Goal: Information Seeking & Learning: Learn about a topic

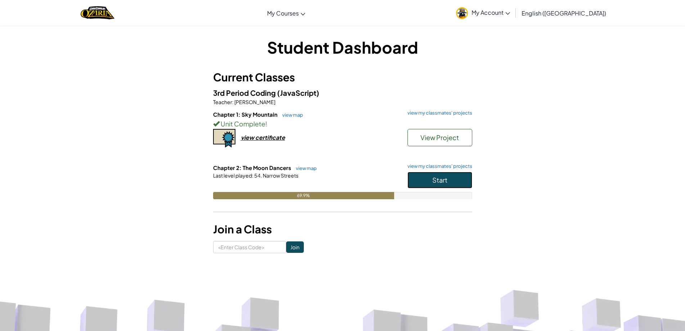
click at [435, 179] on span "Start" at bounding box center [439, 180] width 15 height 8
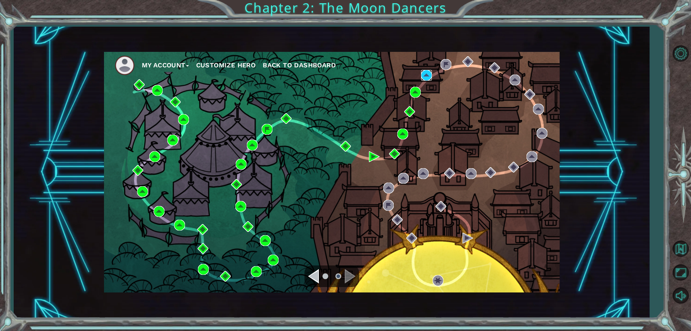
click at [429, 80] on img at bounding box center [426, 75] width 11 height 11
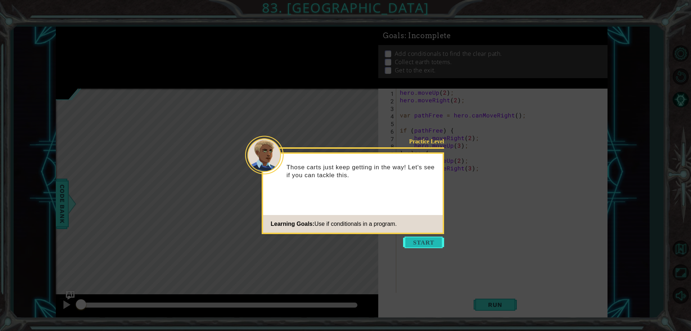
click at [419, 243] on button "Start" at bounding box center [423, 242] width 41 height 12
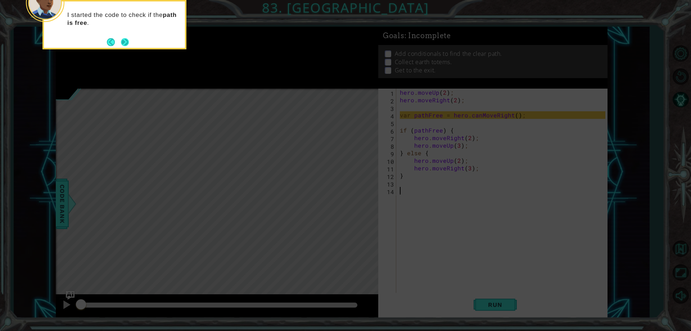
click at [123, 42] on button "Next" at bounding box center [125, 42] width 8 height 8
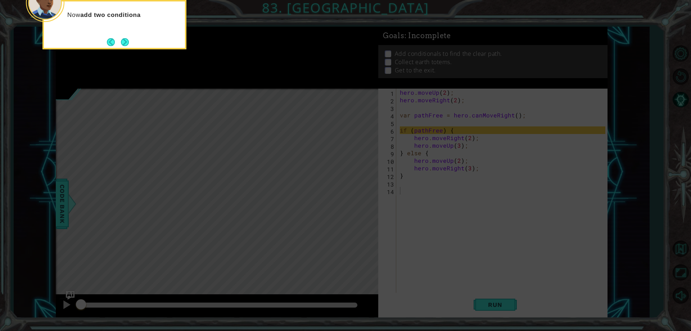
click at [123, 42] on button "Next" at bounding box center [125, 42] width 8 height 8
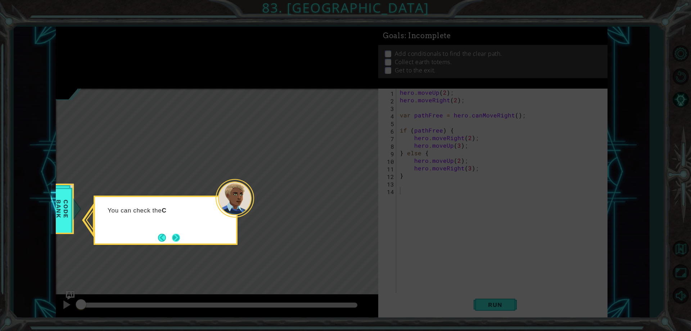
click at [178, 236] on button "Next" at bounding box center [176, 238] width 8 height 8
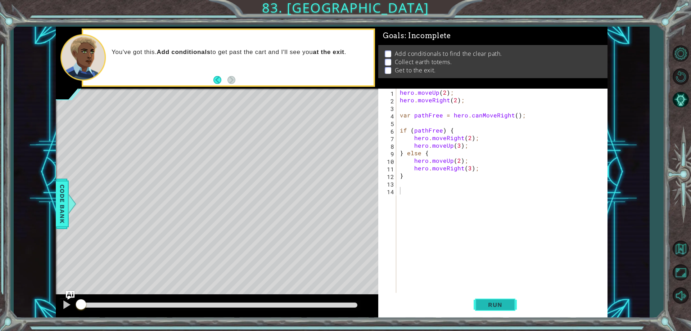
click at [493, 302] on span "Run" at bounding box center [495, 304] width 28 height 7
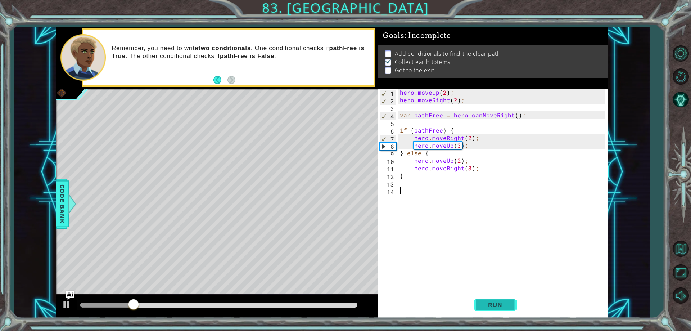
click at [488, 302] on span "Run" at bounding box center [495, 304] width 28 height 7
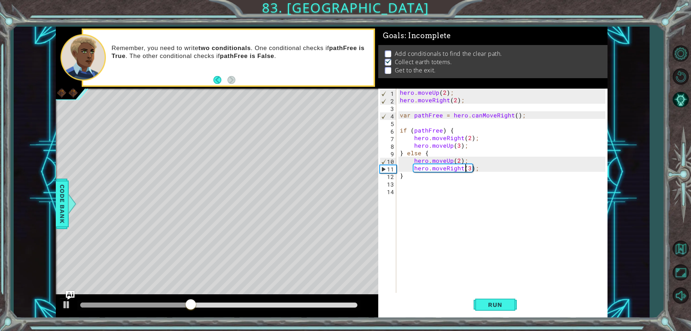
click at [466, 167] on div "hero . moveUp ( 2 ) ; hero . moveRight ( 2 ) ; var pathFree = hero . canMoveRig…" at bounding box center [503, 198] width 210 height 219
click at [468, 167] on div "hero . moveUp ( 2 ) ; hero . moveRight ( 2 ) ; var pathFree = hero . canMoveRig…" at bounding box center [503, 198] width 210 height 219
type textarea "hero.moveRight(2);"
click at [406, 193] on div "hero . moveUp ( 2 ) ; hero . moveRight ( 2 ) ; var pathFree = hero . canMoveRig…" at bounding box center [503, 198] width 210 height 219
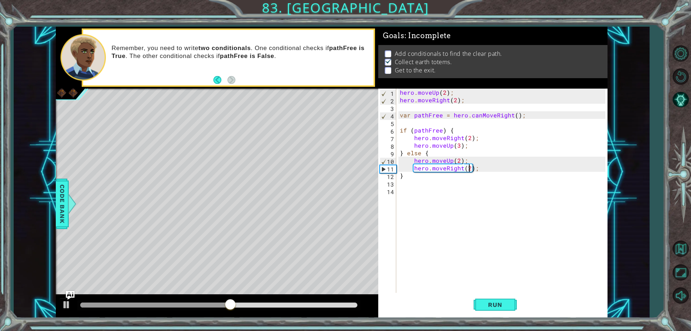
scroll to position [0, 0]
click at [497, 307] on span "Run" at bounding box center [495, 304] width 28 height 7
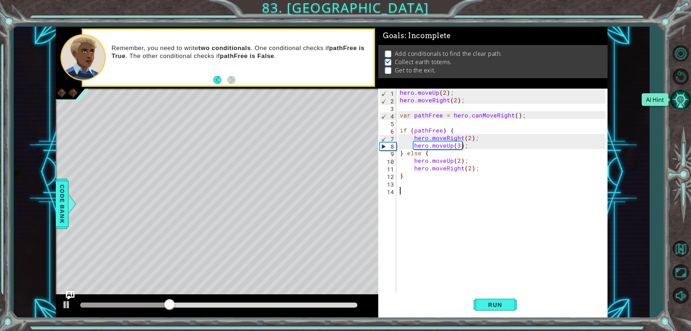
click at [684, 100] on button "AI Hint" at bounding box center [680, 99] width 21 height 21
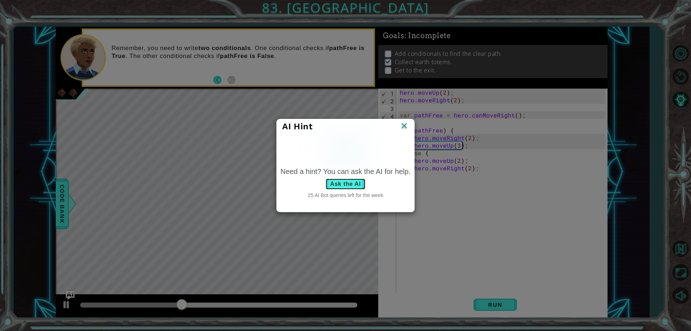
click at [345, 186] on button "Ask the AI" at bounding box center [345, 184] width 40 height 12
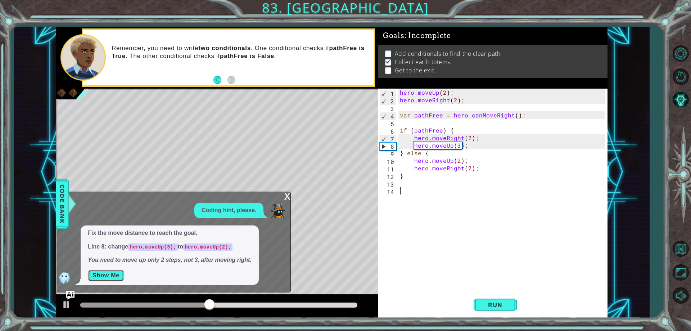
click at [100, 273] on button "Show Me" at bounding box center [106, 276] width 36 height 12
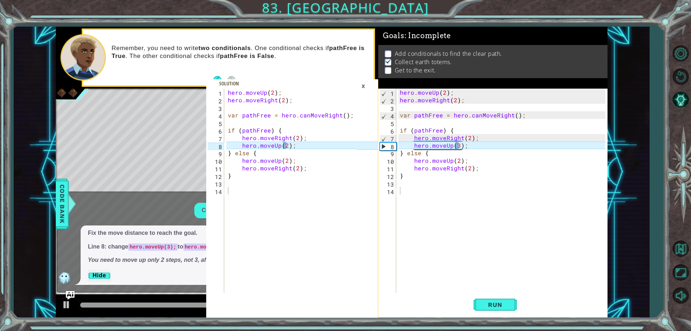
click at [457, 145] on div "hero . moveUp ( 2 ) ; hero . moveRight ( 2 ) ; var pathFree = hero . canMoveRig…" at bounding box center [503, 198] width 210 height 219
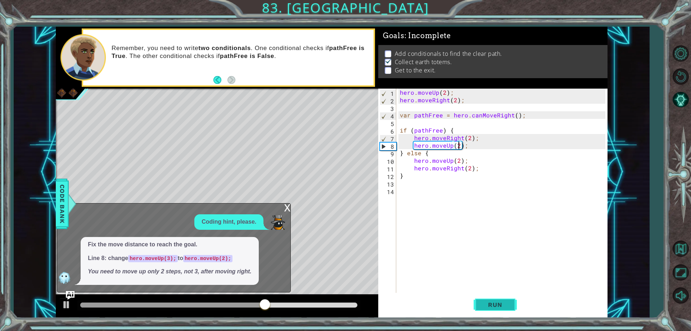
type textarea "hero.moveUp(2);"
click at [497, 310] on button "Run" at bounding box center [495, 304] width 43 height 23
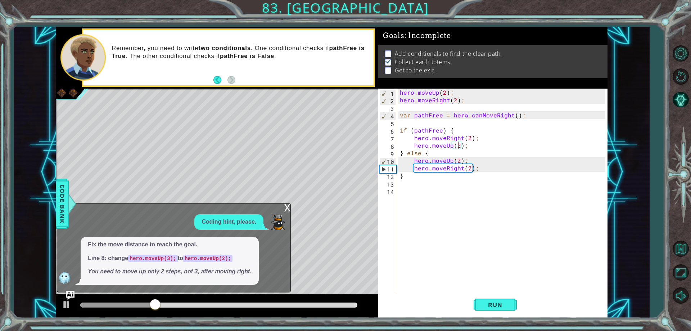
click at [405, 183] on div "hero . moveUp ( 2 ) ; hero . moveRight ( 2 ) ; var pathFree = hero . canMoveRig…" at bounding box center [503, 198] width 210 height 219
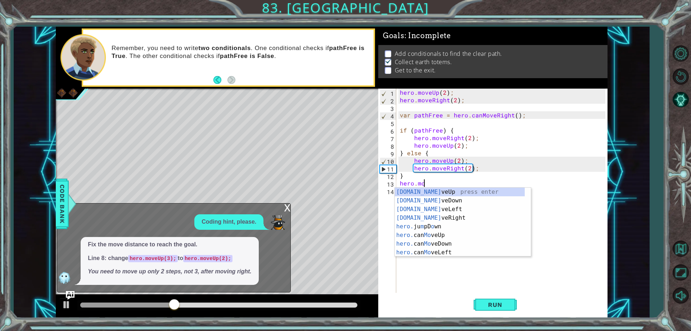
scroll to position [0, 1]
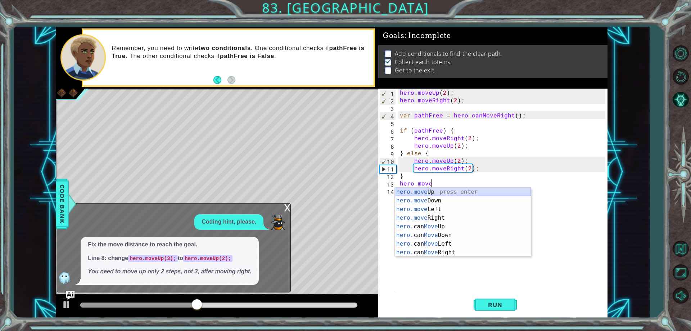
click at [413, 190] on div "hero.move Up press enter hero.move Down press enter hero.move Left press enter …" at bounding box center [463, 230] width 136 height 86
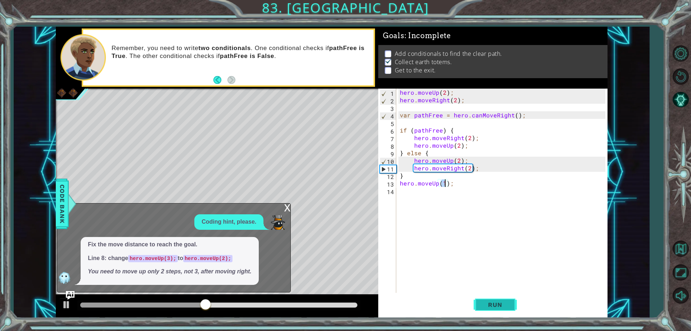
type textarea "hero.moveUp(1);"
click at [493, 305] on span "Run" at bounding box center [495, 304] width 28 height 7
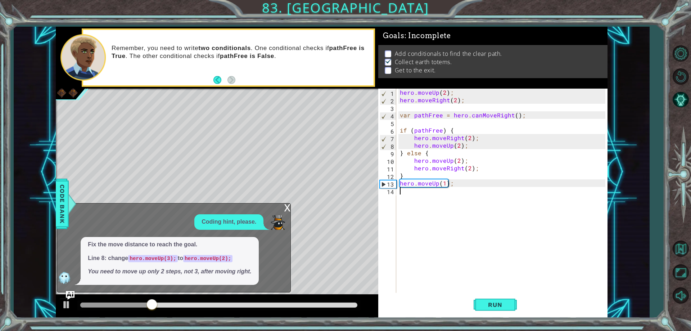
click at [403, 195] on div "hero . moveUp ( 2 ) ; hero . moveRight ( 2 ) ; var pathFree = hero . canMoveRig…" at bounding box center [503, 198] width 210 height 219
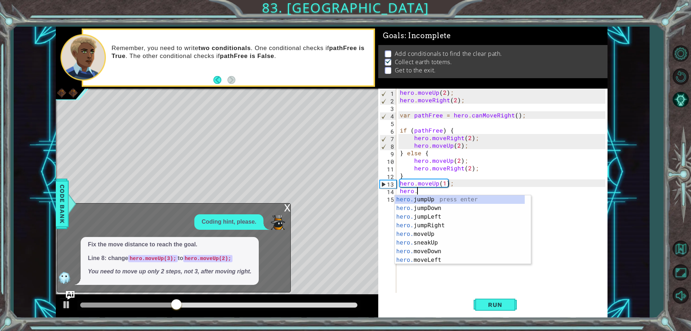
scroll to position [0, 1]
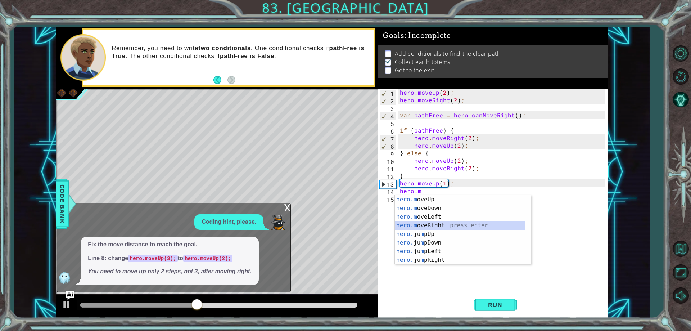
click at [428, 223] on div "hero.m oveUp press enter hero.m oveDown press enter hero.m oveLeft press enter …" at bounding box center [460, 238] width 130 height 86
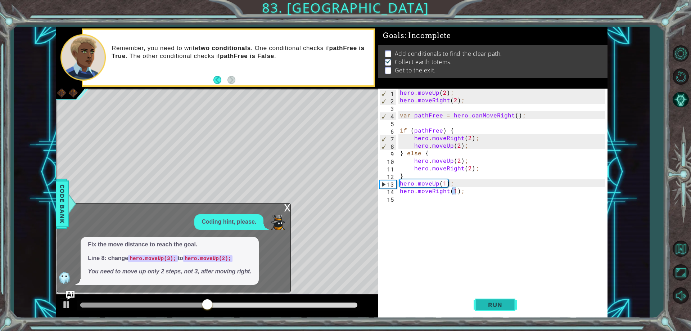
click at [498, 301] on span "Run" at bounding box center [495, 304] width 28 height 7
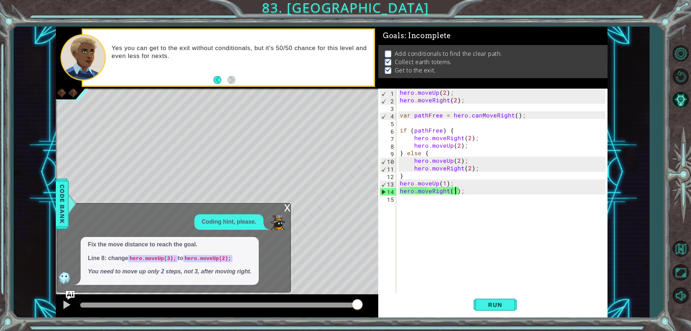
click at [441, 132] on div "hero . moveUp ( 2 ) ; hero . moveRight ( 2 ) ; var pathFree = hero . canMoveRig…" at bounding box center [503, 198] width 210 height 219
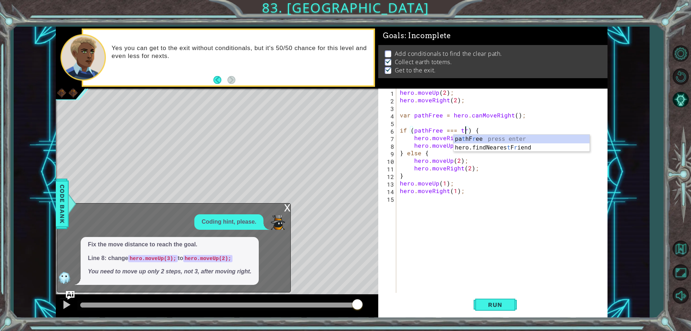
scroll to position [0, 5]
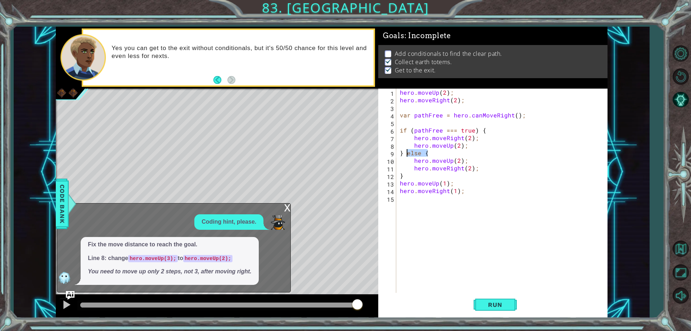
drag, startPoint x: 430, startPoint y: 152, endPoint x: 407, endPoint y: 150, distance: 23.1
click at [407, 150] on div "hero . moveUp ( 2 ) ; hero . moveRight ( 2 ) ; var pathFree = hero . canMoveRig…" at bounding box center [503, 198] width 210 height 219
type textarea "}"
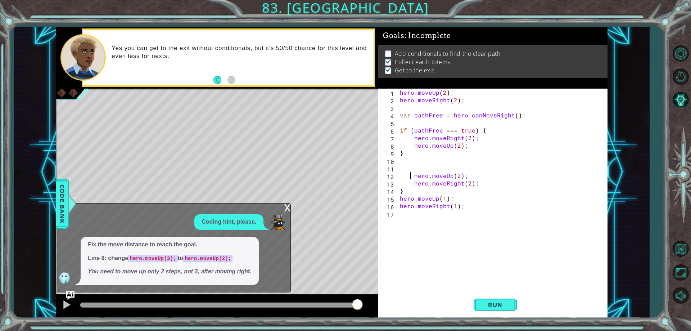
click at [411, 175] on div "hero . moveUp ( 2 ) ; hero . moveRight ( 2 ) ; var pathFree = hero . canMoveRig…" at bounding box center [503, 198] width 210 height 219
type textarea "hero.moveUp(2);"
click at [399, 166] on div "hero . moveUp ( 2 ) ; hero . moveRight ( 2 ) ; var pathFree = hero . canMoveRig…" at bounding box center [503, 198] width 210 height 219
click at [429, 173] on div "pathFree press enter" at bounding box center [477, 185] width 136 height 26
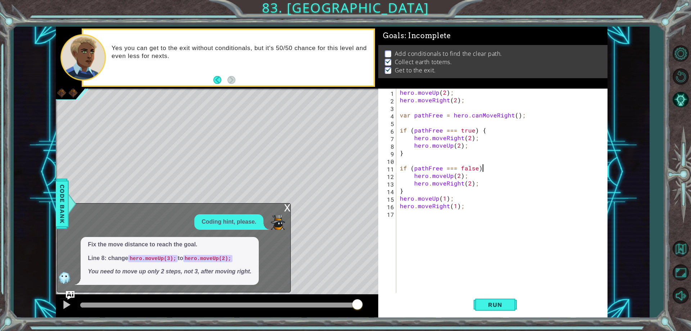
scroll to position [0, 5]
type textarea "if (pathFree === false) {"
click at [482, 300] on button "Run" at bounding box center [495, 304] width 43 height 23
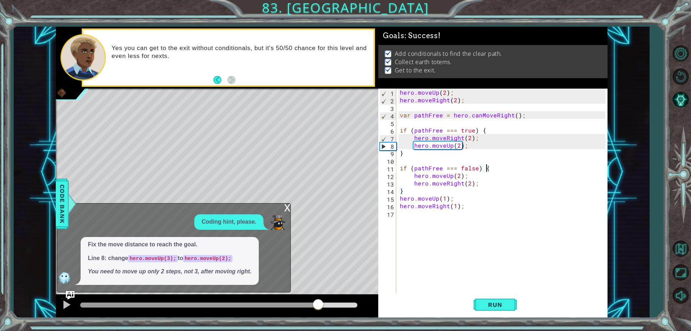
drag, startPoint x: 140, startPoint y: 303, endPoint x: 351, endPoint y: 318, distance: 212.1
click at [351, 318] on div "1 2 3 4 5 6 7 8 9 10 11 12 13 14 hero . moveUp ( 2 ) ; hero . moveRight ( 2 ) ;…" at bounding box center [345, 165] width 691 height 331
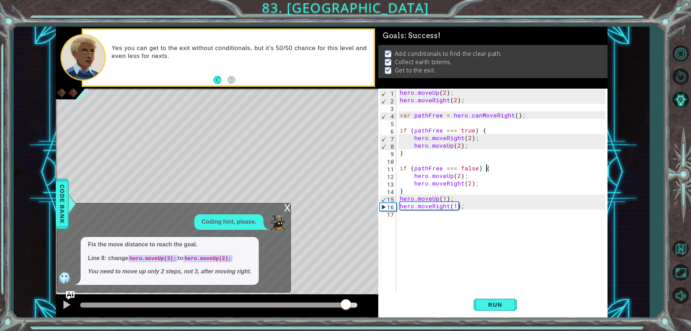
drag, startPoint x: 133, startPoint y: 303, endPoint x: 347, endPoint y: 295, distance: 214.3
click at [347, 295] on div at bounding box center [217, 305] width 322 height 23
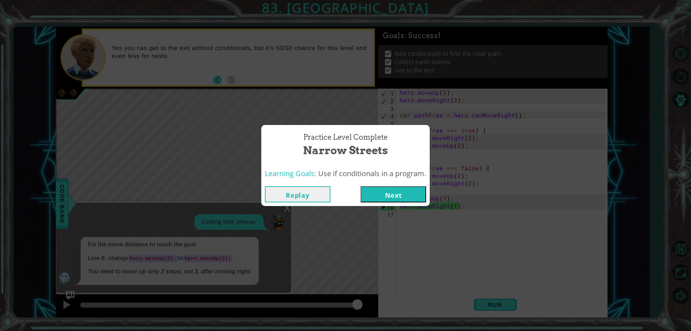
click at [393, 199] on button "Next" at bounding box center [393, 194] width 65 height 16
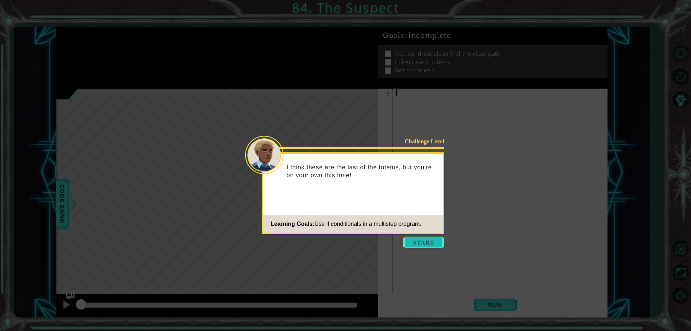
click at [419, 243] on button "Start" at bounding box center [423, 242] width 41 height 12
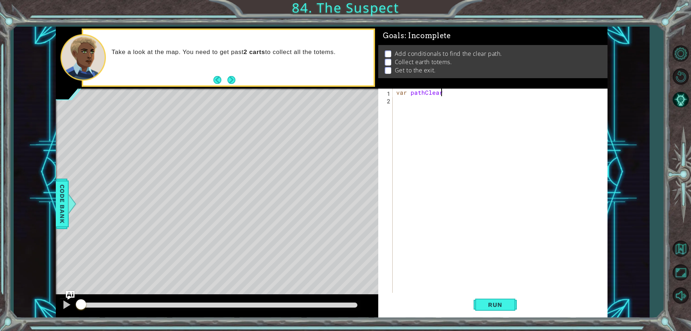
scroll to position [0, 3]
type textarea "var pathClear;"
click at [402, 107] on div "var pathClear ; if (" at bounding box center [502, 198] width 214 height 219
click at [410, 106] on div "var pathClear ; if (" at bounding box center [502, 198] width 214 height 219
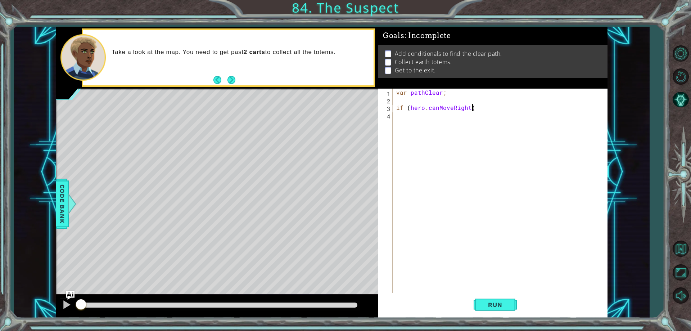
scroll to position [0, 5]
type textarea "if (hero.canMoveRight()) {"
click at [405, 122] on div "var pathClear ; if ( hero . canMoveRight ( )) {" at bounding box center [502, 198] width 214 height 219
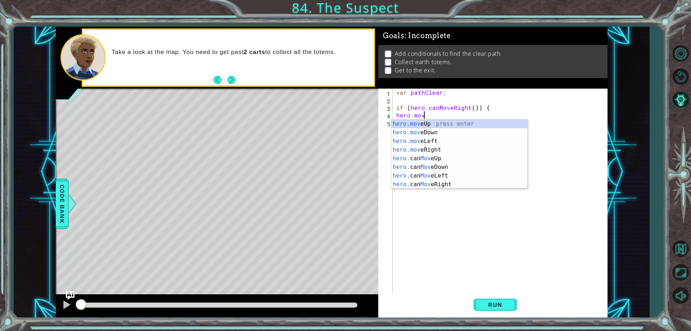
scroll to position [0, 1]
click at [430, 149] on div "hero.move Up press enter hero.move Down press enter hero.move Left press enter …" at bounding box center [459, 162] width 136 height 86
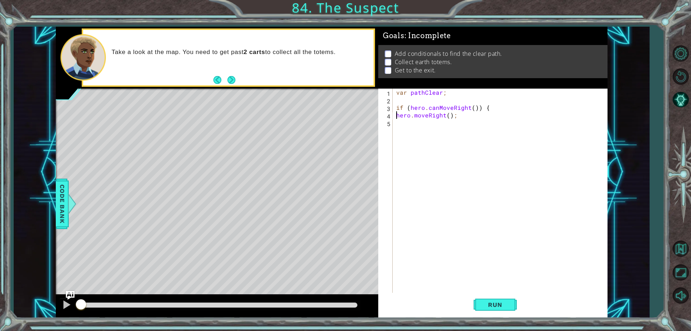
click at [396, 116] on div "var pathClear ; if ( hero . canMoveRight ( )) { hero . moveRight ( ) ;" at bounding box center [502, 198] width 214 height 219
type textarea "hero.moveRight();"
click at [399, 121] on div "var pathClear ; if ( hero . canMoveRight ( )) { hero . moveRight ( ) ;" at bounding box center [502, 198] width 214 height 219
click at [415, 124] on div "var pathClear ; if ( hero . canMoveRight ( )) { hero . moveRight ( ) ; }" at bounding box center [502, 198] width 214 height 219
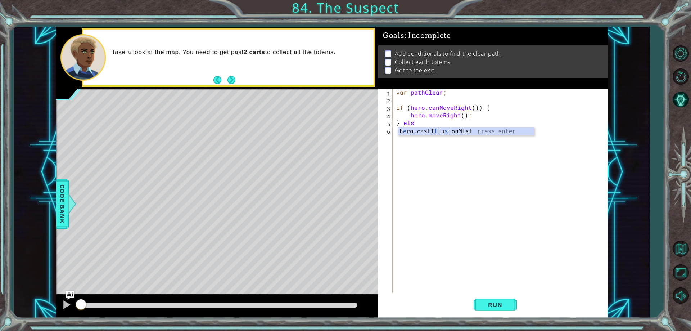
scroll to position [0, 1]
type textarea "} else {"
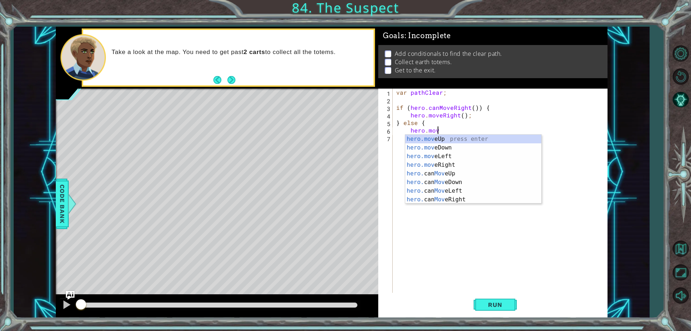
scroll to position [0, 3]
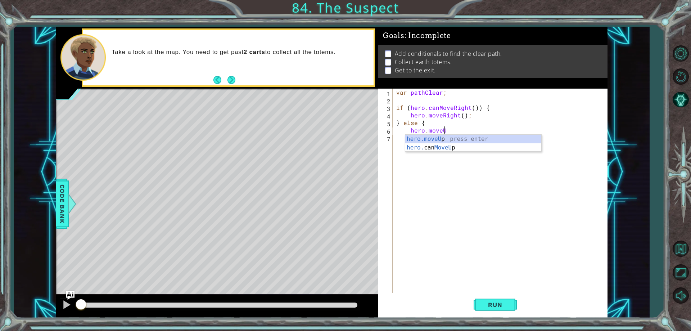
type textarea "hero.moveUp"
click at [423, 184] on div "var pathClear ; if ( hero . canMoveRight ( )) { hero . moveRight ( ) ; } else {…" at bounding box center [502, 198] width 214 height 219
click at [451, 128] on div "var pathClear ; if ( hero . canMoveRight ( )) { hero . moveRight ( ) ; } else {…" at bounding box center [502, 198] width 214 height 219
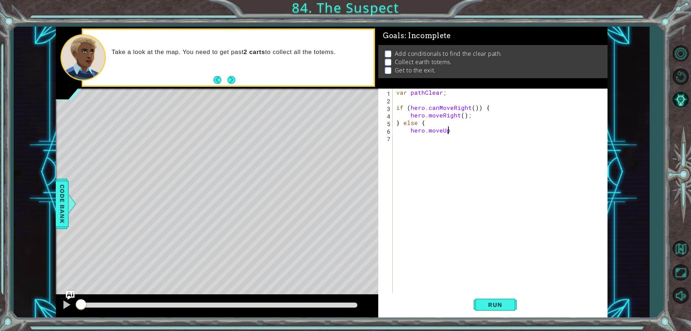
scroll to position [0, 3]
type textarea "hero.moveUp();"
click at [397, 140] on div "var pathClear ; if ( hero . canMoveRight ( )) { hero . moveRight ( ) ; } else {…" at bounding box center [502, 198] width 214 height 219
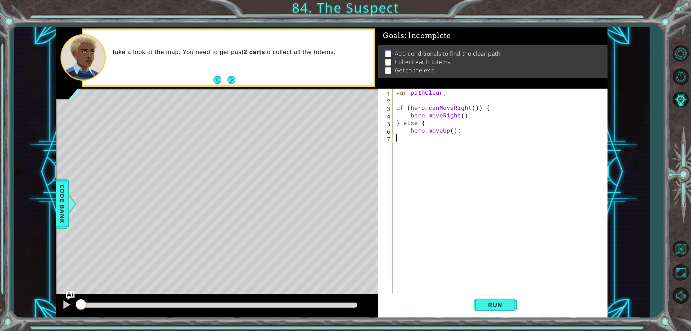
type textarea "}"
click at [398, 148] on div "var pathClear ; if ( hero . canMoveRight ( )) { hero . moveRight ( ) ; } else {…" at bounding box center [502, 198] width 214 height 219
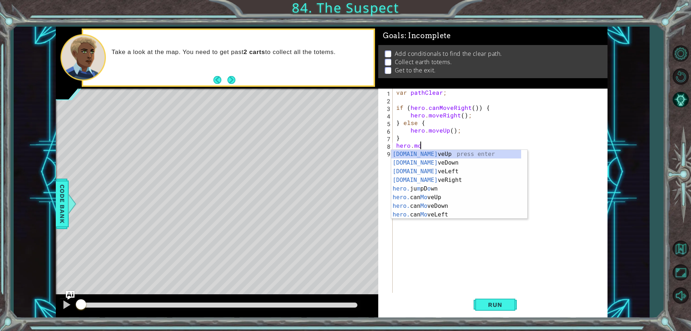
scroll to position [0, 1]
click at [417, 155] on div "hero.move Up press enter hero.move Down press enter hero.move Left press enter …" at bounding box center [459, 193] width 136 height 86
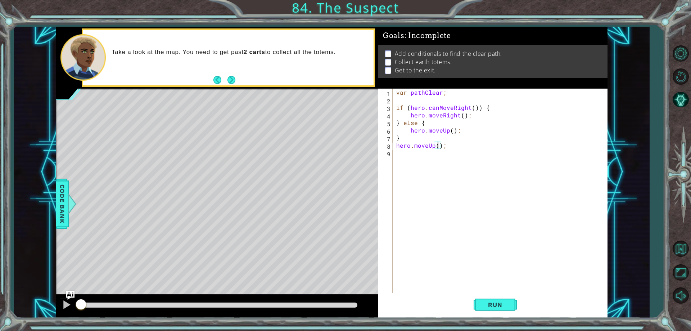
type textarea "hero.moveUp(2);"
click at [405, 153] on div "var pathClear ; if ( hero . canMoveRight ( )) { hero . moveRight ( ) ; } else {…" at bounding box center [502, 198] width 214 height 219
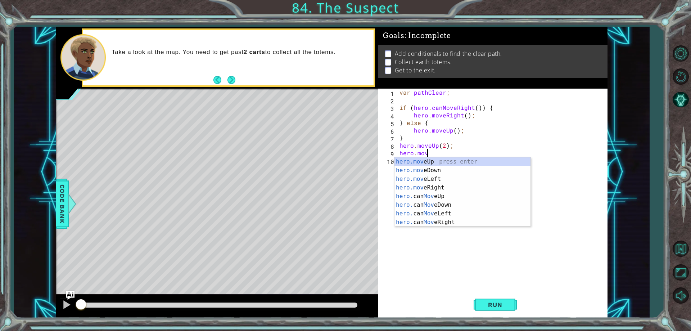
scroll to position [0, 1]
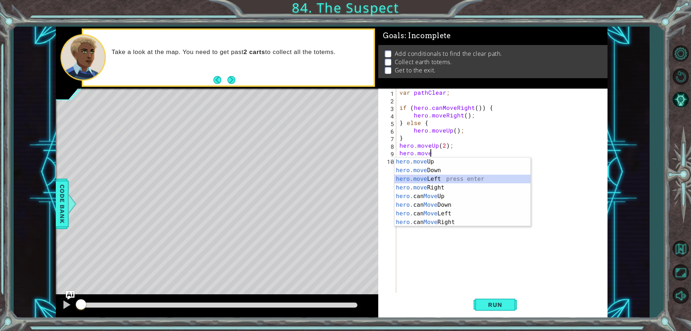
click at [416, 183] on div "hero.move Up press enter hero.move Down press enter hero.move Left press enter …" at bounding box center [462, 200] width 136 height 86
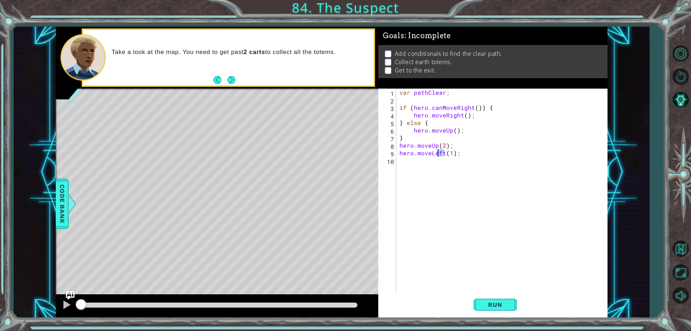
drag, startPoint x: 443, startPoint y: 153, endPoint x: 431, endPoint y: 154, distance: 11.9
click at [431, 154] on div "var pathClear ; if ( hero . canMoveRight ( )) { hero . moveRight ( ) ; } else {…" at bounding box center [503, 198] width 211 height 219
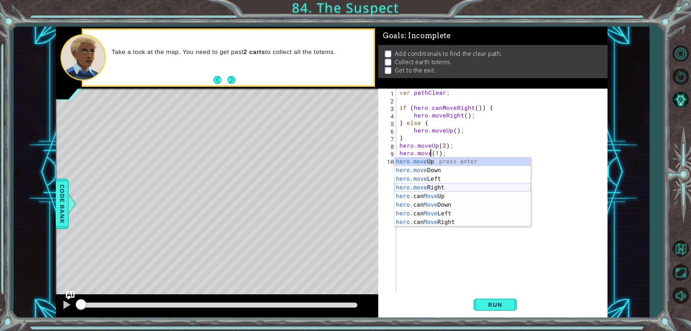
click at [429, 188] on div "hero.move Up press enter hero.move Down press enter hero.move Left press enter …" at bounding box center [462, 200] width 136 height 86
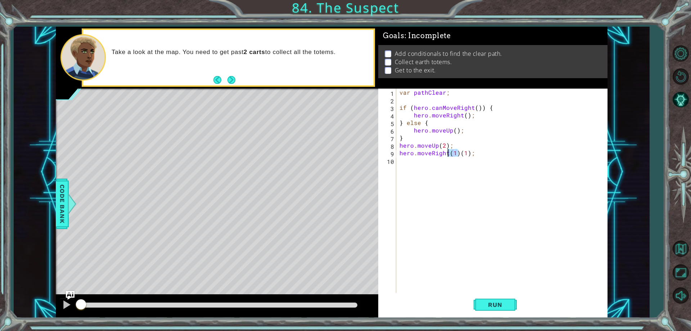
drag, startPoint x: 457, startPoint y: 153, endPoint x: 449, endPoint y: 153, distance: 8.3
click at [449, 153] on div "var pathClear ; if ( hero . canMoveRight ( )) { hero . moveRight ( ) ; } else {…" at bounding box center [503, 198] width 211 height 219
click at [454, 151] on div "var pathClear ; if ( hero . canMoveRight ( )) { hero . moveRight ( ) ; } else {…" at bounding box center [503, 198] width 211 height 219
type textarea "hero.moveRight(2);"
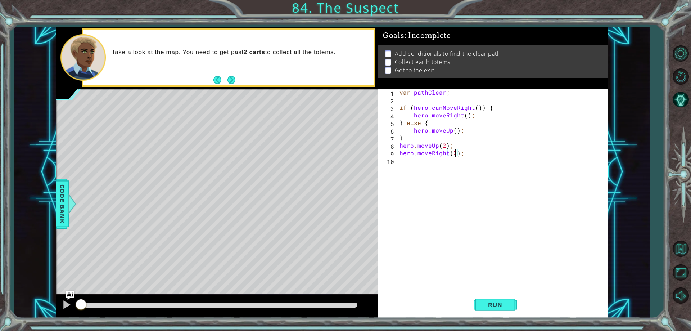
click at [403, 162] on div "var pathClear ; if ( hero . canMoveRight ( )) { hero . moveRight ( ) ; } else {…" at bounding box center [503, 198] width 211 height 219
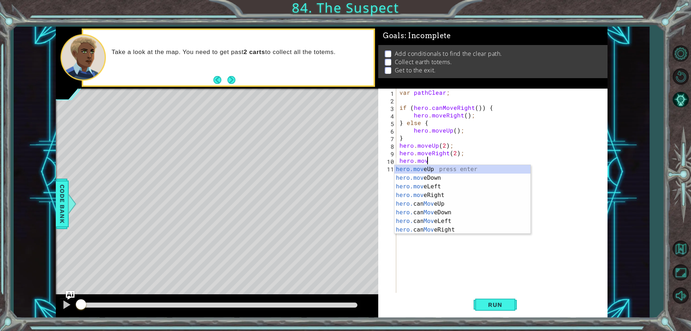
scroll to position [0, 1]
click at [418, 166] on div "hero.move Up press enter hero.move Down press enter hero.move Left press enter …" at bounding box center [462, 208] width 136 height 86
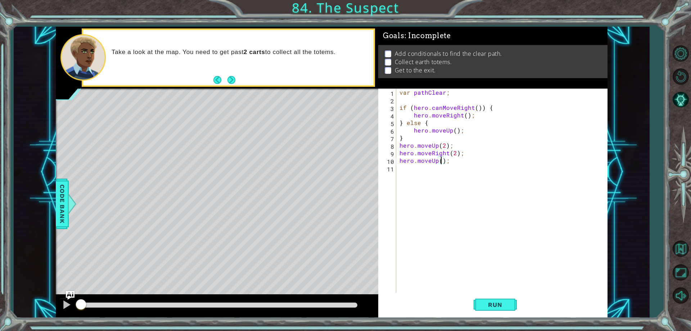
type textarea "hero.moveUp(2);"
click at [407, 166] on div "var pathClear ; if ( hero . canMoveRight ( )) { hero . moveRight ( ) ; } else {…" at bounding box center [503, 198] width 211 height 219
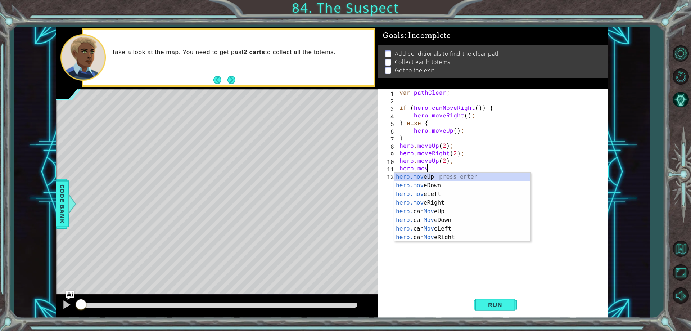
scroll to position [0, 1]
click at [433, 203] on div "hero.move Up press enter hero.move Down press enter hero.move Left press enter …" at bounding box center [462, 215] width 136 height 86
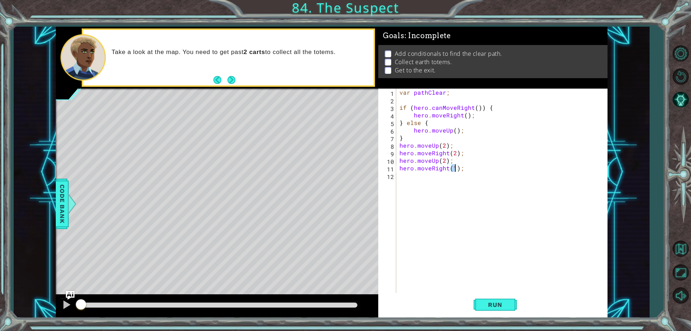
type textarea "hero.moveRight();"
click at [408, 179] on div "var pathClear ; if ( hero . canMoveRight ( )) { hero . moveRight ( ) ; } else {…" at bounding box center [503, 198] width 211 height 219
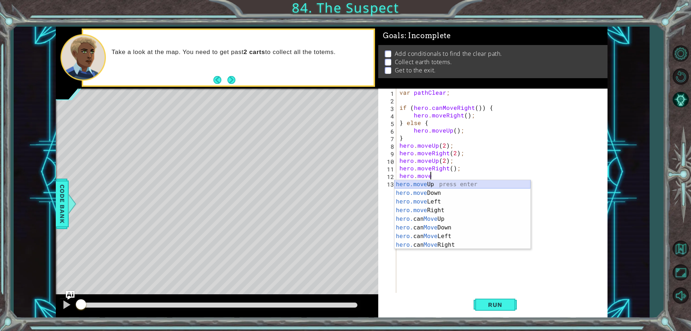
click at [434, 184] on div "hero.move Up press enter hero.move Down press enter hero.move Left press enter …" at bounding box center [462, 223] width 136 height 86
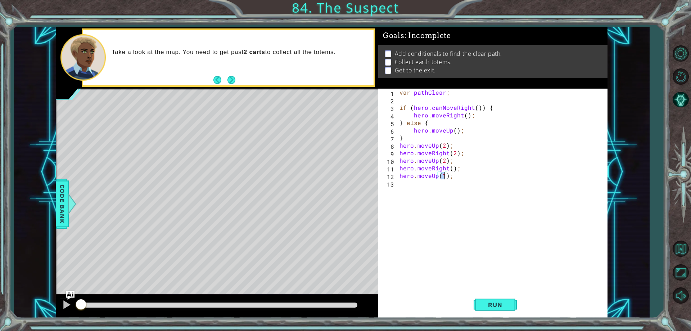
type textarea "hero.moveUp();"
click at [409, 182] on div "var pathClear ; if ( hero . canMoveRight ( )) { hero . moveRight ( ) ; } else {…" at bounding box center [503, 198] width 211 height 219
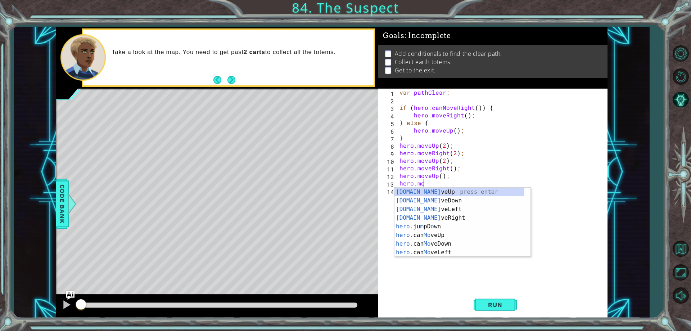
type textarea "hero.move"
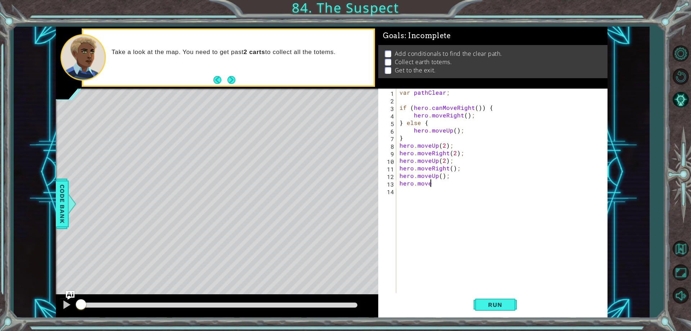
click at [438, 187] on div "var pathClear ; if ( hero . canMoveRight ( )) { hero . moveRight ( ) ; } else {…" at bounding box center [503, 198] width 211 height 219
click at [435, 185] on div "var pathClear ; if ( hero . canMoveRight ( )) { hero . moveRight ( ) ; } else {…" at bounding box center [503, 198] width 211 height 219
type textarea "hero.moveUp"
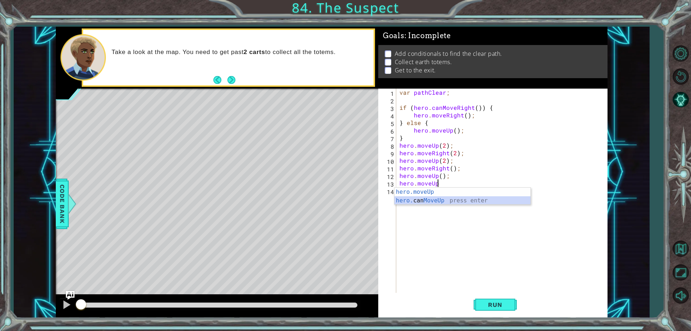
click at [431, 197] on div "hero.moveUp press enter hero. can MoveUp press enter" at bounding box center [462, 204] width 136 height 35
click at [450, 182] on div "var pathClear ; if ( hero . canMoveRight ( )) { hero . moveRight ( ) ; } else {…" at bounding box center [503, 198] width 211 height 219
type textarea "hero.canMoveUp(1);"
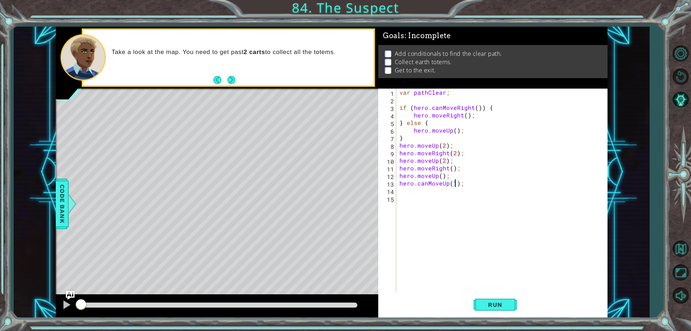
click at [406, 191] on div "var pathClear ; if ( hero . canMoveRight ( )) { hero . moveRight ( ) ; } else {…" at bounding box center [503, 198] width 211 height 219
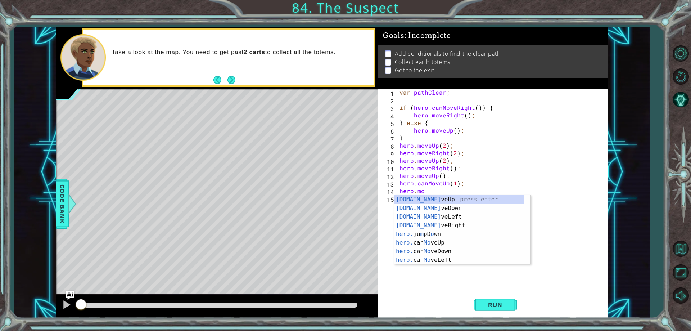
scroll to position [0, 1]
click at [433, 225] on div "hero.move Up press enter hero.move Down press enter hero.move Left press enter …" at bounding box center [462, 238] width 136 height 86
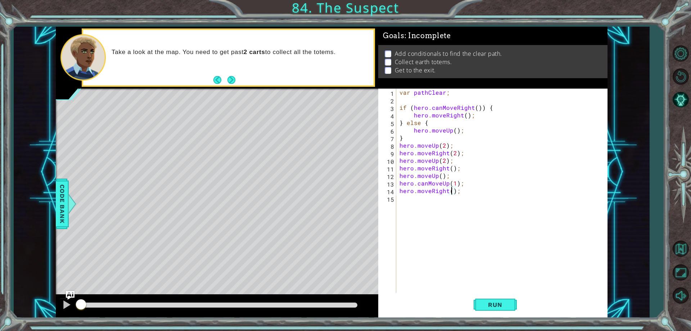
type textarea "hero.moveRight(3);"
click at [401, 206] on div "var pathClear ; if ( hero . canMoveRight ( )) { hero . moveRight ( ) ; } else {…" at bounding box center [503, 198] width 211 height 219
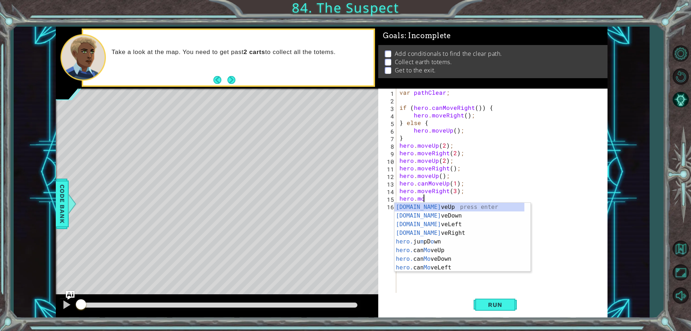
scroll to position [0, 1]
type textarea "hero.move"
click at [453, 239] on div "hero.move Up press enter hero.move Down press enter hero.move Left press enter …" at bounding box center [462, 246] width 136 height 86
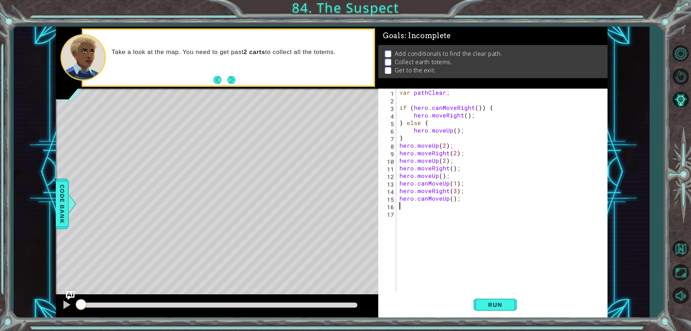
scroll to position [0, 0]
click at [452, 201] on div "var pathClear ; if ( hero . canMoveRight ( )) { hero . moveRight ( ) ; } else {…" at bounding box center [503, 198] width 211 height 219
click at [499, 312] on button "Run" at bounding box center [495, 304] width 43 height 23
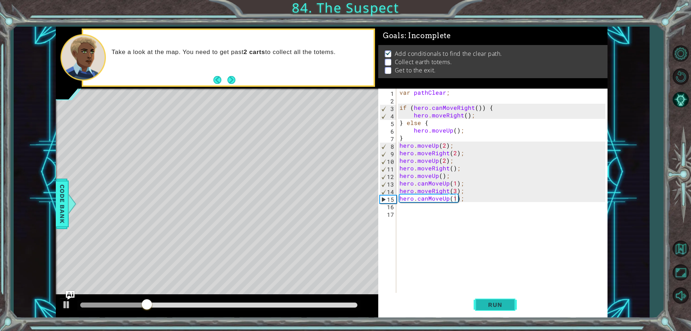
click at [495, 306] on span "Run" at bounding box center [495, 304] width 28 height 7
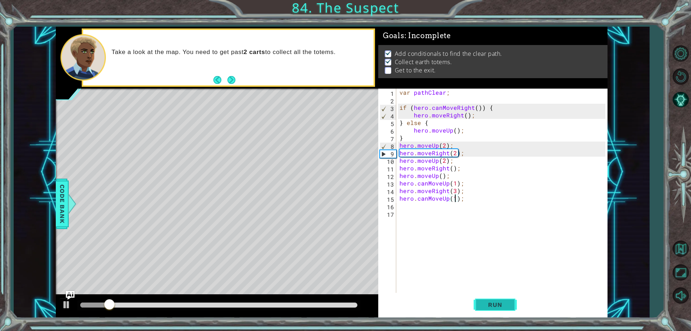
click at [498, 302] on span "Run" at bounding box center [495, 304] width 28 height 7
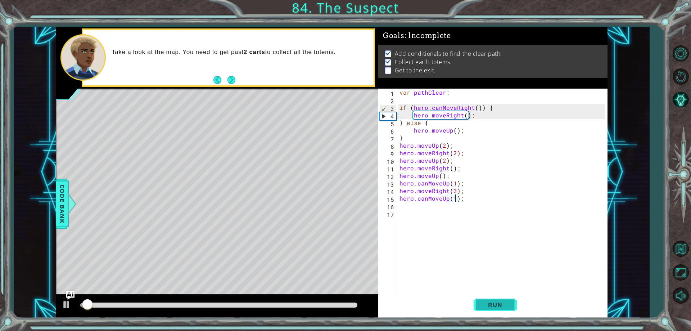
click at [498, 302] on span "Run" at bounding box center [495, 304] width 28 height 7
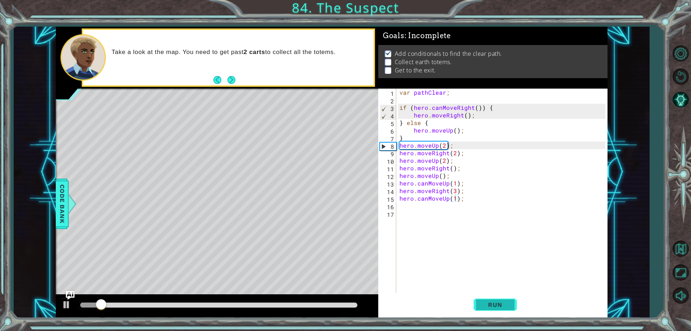
click at [498, 302] on span "Run" at bounding box center [495, 304] width 28 height 7
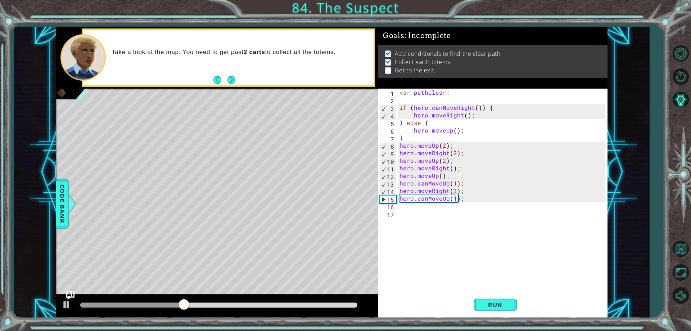
click at [679, 89] on div at bounding box center [680, 174] width 21 height 265
click at [684, 109] on button "AI Hint" at bounding box center [680, 99] width 21 height 21
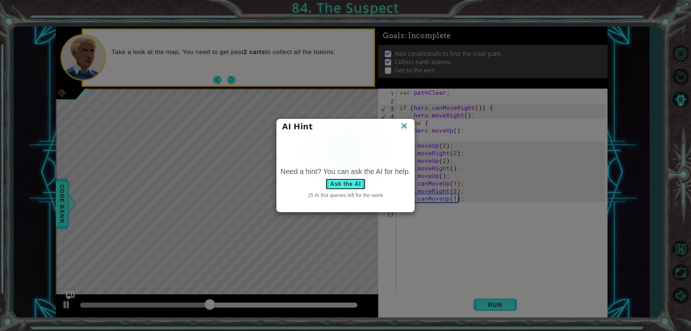
click at [348, 183] on button "Ask the AI" at bounding box center [345, 184] width 40 height 12
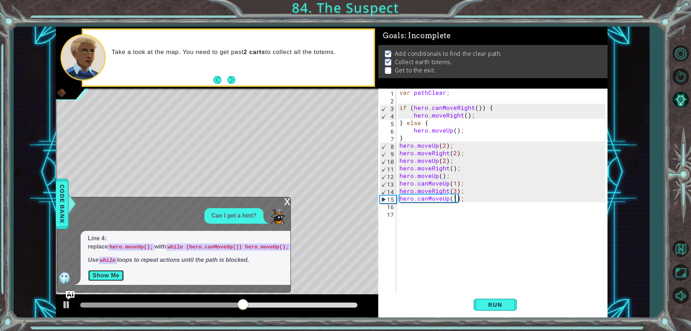
click at [109, 276] on button "Show Me" at bounding box center [106, 276] width 36 height 12
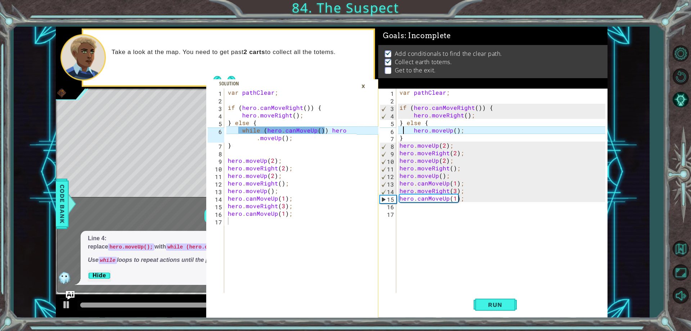
click at [403, 131] on div "var pathClear ; if ( hero . canMoveRight ( )) { hero . moveRight ( ) ; } else {…" at bounding box center [503, 198] width 211 height 219
click at [431, 131] on div "var pathClear ; if ( hero . canMoveRight ( )) { hero . moveRight ( ) ; } else {…" at bounding box center [503, 198] width 211 height 219
click at [478, 130] on div "var pathClear ; if ( hero . canMoveRight ( )) { hero . moveRight ( ) ; } else {…" at bounding box center [503, 198] width 211 height 219
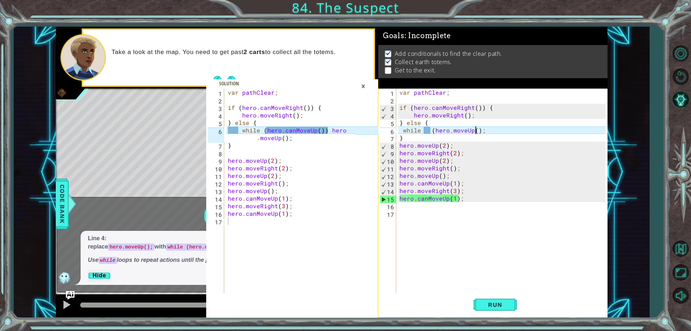
click at [477, 130] on div "var pathClear ; if ( hero . canMoveRight ( )) { hero . moveRight ( ) ; } else {…" at bounding box center [503, 198] width 211 height 219
click at [478, 130] on div "var pathClear ; if ( hero . canMoveRight ( )) { hero . moveRight ( ) ; } else {…" at bounding box center [503, 198] width 211 height 219
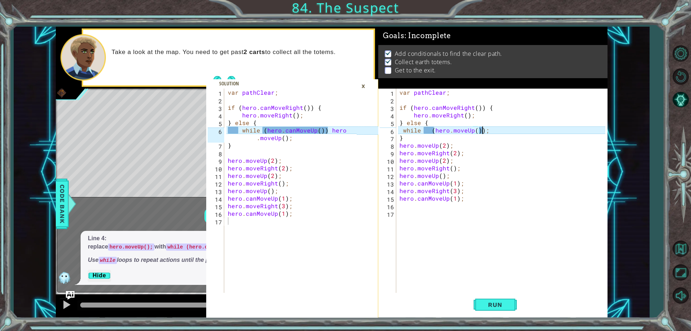
scroll to position [0, 5]
click at [486, 130] on div "var pathClear ; if ( hero . canMoveRight ( )) { hero . moveRight ( ) ; } else {…" at bounding box center [503, 198] width 211 height 219
click at [482, 131] on div "var pathClear ; if ( hero . canMoveRight ( )) { hero . moveRight ( ) ; } else {…" at bounding box center [503, 198] width 211 height 219
click at [453, 131] on div "var pathClear ; if ( hero . canMoveRight ( )) { hero . moveRight ( ) ; } else {…" at bounding box center [503, 198] width 211 height 219
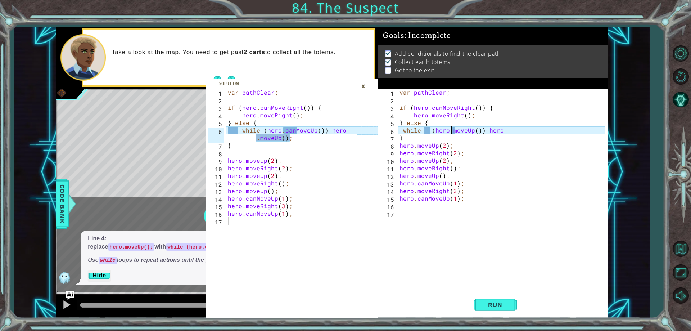
click at [453, 131] on div "var pathClear ; if ( hero . canMoveRight ( )) { hero . moveRight ( ) ; } else {…" at bounding box center [503, 198] width 211 height 219
click at [455, 131] on div "var pathClear ; if ( hero . canMoveRight ( )) { hero . moveRight ( ) ; } else {…" at bounding box center [503, 198] width 211 height 219
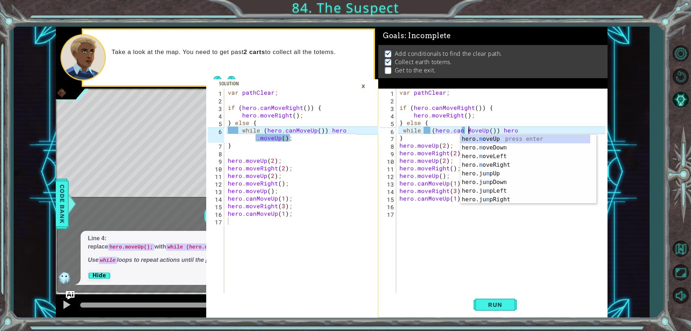
click at [430, 129] on div "var pathClear ; if ( hero . canMoveRight ( )) { hero . moveRight ( ) ; } else {…" at bounding box center [503, 198] width 211 height 219
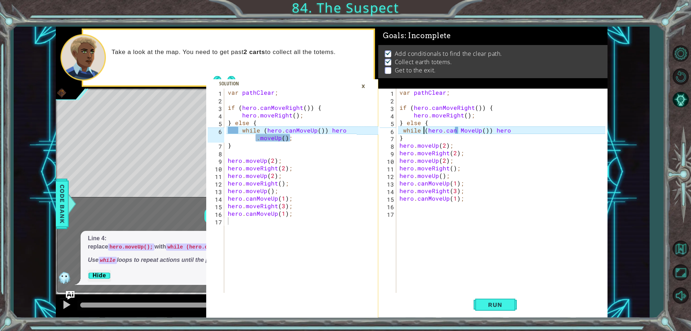
click at [402, 130] on div "var pathClear ; if ( hero . canMoveRight ( )) { hero . moveRight ( ) ; } else {…" at bounding box center [503, 198] width 211 height 219
click at [467, 130] on div "var pathClear ; if ( hero . canMoveRight ( )) { hero . moveRight ( ) ; } else {…" at bounding box center [503, 198] width 211 height 219
type textarea "while (hero.canMoveUp()) hero"
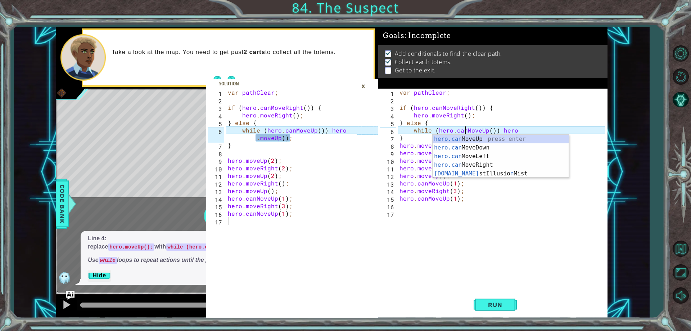
click at [512, 131] on div "var pathClear ; if ( hero . canMoveRight ( )) { hero . moveRight ( ) ; } else {…" at bounding box center [503, 198] width 211 height 219
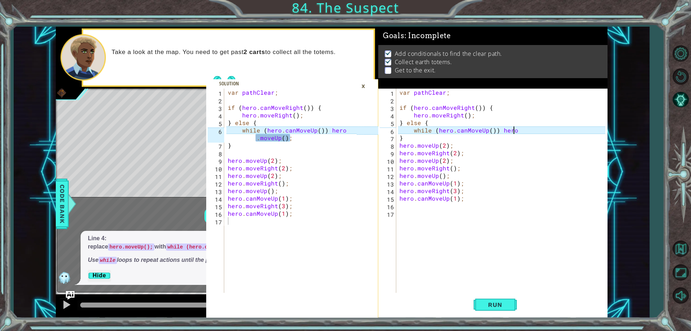
click at [518, 130] on div "var pathClear ; if ( hero . canMoveRight ( )) { hero . moveRight ( ) ; } else {…" at bounding box center [503, 198] width 211 height 219
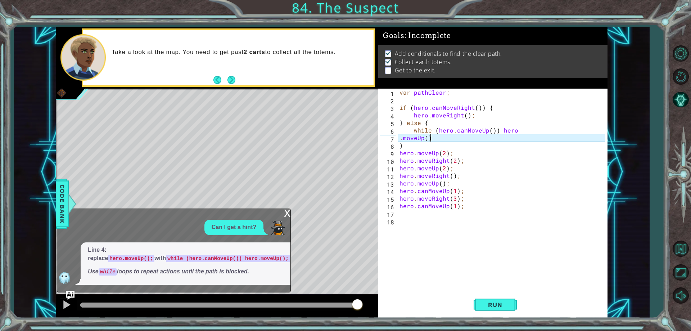
scroll to position [0, 2]
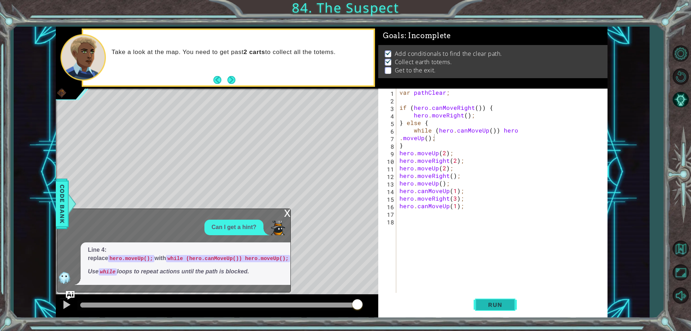
click at [503, 299] on button "Run" at bounding box center [495, 304] width 43 height 23
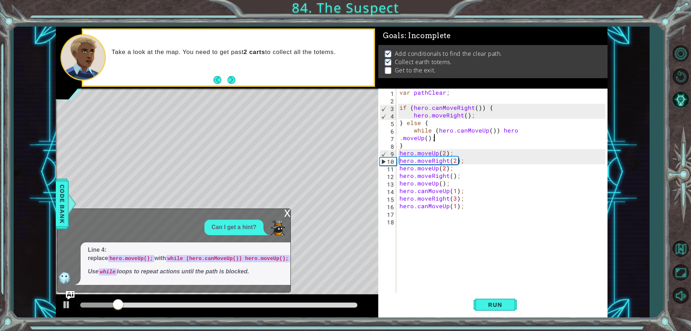
click at [288, 214] on div "x" at bounding box center [287, 212] width 6 height 7
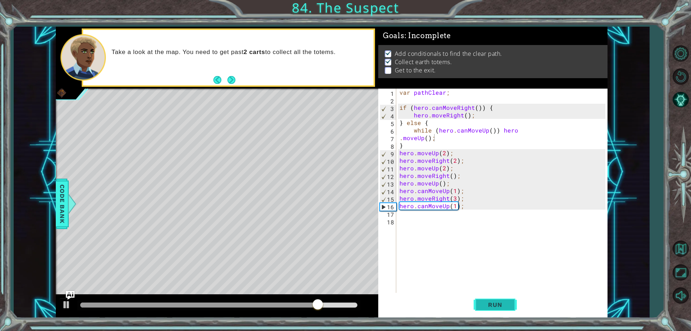
click at [487, 307] on span "Run" at bounding box center [495, 304] width 28 height 7
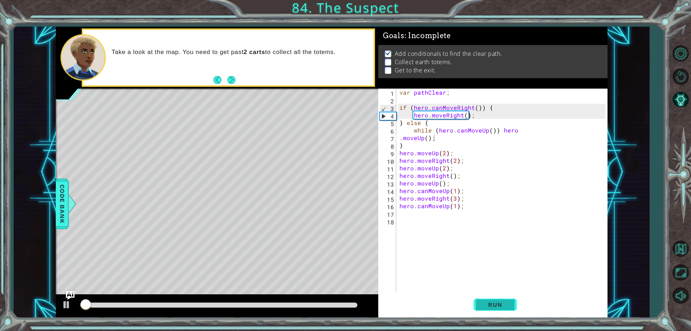
click at [487, 307] on span "Run" at bounding box center [495, 304] width 28 height 7
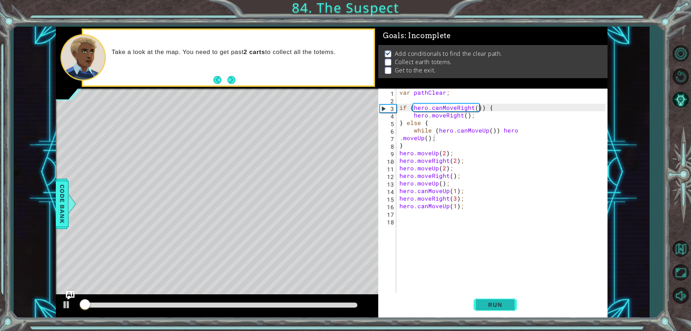
click at [487, 307] on span "Run" at bounding box center [495, 304] width 28 height 7
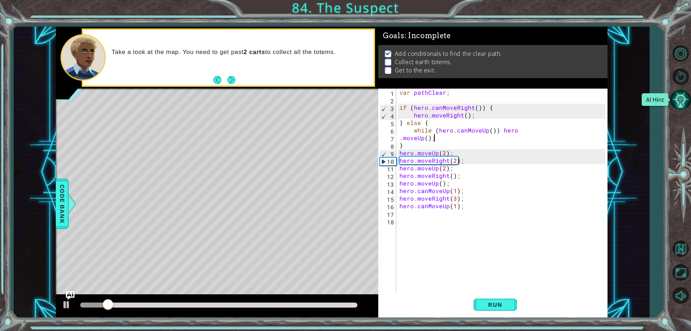
click at [684, 99] on button "AI Hint" at bounding box center [680, 99] width 21 height 21
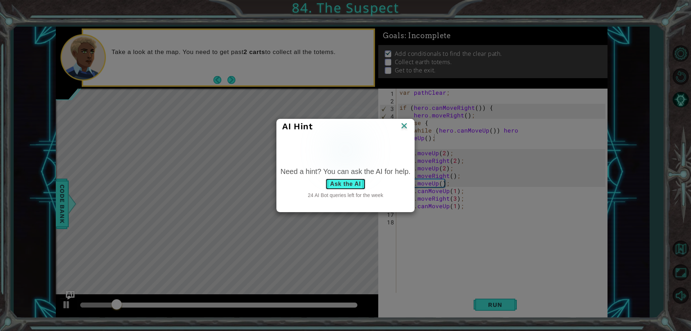
click at [340, 186] on button "Ask the AI" at bounding box center [345, 184] width 40 height 12
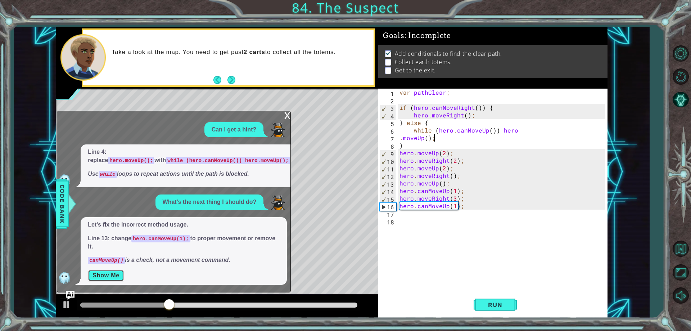
click at [95, 273] on button "Show Me" at bounding box center [106, 276] width 36 height 12
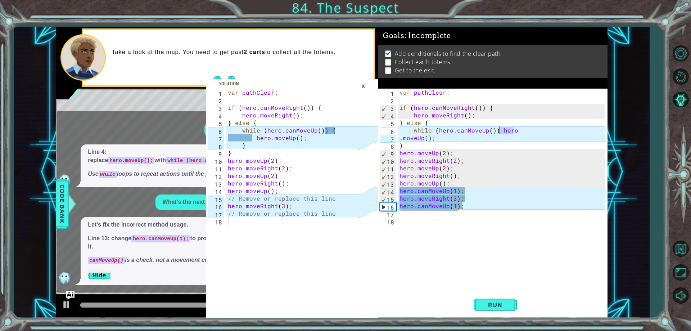
drag, startPoint x: 515, startPoint y: 131, endPoint x: 501, endPoint y: 133, distance: 14.2
click at [501, 133] on div "var pathClear ; if ( hero . canMoveRight ( )) { hero . moveRight ( ) ; } else {…" at bounding box center [503, 198] width 211 height 219
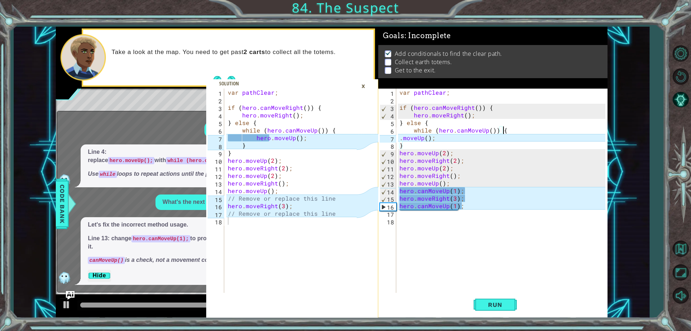
click at [399, 139] on div "var pathClear ; if ( hero . canMoveRight ( )) { hero . moveRight ( ) ; } else {…" at bounding box center [503, 198] width 211 height 219
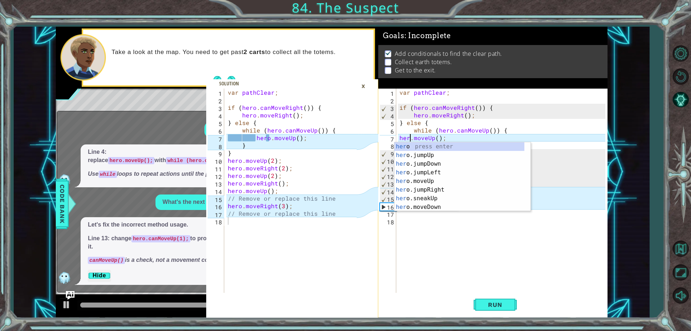
scroll to position [0, 1]
click at [397, 139] on div "hero.moveUp(); 1 2 3 4 5 6 7 8 9 10 11 12 13 14 15 16 17 18 var pathClear ; if …" at bounding box center [491, 191] width 227 height 204
click at [399, 136] on div "var pathClear ; if ( hero . canMoveRight ( )) { hero . moveRight ( ) ; } else {…" at bounding box center [503, 198] width 211 height 219
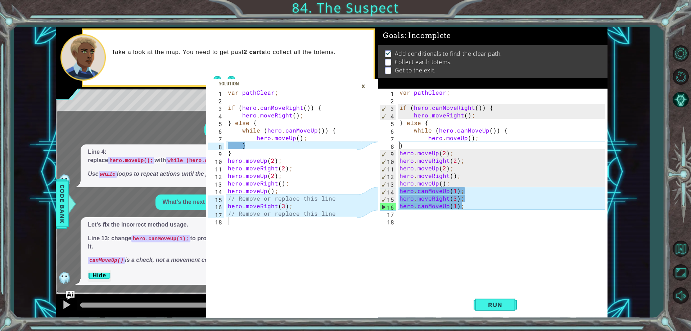
click at [399, 144] on div "var pathClear ; if ( hero . canMoveRight ( )) { hero . moveRight ( ) ; } else {…" at bounding box center [503, 198] width 211 height 219
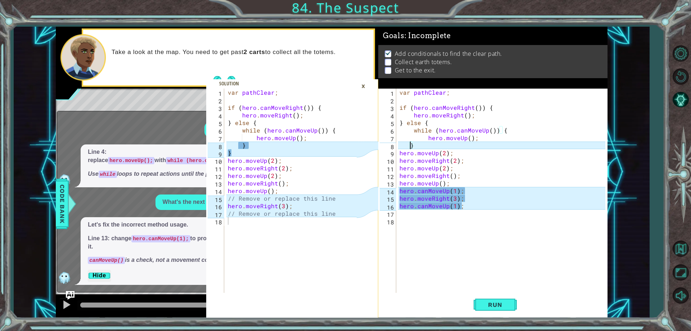
type textarea "}"
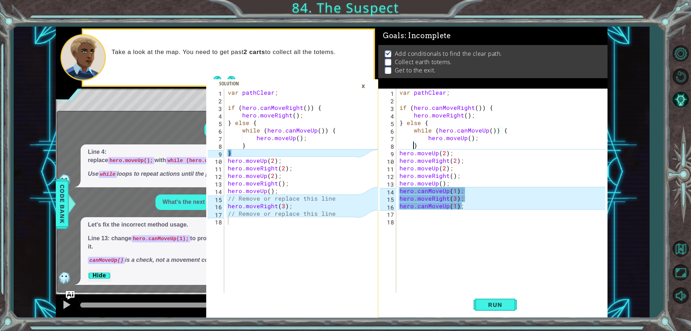
click at [417, 148] on div "var pathClear ; if ( hero . canMoveRight ( )) { hero . moveRight ( ) ; } else {…" at bounding box center [503, 198] width 211 height 219
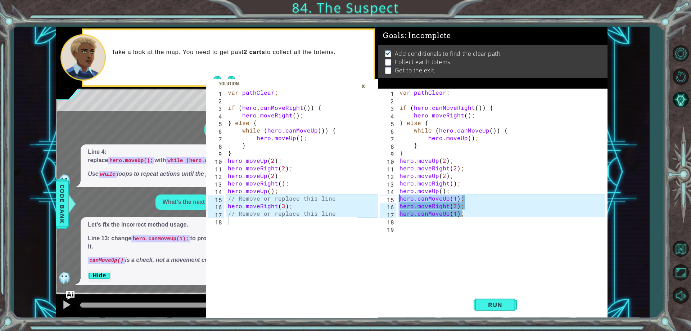
drag, startPoint x: 468, startPoint y: 194, endPoint x: 399, endPoint y: 199, distance: 68.9
click at [399, 199] on div "var pathClear ; if ( hero . canMoveRight ( )) { hero . moveRight ( ) ; } else {…" at bounding box center [503, 198] width 211 height 219
type textarea "hero.canMoveUp(1);"
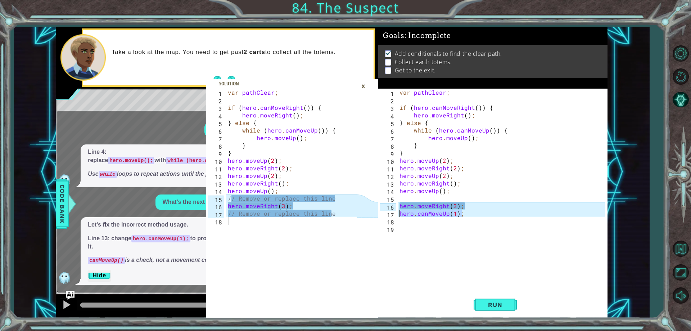
drag, startPoint x: 467, startPoint y: 216, endPoint x: 389, endPoint y: 211, distance: 78.3
click at [389, 211] on div "1 2 3 4 5 6 7 8 9 10 11 12 13 14 15 16 17 18 19 var pathClear ; if ( hero . can…" at bounding box center [491, 191] width 227 height 204
type textarea "hero.canMoveUp(1);"
click at [492, 309] on button "Run" at bounding box center [495, 304] width 43 height 23
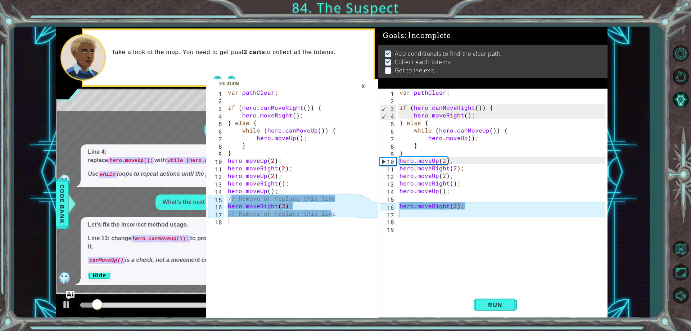
click at [365, 89] on div "×" at bounding box center [363, 86] width 11 height 12
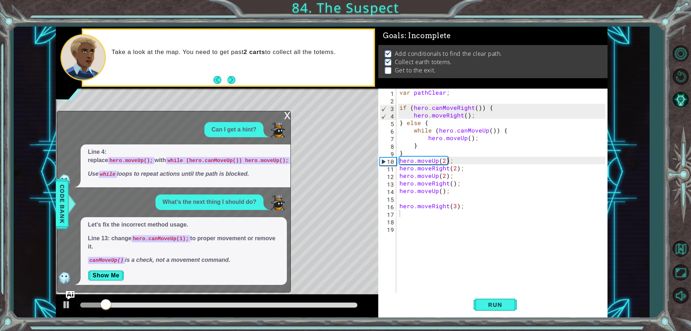
click at [288, 118] on div "x" at bounding box center [287, 114] width 6 height 7
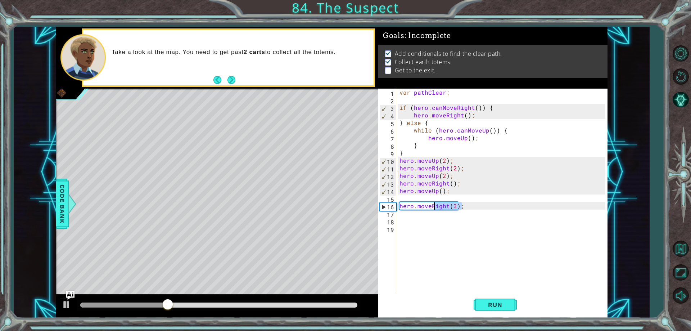
drag, startPoint x: 467, startPoint y: 208, endPoint x: 432, endPoint y: 205, distance: 34.7
click at [432, 205] on div "var pathClear ; if ( hero . canMoveRight ( )) { hero . moveRight ( ) ; } else {…" at bounding box center [503, 198] width 211 height 219
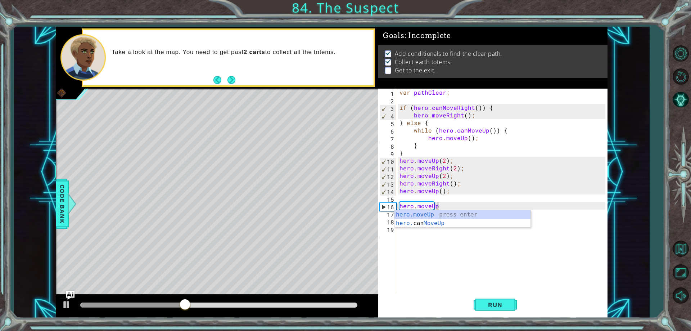
scroll to position [0, 2]
click at [419, 213] on div "hero.moveUp press enter hero. can MoveUp press enter" at bounding box center [462, 227] width 136 height 35
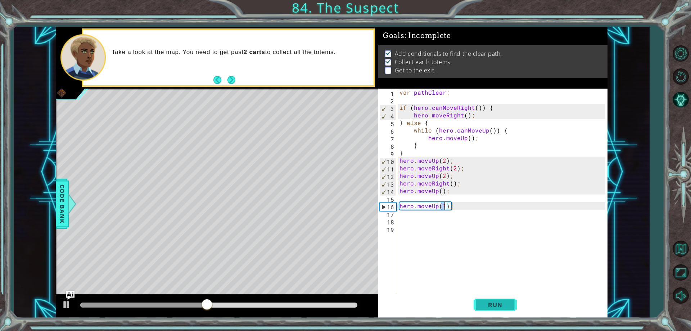
type textarea "hero.moveUp(1);"
click at [501, 305] on span "Run" at bounding box center [495, 304] width 28 height 7
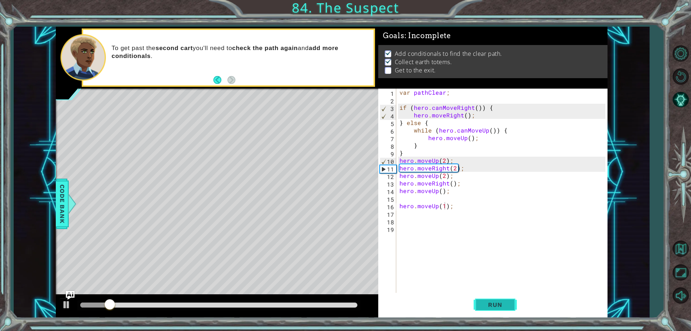
click at [493, 300] on button "Run" at bounding box center [495, 304] width 43 height 23
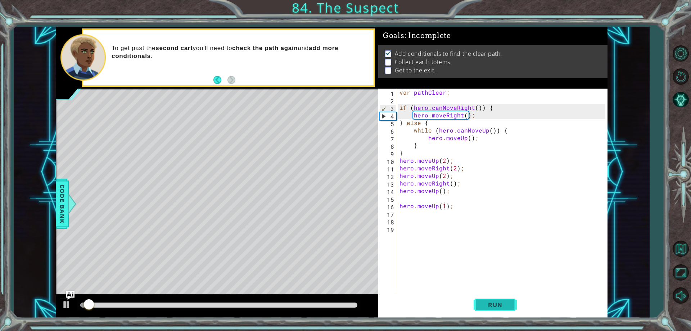
click at [492, 300] on button "Run" at bounding box center [495, 304] width 43 height 23
click at [491, 299] on button "Run" at bounding box center [495, 304] width 43 height 23
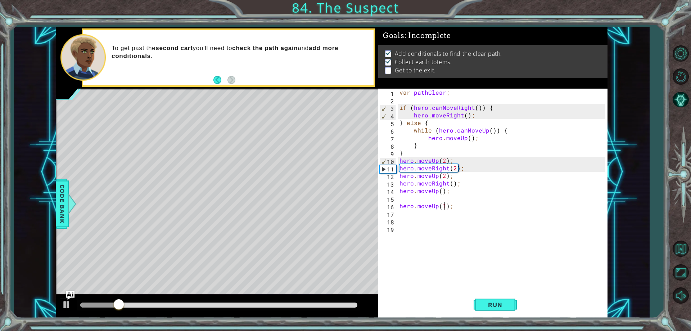
click at [405, 214] on div "var pathClear ; if ( hero . canMoveRight ( )) { hero . moveRight ( ) ; } else {…" at bounding box center [503, 198] width 211 height 219
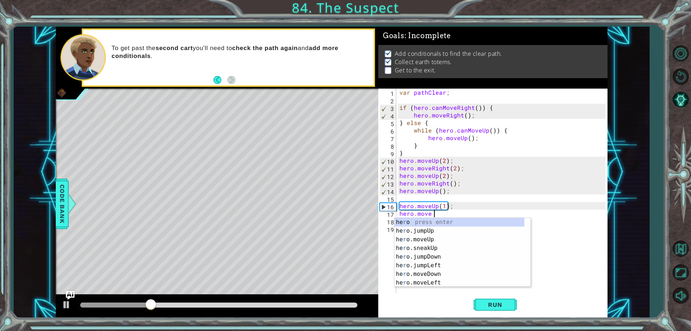
scroll to position [0, 1]
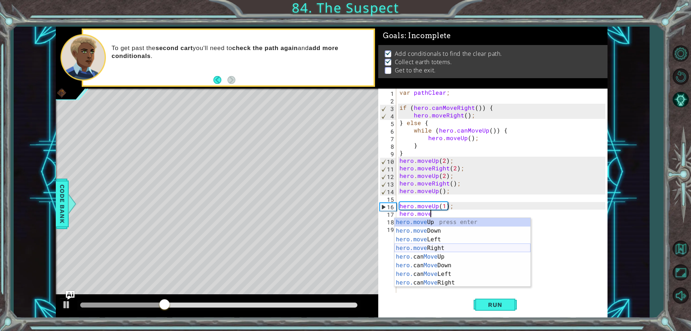
click at [437, 244] on div "hero.move Up press enter hero.move Down press enter hero.move Left press enter …" at bounding box center [462, 261] width 136 height 86
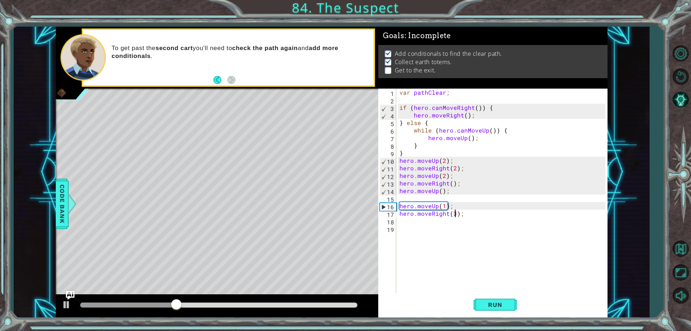
scroll to position [0, 4]
type textarea "hero.moveRight(3);"
click at [489, 300] on button "Run" at bounding box center [495, 304] width 43 height 23
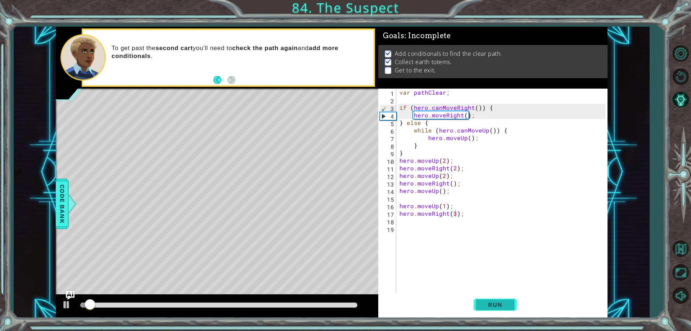
click at [489, 302] on span "Run" at bounding box center [495, 304] width 28 height 7
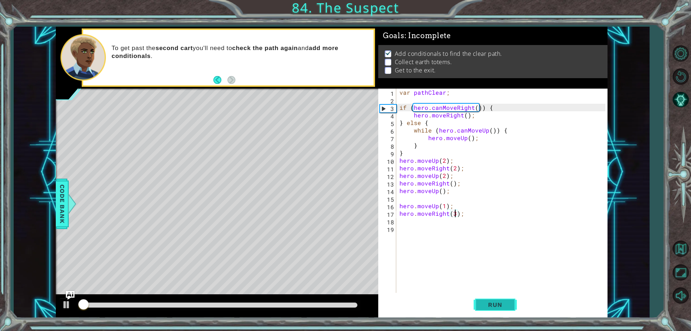
click at [489, 302] on span "Run" at bounding box center [495, 304] width 28 height 7
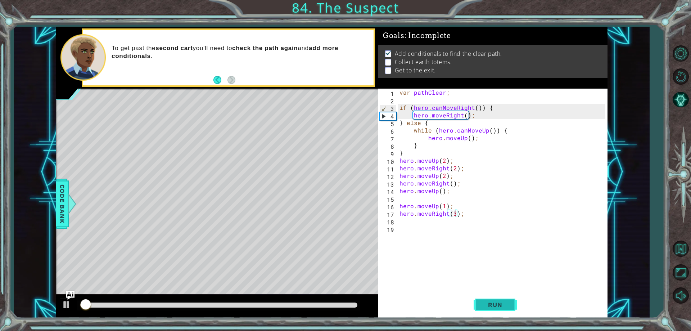
click at [489, 302] on span "Run" at bounding box center [495, 304] width 28 height 7
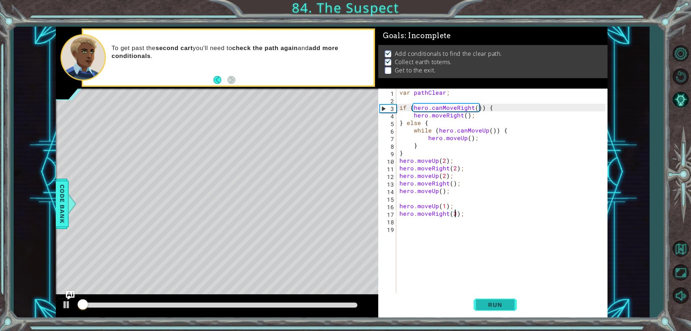
click at [489, 302] on span "Run" at bounding box center [495, 304] width 28 height 7
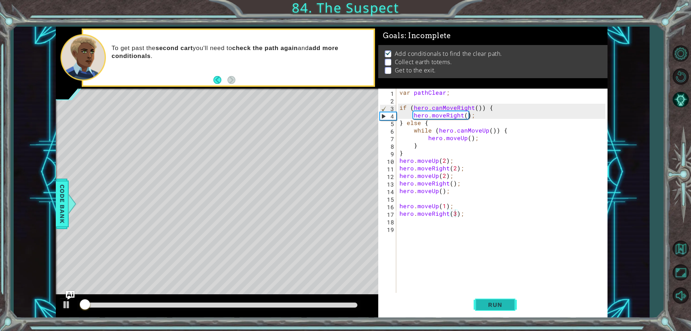
click at [489, 302] on span "Run" at bounding box center [495, 304] width 28 height 7
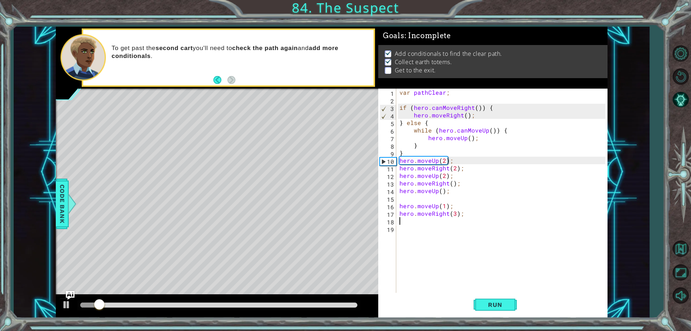
click at [414, 224] on div "var pathClear ; if ( hero . canMoveRight ( )) { hero . moveRight ( ) ; } else {…" at bounding box center [503, 198] width 211 height 219
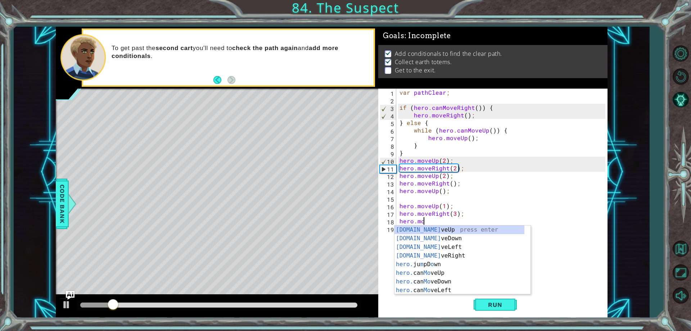
scroll to position [0, 1]
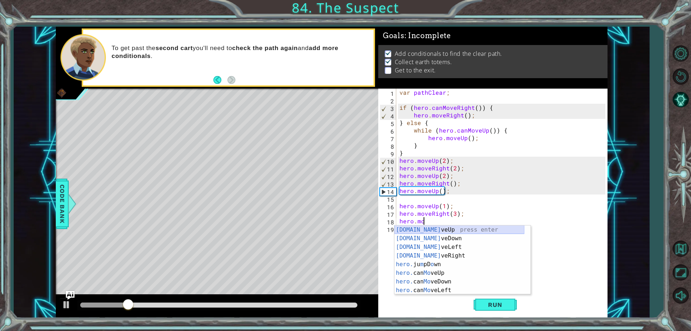
click at [432, 227] on div "[DOMAIN_NAME] veUp press enter [DOMAIN_NAME] veDown press enter [DOMAIN_NAME] v…" at bounding box center [459, 268] width 130 height 86
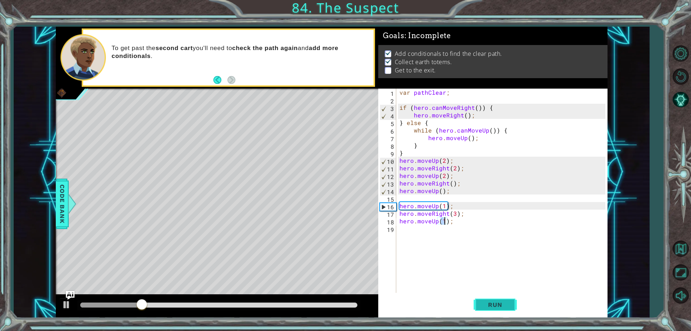
type textarea "hero.moveUp(1);"
click at [491, 305] on span "Run" at bounding box center [495, 304] width 28 height 7
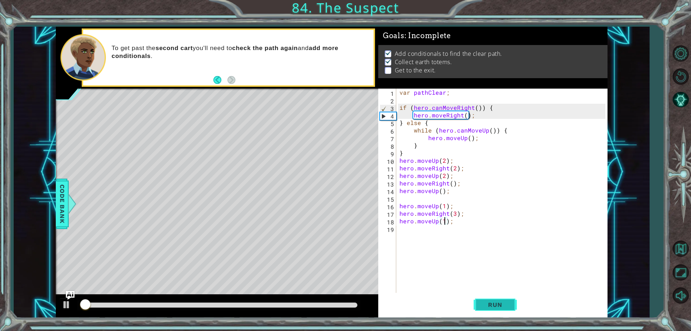
click at [491, 305] on span "Run" at bounding box center [495, 304] width 28 height 7
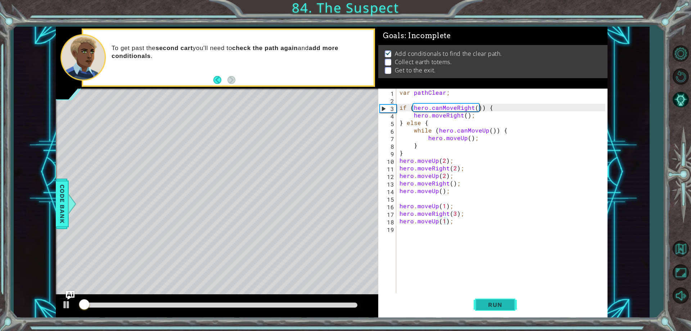
click at [491, 305] on span "Run" at bounding box center [495, 304] width 28 height 7
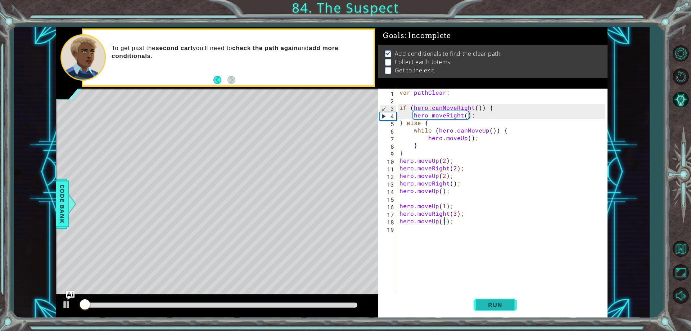
click at [491, 305] on span "Run" at bounding box center [495, 304] width 28 height 7
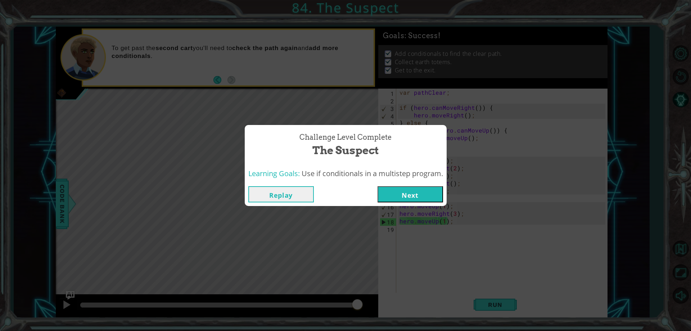
click at [410, 196] on button "Next" at bounding box center [410, 194] width 65 height 16
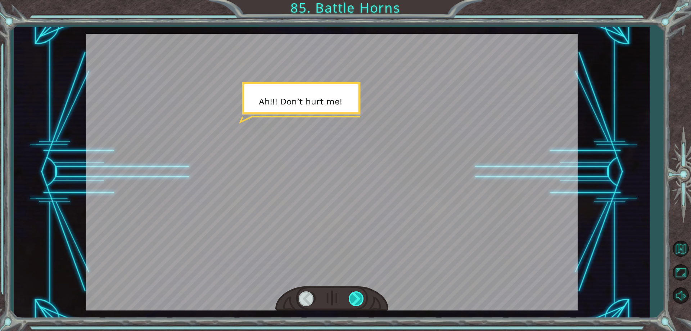
click at [362, 300] on div at bounding box center [357, 298] width 16 height 15
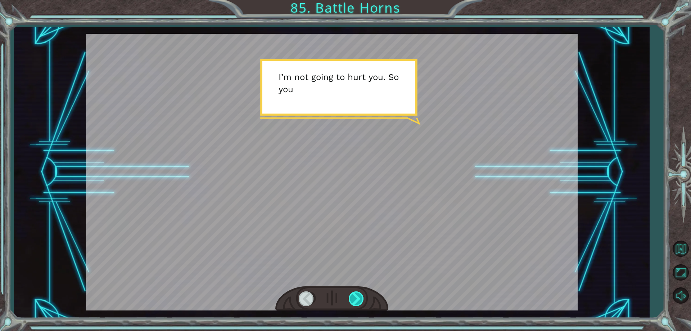
click at [362, 300] on div at bounding box center [357, 298] width 16 height 15
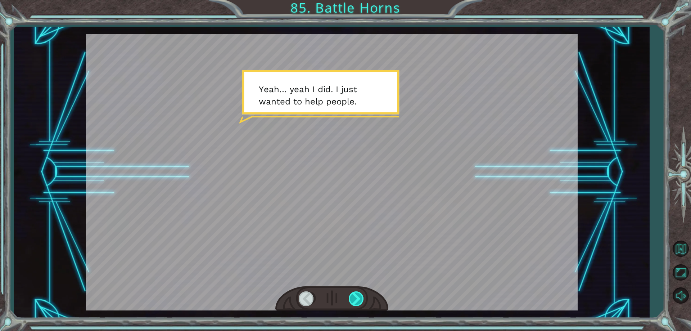
click at [362, 300] on div at bounding box center [357, 298] width 16 height 15
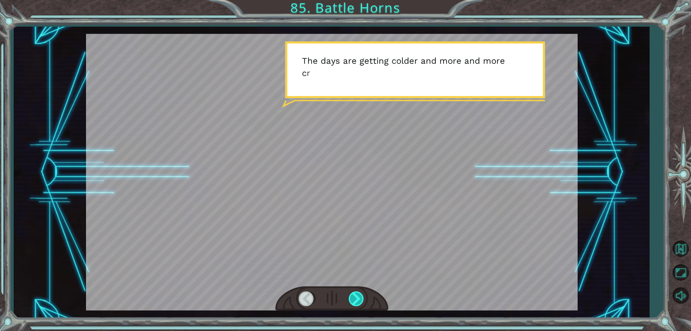
click at [362, 300] on div at bounding box center [357, 298] width 16 height 15
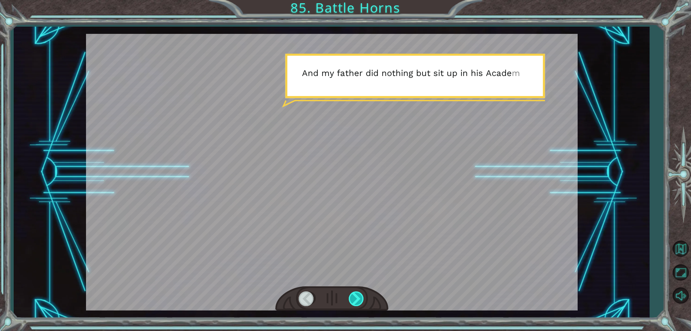
click at [362, 300] on div at bounding box center [357, 298] width 16 height 15
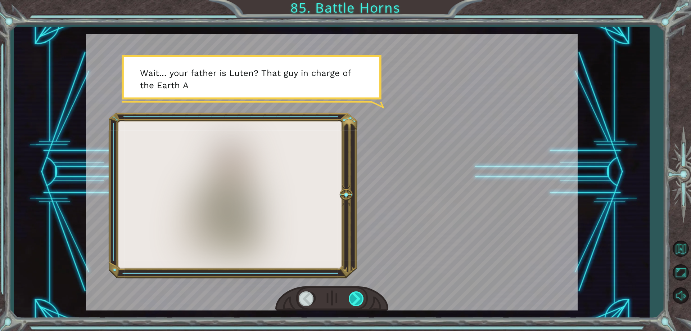
click at [362, 300] on div at bounding box center [357, 298] width 16 height 15
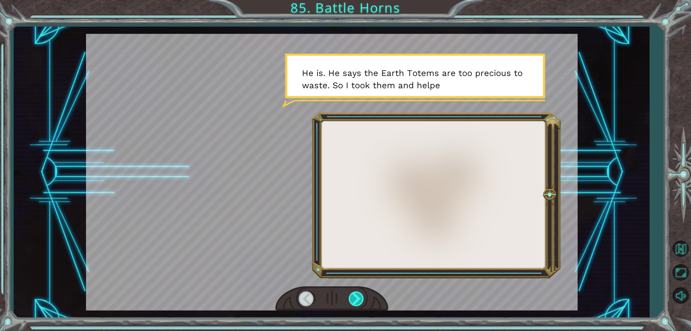
click at [362, 300] on div at bounding box center [357, 298] width 16 height 15
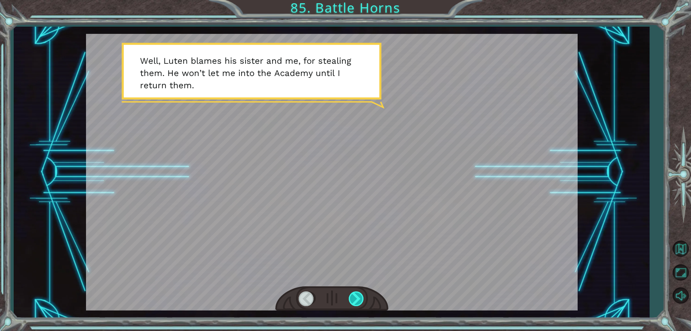
click at [362, 300] on div at bounding box center [357, 298] width 16 height 15
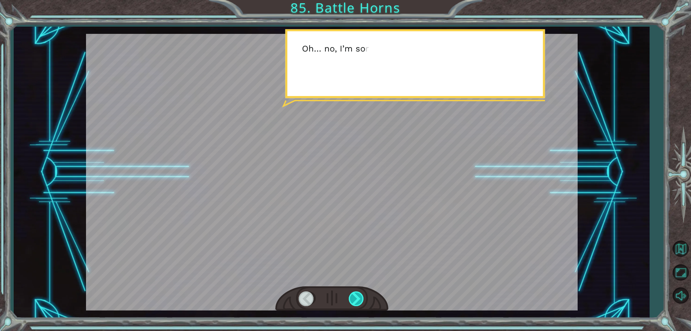
click at [362, 300] on div at bounding box center [357, 298] width 16 height 15
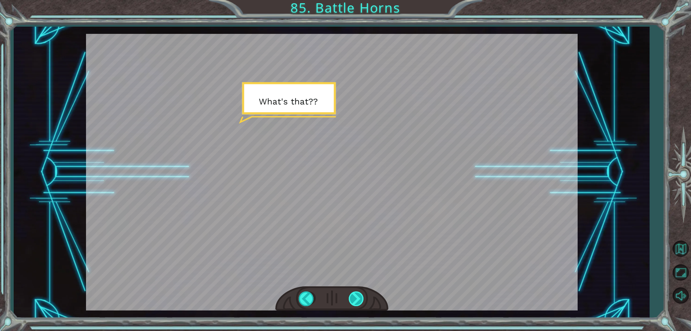
click at [359, 297] on div at bounding box center [357, 298] width 16 height 15
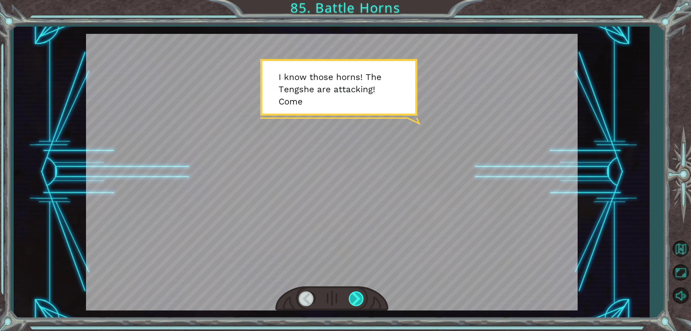
click at [359, 297] on div at bounding box center [357, 298] width 16 height 15
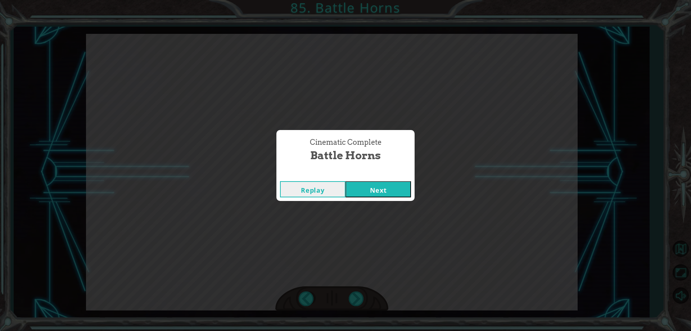
click at [374, 185] on button "Next" at bounding box center [377, 189] width 65 height 16
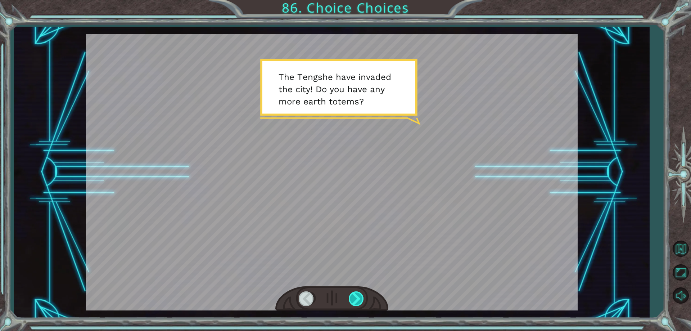
click at [358, 295] on div at bounding box center [357, 298] width 16 height 15
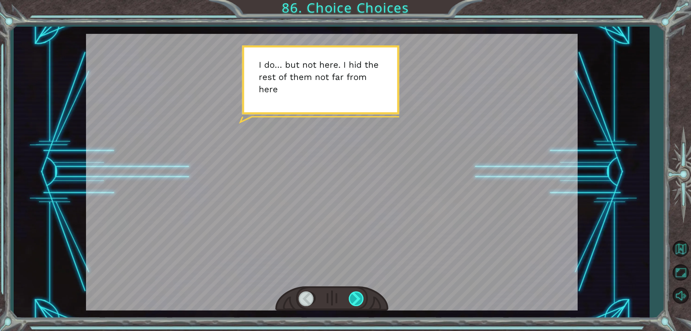
click at [360, 296] on div at bounding box center [357, 298] width 16 height 15
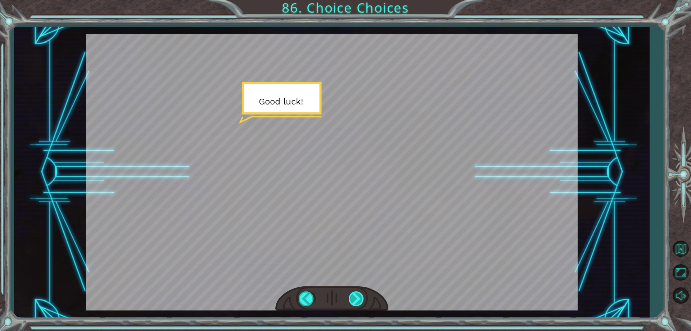
click at [360, 296] on div at bounding box center [357, 298] width 16 height 15
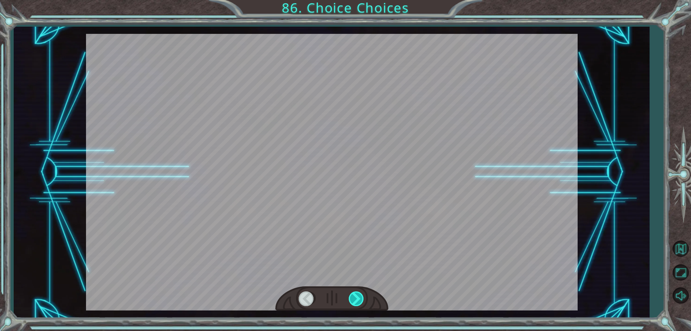
click at [360, 296] on div at bounding box center [357, 298] width 16 height 15
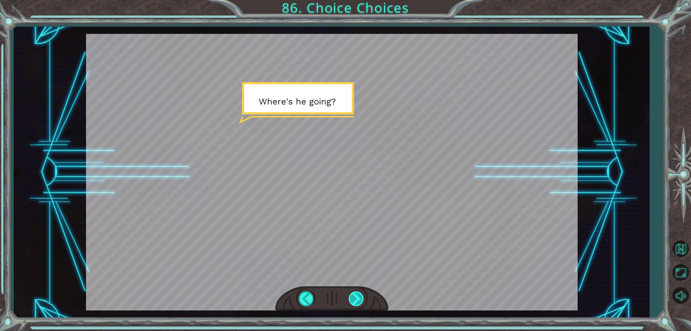
click at [360, 296] on div at bounding box center [357, 298] width 16 height 15
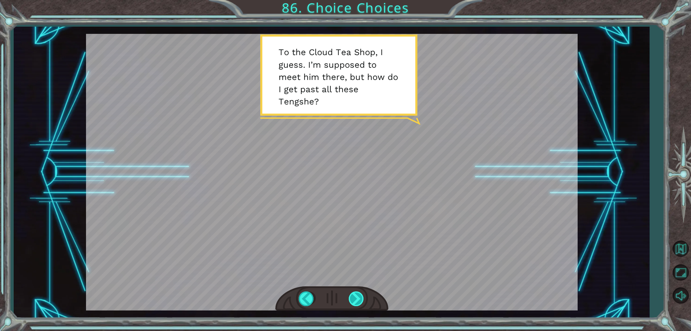
click at [360, 296] on div at bounding box center [357, 298] width 16 height 15
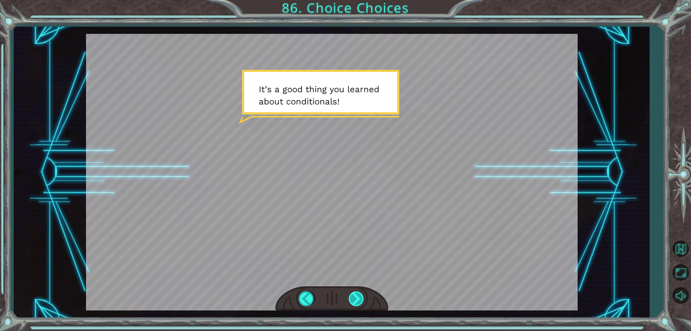
click at [360, 296] on div at bounding box center [357, 298] width 16 height 15
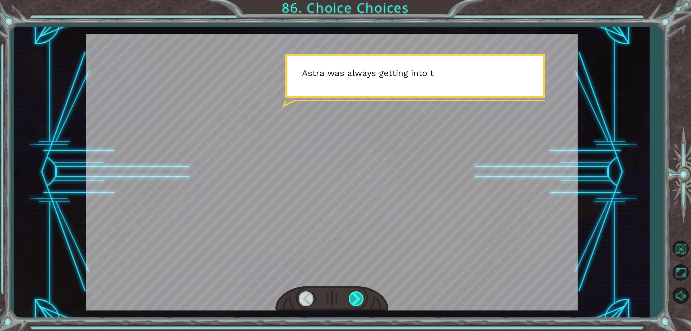
click at [360, 296] on div at bounding box center [357, 298] width 16 height 15
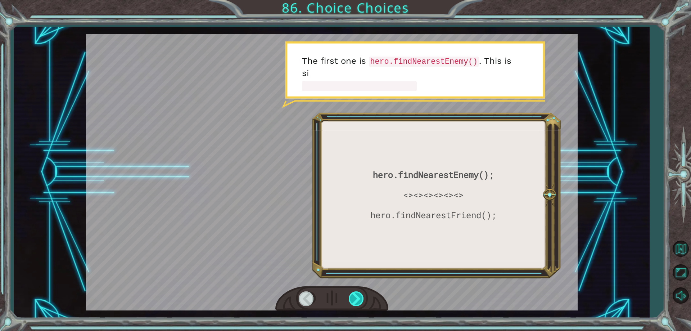
click at [359, 295] on div at bounding box center [357, 298] width 16 height 15
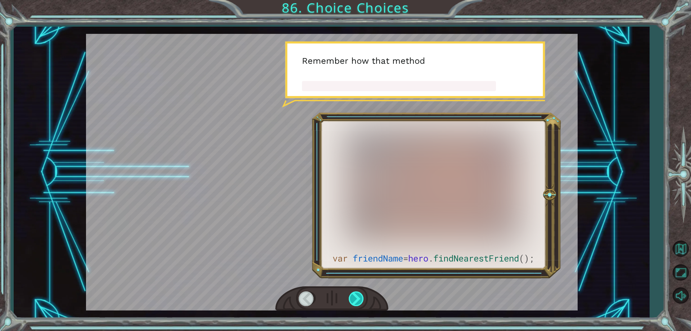
click at [359, 295] on div at bounding box center [357, 298] width 16 height 15
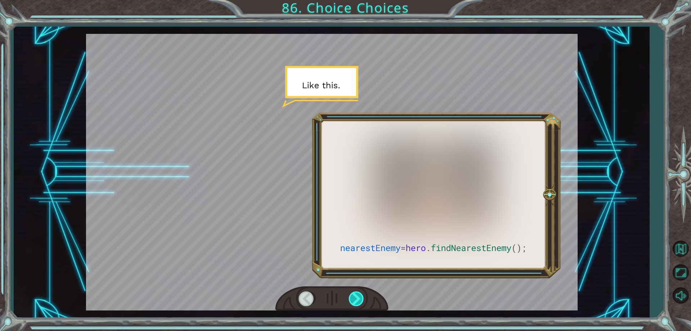
click at [359, 295] on div at bounding box center [357, 298] width 16 height 15
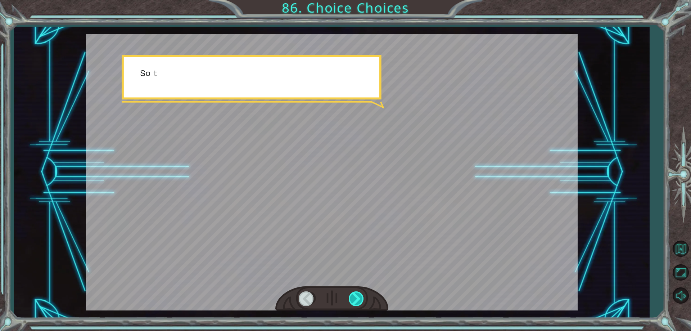
click at [359, 295] on div at bounding box center [357, 298] width 16 height 15
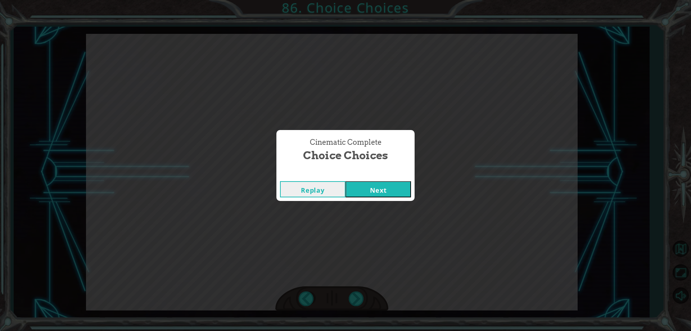
click at [360, 189] on button "Next" at bounding box center [377, 189] width 65 height 16
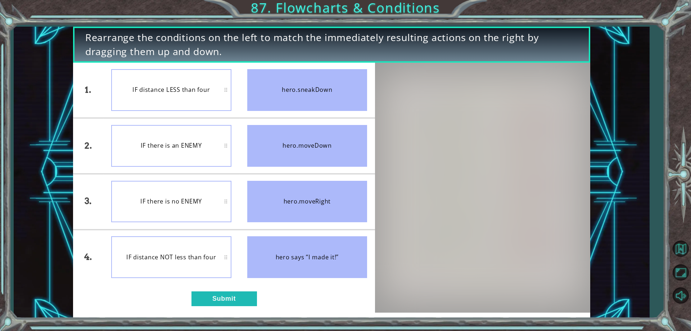
click at [205, 156] on div "IF there is an ENEMY" at bounding box center [171, 146] width 120 height 42
click at [227, 297] on button "Submit" at bounding box center [223, 298] width 65 height 14
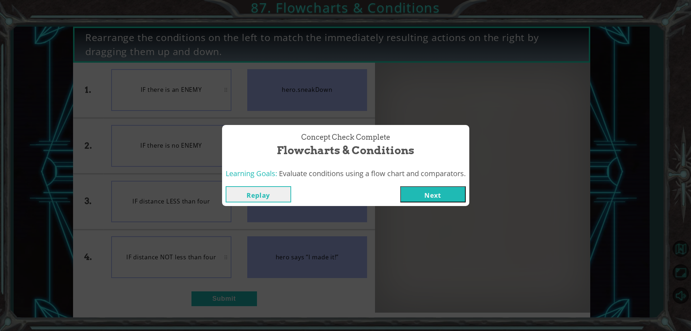
click at [411, 194] on button "Next" at bounding box center [432, 194] width 65 height 16
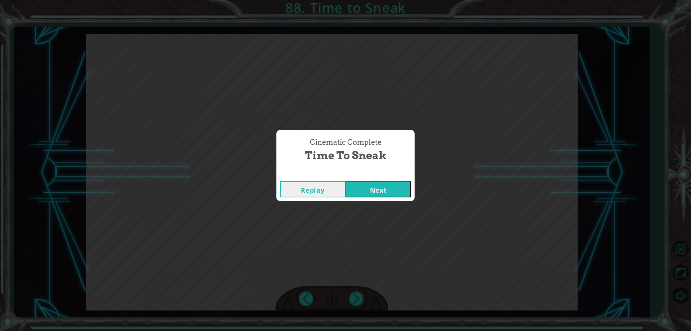
click at [372, 189] on button "Next" at bounding box center [377, 189] width 65 height 16
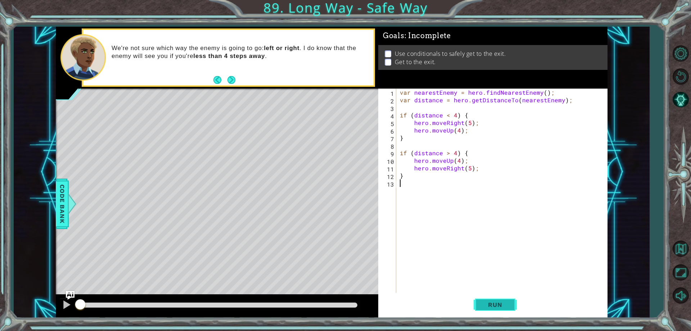
click at [495, 303] on span "Run" at bounding box center [495, 304] width 28 height 7
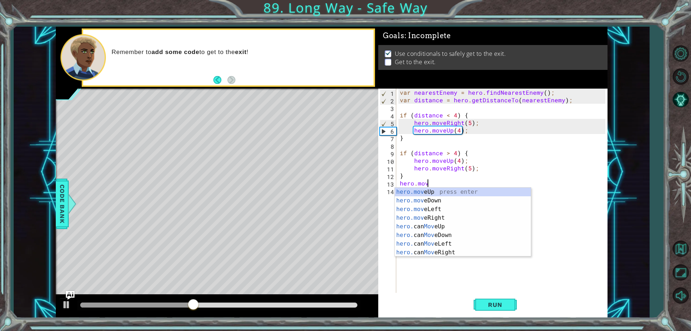
scroll to position [0, 1]
click at [430, 189] on div "hero.move Up press enter hero.move Down press enter hero.move Left press enter …" at bounding box center [463, 230] width 136 height 86
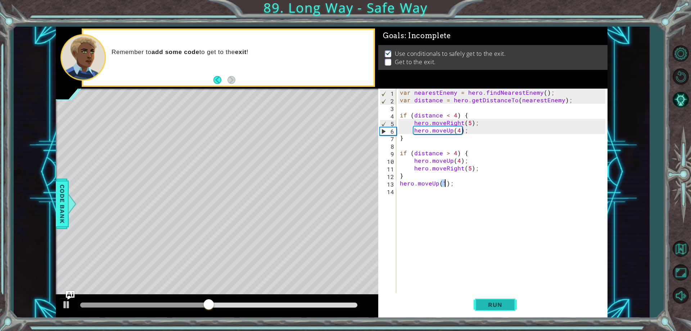
type textarea "hero.moveUp(1);"
click at [478, 313] on button "Run" at bounding box center [495, 304] width 43 height 23
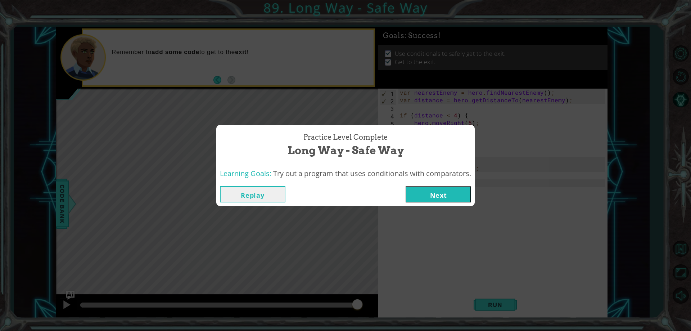
click at [445, 197] on button "Next" at bounding box center [438, 194] width 65 height 16
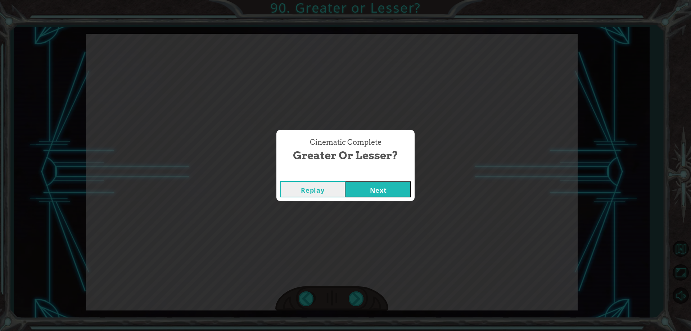
click at [360, 189] on button "Next" at bounding box center [377, 189] width 65 height 16
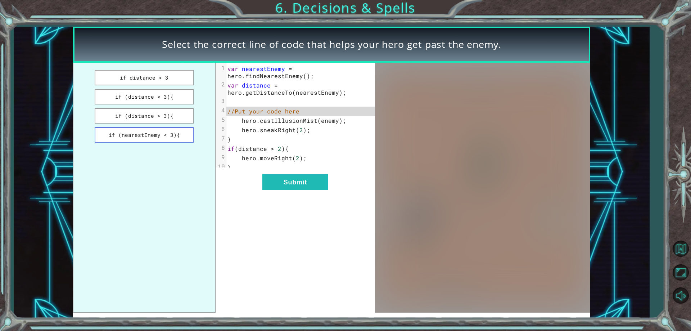
drag, startPoint x: 170, startPoint y: 142, endPoint x: 175, endPoint y: 134, distance: 8.7
click at [175, 134] on button "if (nearestEnemy < 3){" at bounding box center [144, 134] width 99 height 15
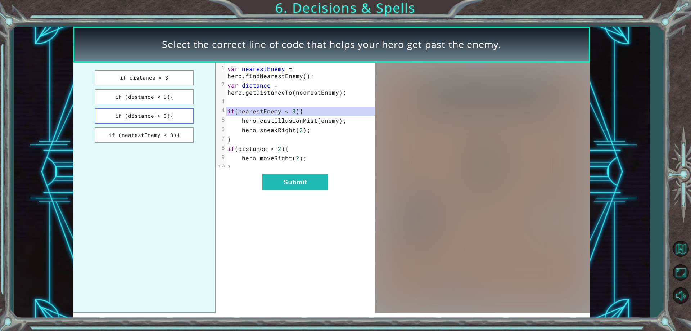
drag, startPoint x: 174, startPoint y: 135, endPoint x: 173, endPoint y: 115, distance: 19.8
click at [173, 115] on ul "if distance < 3 if (distance < 3){ if (distance > 3){ if (nearestEnemy < 3){" at bounding box center [144, 188] width 143 height 250
click at [152, 95] on button "if (distance < 3){" at bounding box center [144, 96] width 99 height 15
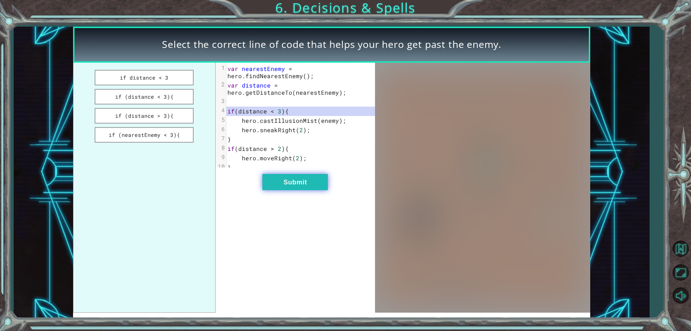
click at [303, 190] on button "Submit" at bounding box center [294, 182] width 65 height 16
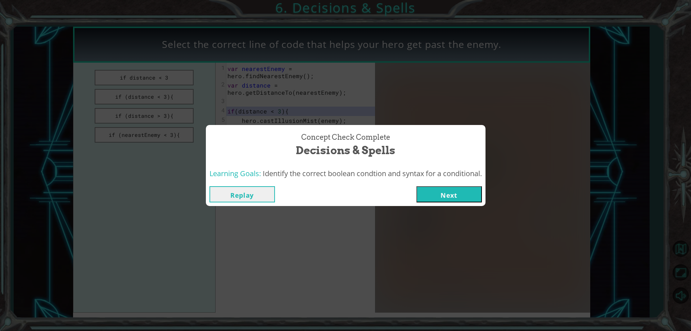
click at [444, 199] on button "Next" at bounding box center [448, 194] width 65 height 16
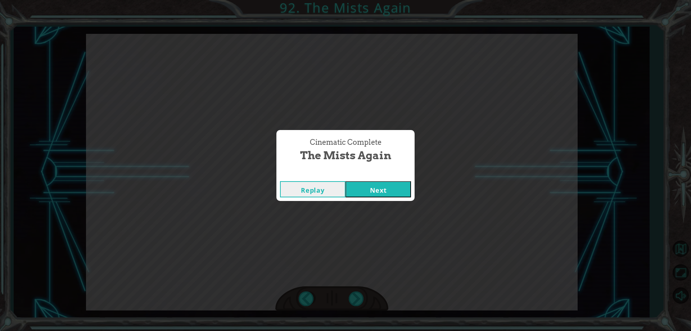
click at [391, 186] on button "Next" at bounding box center [377, 189] width 65 height 16
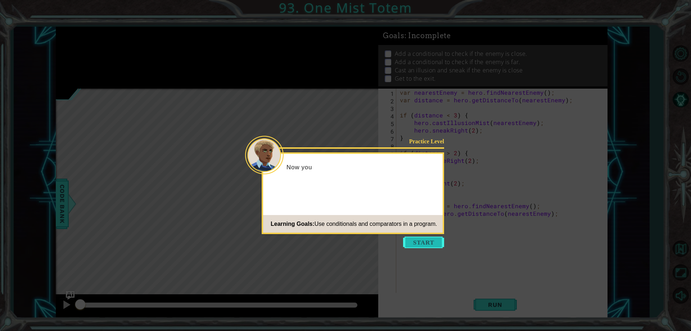
click at [426, 238] on button "Start" at bounding box center [423, 242] width 41 height 12
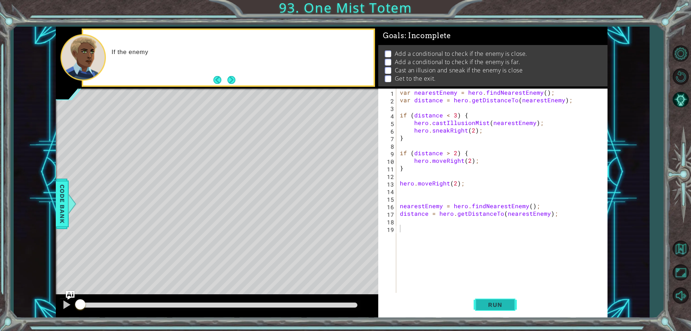
click at [481, 302] on span "Run" at bounding box center [495, 304] width 28 height 7
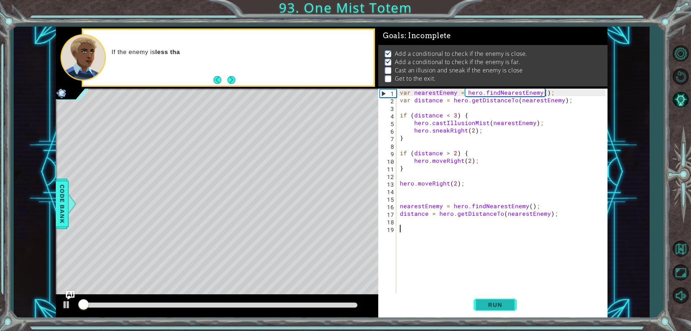
scroll to position [4, 0]
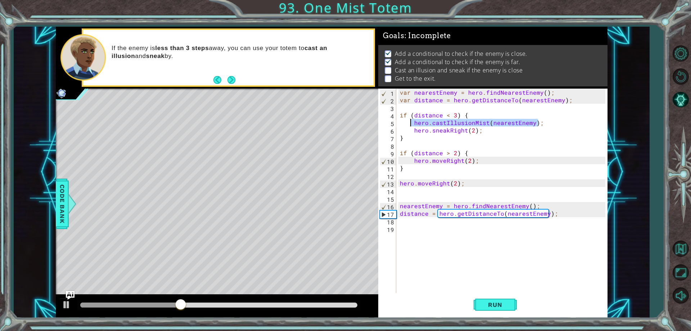
drag, startPoint x: 541, startPoint y: 122, endPoint x: 409, endPoint y: 121, distance: 131.7
click at [409, 121] on div "var nearestEnemy = hero . findNearestEnemy ( ) ; var distance = hero . getDista…" at bounding box center [503, 198] width 210 height 219
type textarea "hero.castIllusionMist(nearestEnemy);"
click at [410, 227] on div "var nearestEnemy = hero . findNearestEnemy ( ) ; var distance = hero . getDista…" at bounding box center [503, 198] width 210 height 219
paste textarea "hero.castIllusionMist(nearestEnemy);"
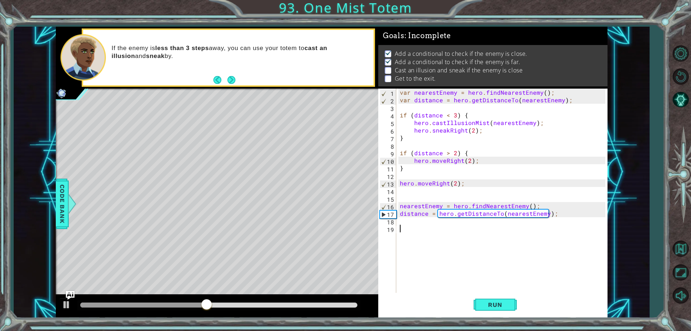
type textarea "hero.castIllusionMist(nearestEnemy);"
click at [491, 302] on span "Run" at bounding box center [495, 304] width 28 height 7
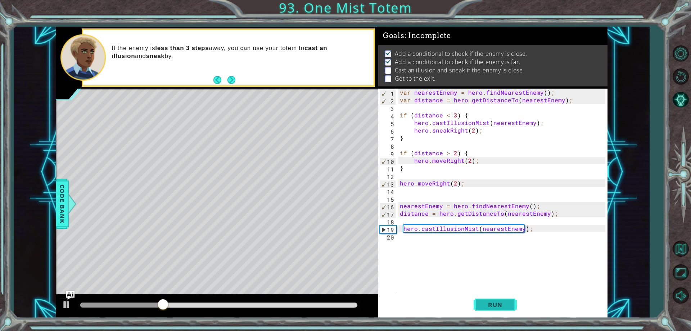
click at [503, 302] on span "Run" at bounding box center [495, 304] width 28 height 7
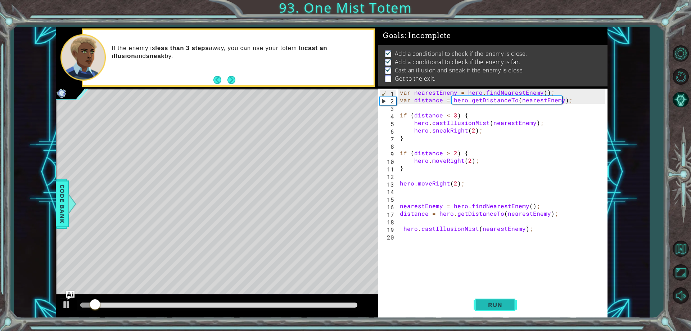
click at [502, 302] on span "Run" at bounding box center [495, 304] width 28 height 7
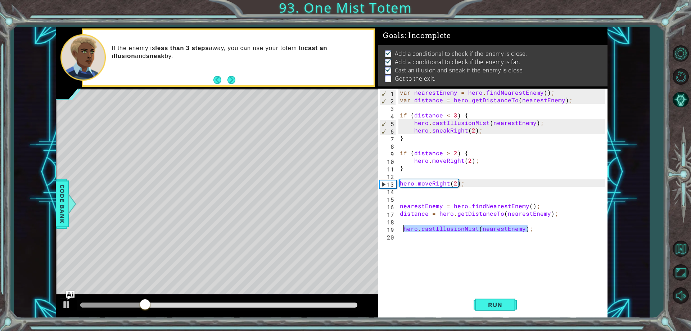
drag, startPoint x: 529, startPoint y: 229, endPoint x: 404, endPoint y: 229, distance: 124.9
click at [404, 229] on div "var nearestEnemy = hero . findNearestEnemy ( ) ; var distance = hero . getDista…" at bounding box center [503, 198] width 210 height 219
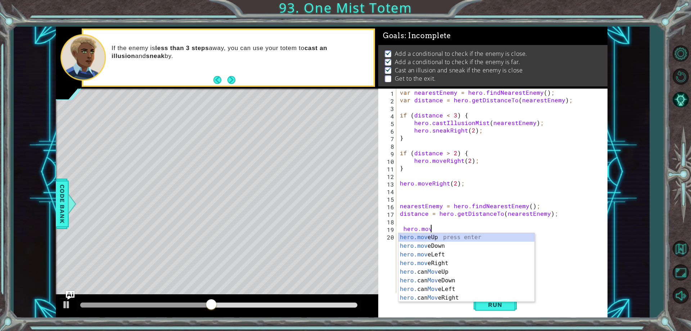
scroll to position [0, 2]
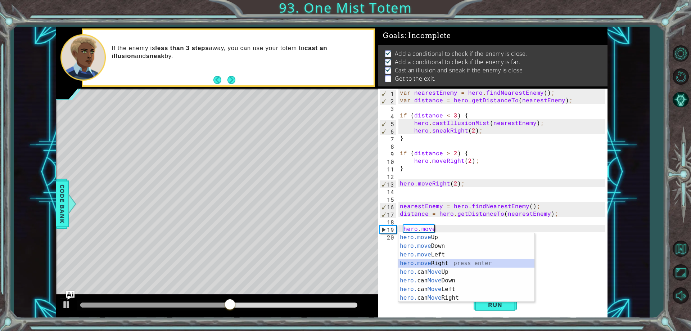
click at [430, 261] on div "hero.move Up press enter hero.move Down press enter hero.move Left press enter …" at bounding box center [466, 276] width 136 height 86
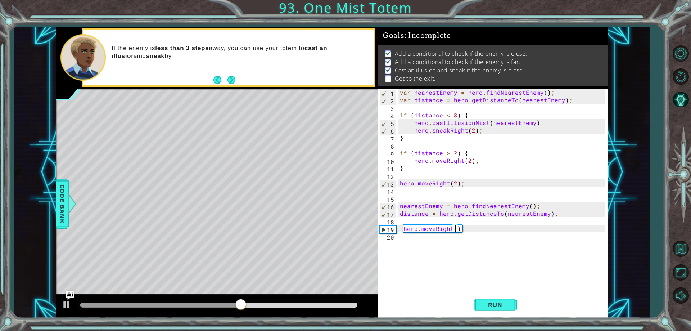
scroll to position [0, 4]
type textarea "hero.moveRight(2);"
click at [480, 299] on button "Run" at bounding box center [495, 304] width 43 height 23
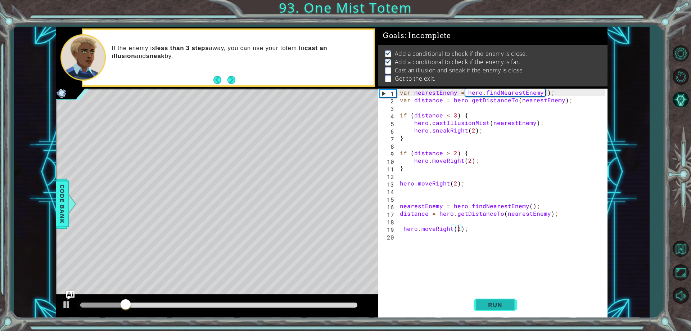
click at [482, 297] on button "Run" at bounding box center [495, 304] width 43 height 23
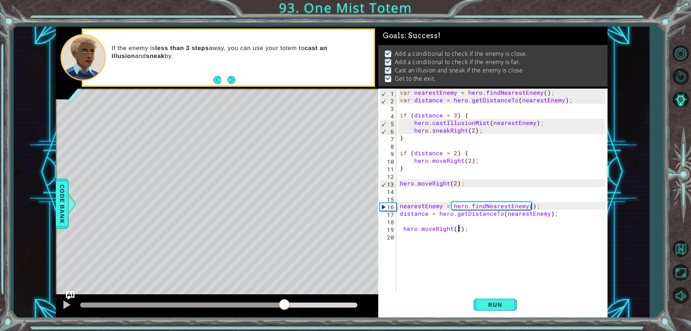
drag, startPoint x: 161, startPoint y: 307, endPoint x: 288, endPoint y: 323, distance: 128.1
click at [285, 322] on div "1 ההההההההההההההההההההההההההההההההההההההההההההההההההההההההההההההההההההההההההההה…" at bounding box center [345, 165] width 691 height 331
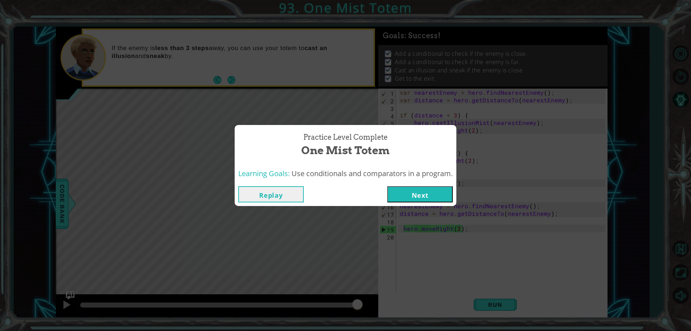
click at [445, 192] on button "Next" at bounding box center [419, 194] width 65 height 16
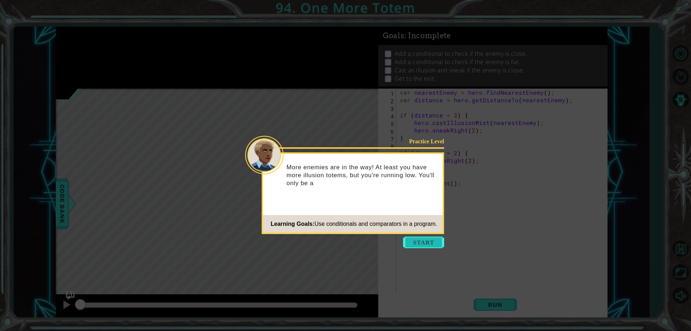
click at [416, 237] on button "Start" at bounding box center [423, 242] width 41 height 12
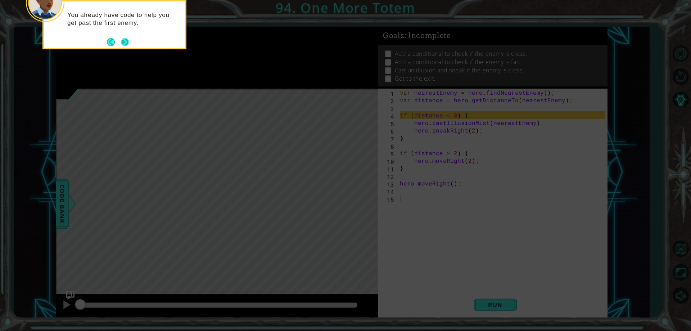
click at [124, 45] on button "Next" at bounding box center [125, 42] width 8 height 8
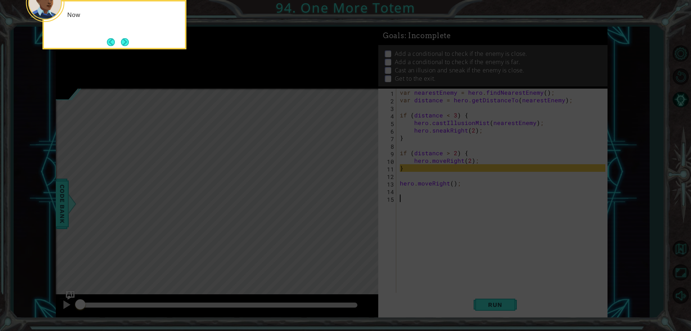
click at [124, 45] on button "Next" at bounding box center [125, 42] width 8 height 8
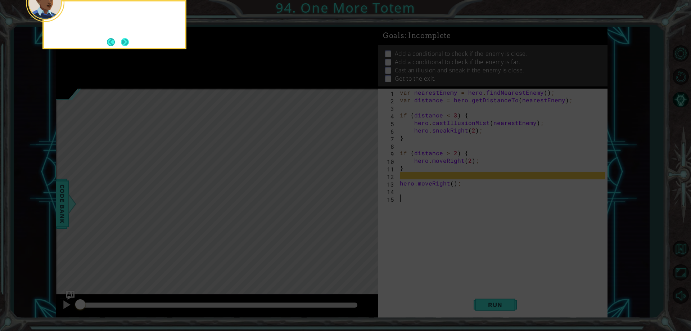
click at [123, 45] on button "Next" at bounding box center [125, 42] width 8 height 8
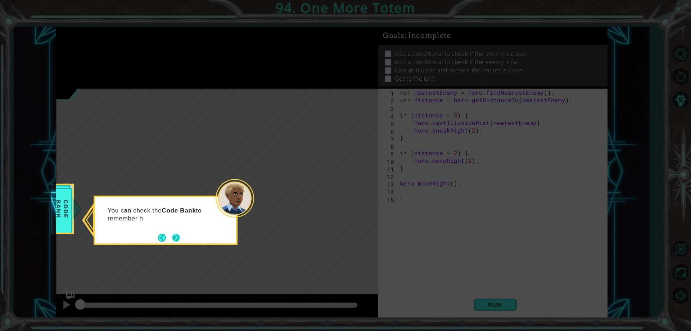
click at [177, 237] on button "Next" at bounding box center [176, 238] width 8 height 8
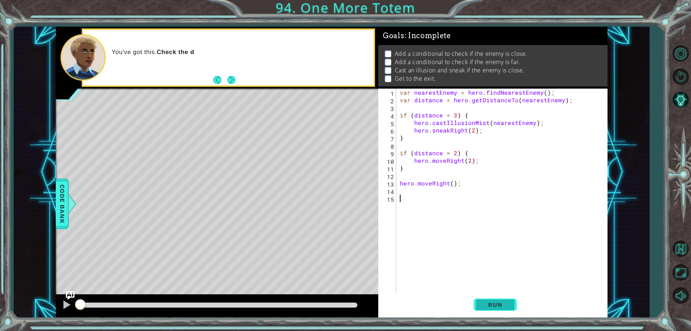
click at [498, 303] on span "Run" at bounding box center [495, 304] width 28 height 7
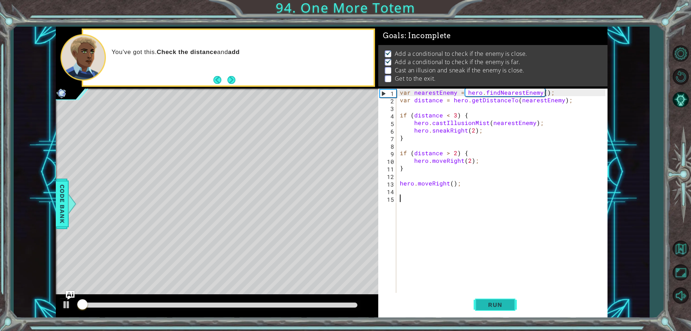
scroll to position [4, 0]
click at [498, 303] on span "Run" at bounding box center [495, 304] width 28 height 7
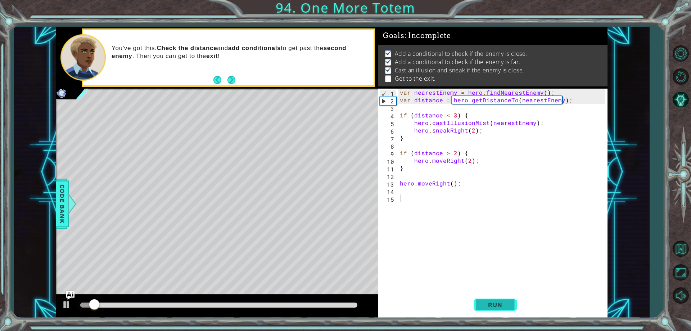
click at [498, 303] on span "Run" at bounding box center [495, 304] width 28 height 7
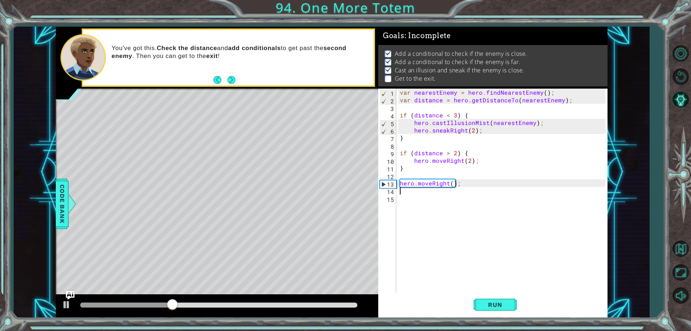
click at [409, 194] on div "var nearestEnemy = hero . findNearestEnemy ( ) ; var distance = hero . getDista…" at bounding box center [503, 198] width 210 height 219
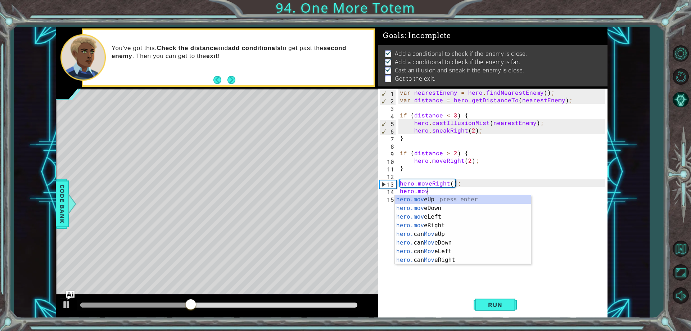
scroll to position [0, 1]
click at [415, 227] on div "hero.move Up press enter hero.move Down press enter hero.move Left press enter …" at bounding box center [463, 238] width 136 height 86
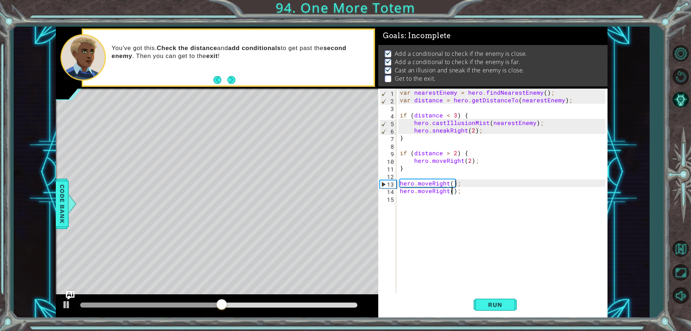
scroll to position [0, 4]
type textarea "hero.moveRight(2);"
click at [501, 311] on button "Run" at bounding box center [495, 304] width 43 height 23
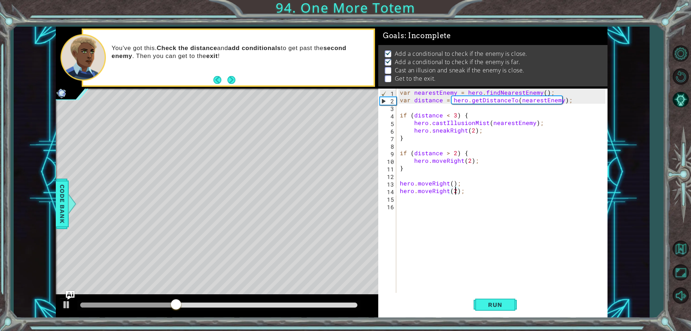
click at [456, 190] on div "var nearestEnemy = hero . findNearestEnemy ( ) ; var distance = hero . getDista…" at bounding box center [503, 198] width 210 height 219
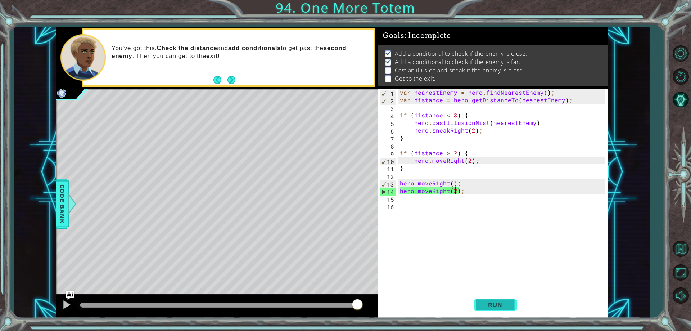
click at [484, 312] on button "Run" at bounding box center [495, 304] width 43 height 23
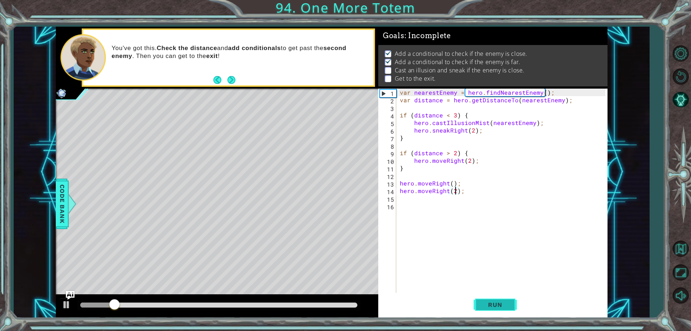
click at [484, 297] on button "Run" at bounding box center [495, 304] width 43 height 23
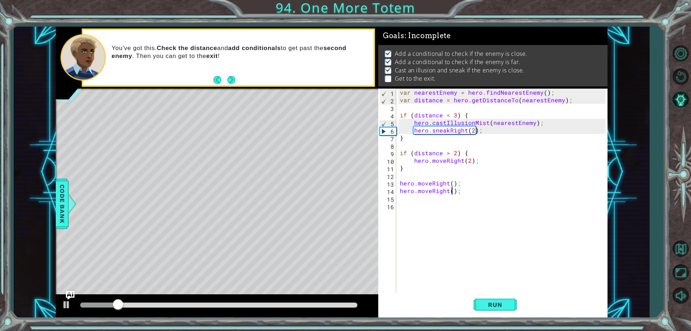
scroll to position [0, 4]
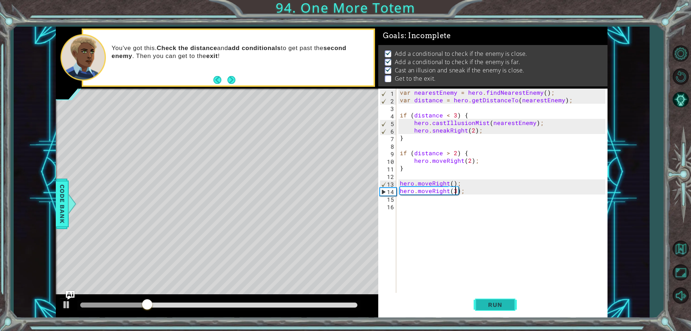
type textarea "hero.moveRight(3);"
click at [497, 305] on span "Run" at bounding box center [495, 304] width 28 height 7
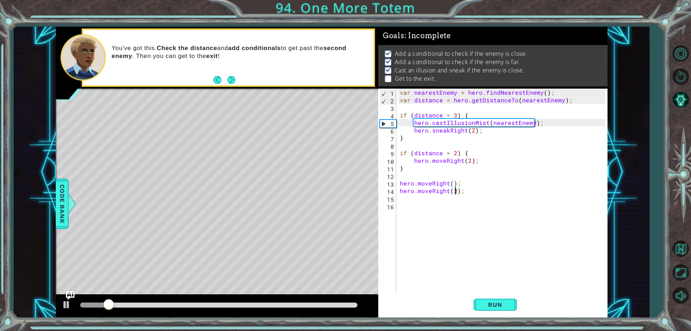
click at [403, 203] on div "var nearestEnemy = hero . findNearestEnemy ( ) ; var distance = hero . getDista…" at bounding box center [503, 198] width 210 height 219
click at [404, 196] on div "var nearestEnemy = hero . findNearestEnemy ( ) ; var distance = hero . getDista…" at bounding box center [503, 198] width 210 height 219
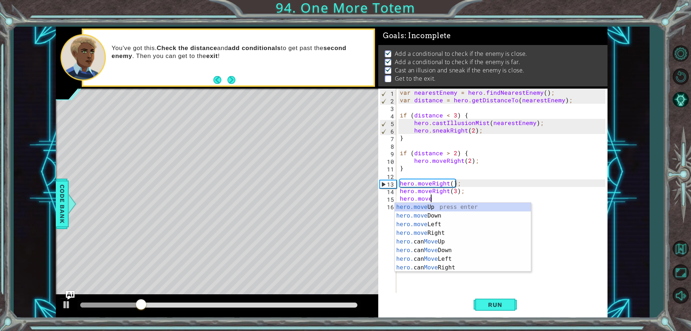
scroll to position [0, 2]
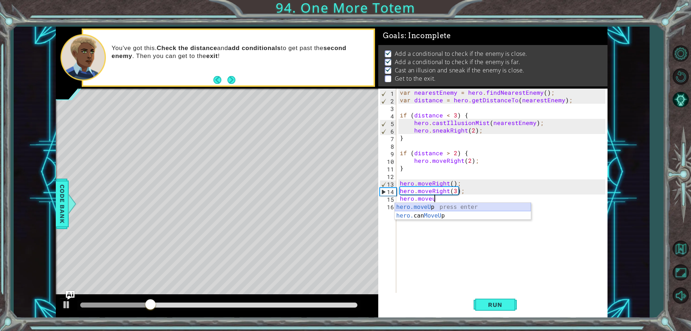
click at [429, 204] on div "hero.moveU p press enter hero. can MoveU p press enter" at bounding box center [463, 220] width 136 height 35
type textarea "hero.moveUp(1);"
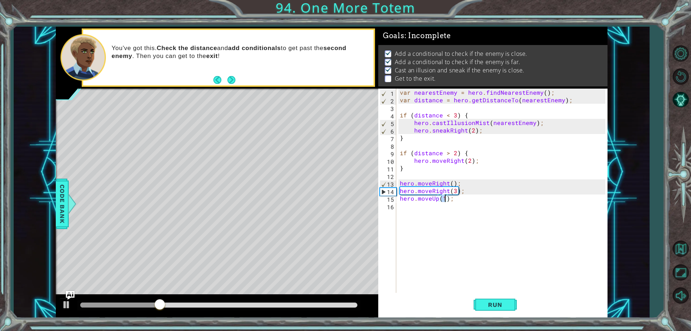
click at [404, 204] on div "var nearestEnemy = hero . findNearestEnemy ( ) ; var distance = hero . getDista…" at bounding box center [503, 198] width 210 height 219
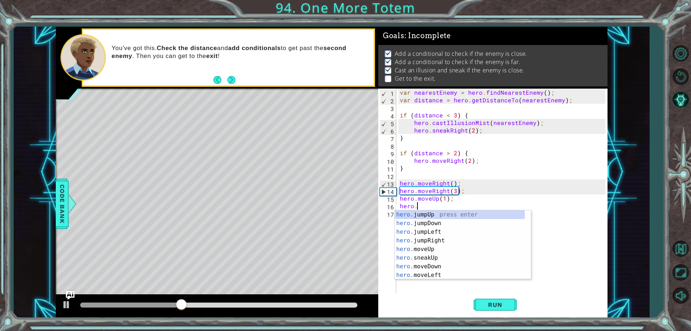
type textarea "hero.j"
click at [410, 213] on div "hero.j umpUp press enter hero.j umpDown press enter hero.j umpLeft press enter …" at bounding box center [463, 236] width 136 height 52
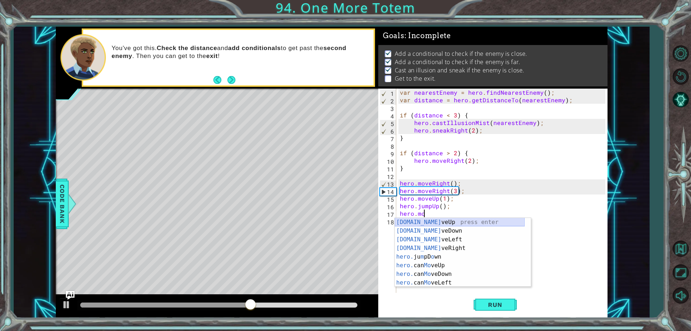
click at [416, 225] on div "[DOMAIN_NAME] veUp press enter [DOMAIN_NAME] veDown press enter [DOMAIN_NAME] v…" at bounding box center [460, 261] width 130 height 86
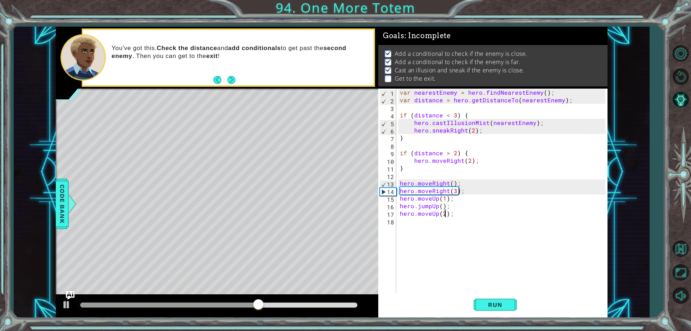
scroll to position [0, 3]
type textarea "hero.moveUp(2);"
click at [485, 308] on button "Run" at bounding box center [495, 304] width 43 height 23
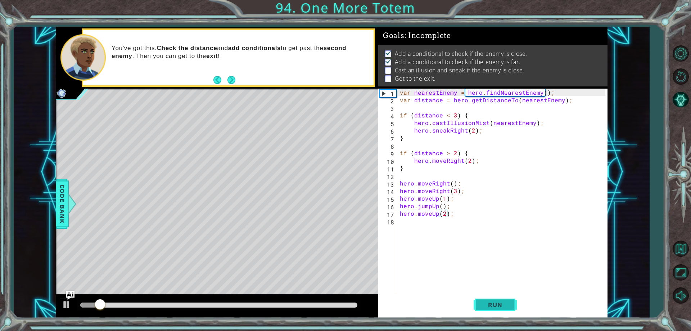
click at [486, 302] on span "Run" at bounding box center [495, 304] width 28 height 7
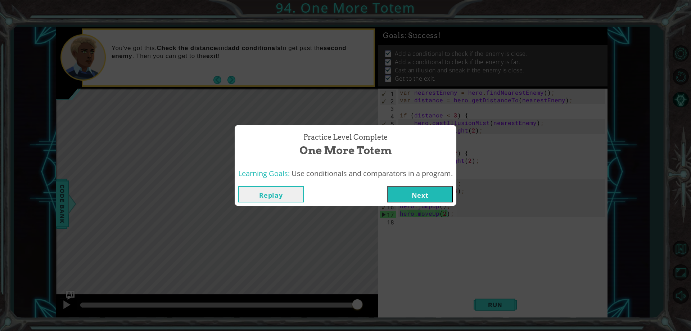
click at [441, 199] on button "Next" at bounding box center [419, 194] width 65 height 16
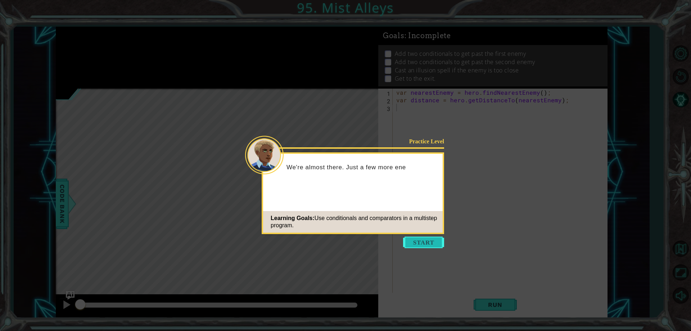
click at [406, 238] on button "Start" at bounding box center [423, 242] width 41 height 12
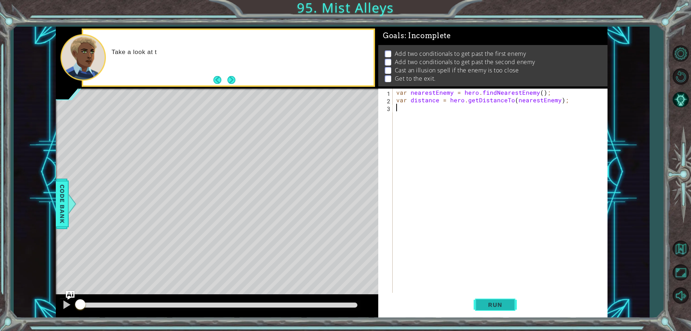
click at [514, 299] on button "Run" at bounding box center [495, 304] width 43 height 23
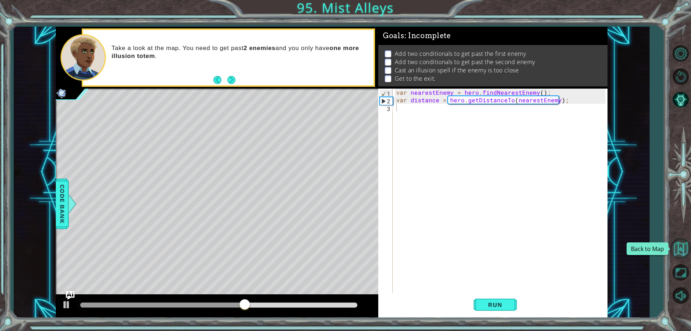
click at [673, 250] on button "Back to Map" at bounding box center [680, 248] width 21 height 21
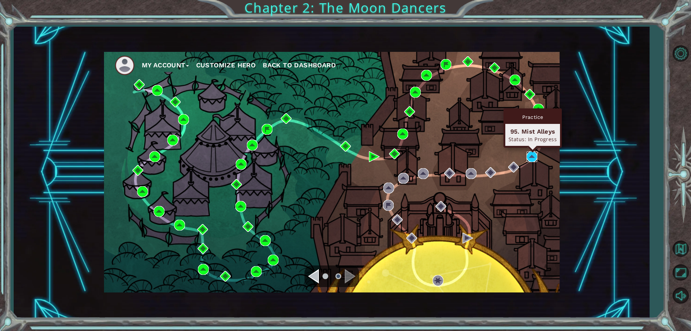
click at [534, 158] on img at bounding box center [532, 156] width 11 height 11
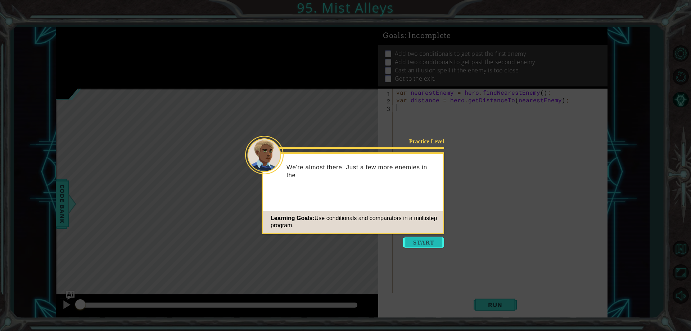
click at [416, 241] on button "Start" at bounding box center [423, 242] width 41 height 12
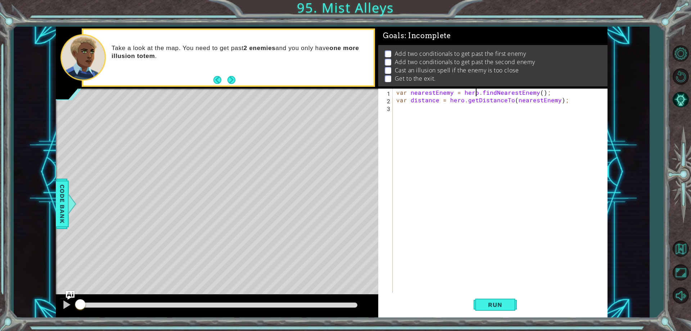
click at [477, 91] on div "var nearestEnemy = hero . findNearestEnemy ( ) ; var distance = hero . getDista…" at bounding box center [502, 198] width 214 height 219
type textarea ".findNearestEnemy();"
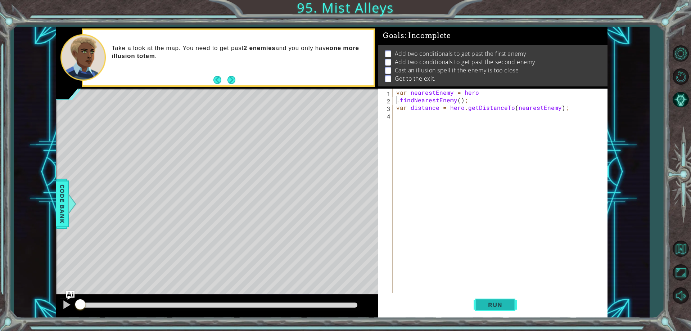
drag, startPoint x: 489, startPoint y: 310, endPoint x: 491, endPoint y: 304, distance: 5.7
click at [491, 309] on button "Run" at bounding box center [495, 304] width 43 height 23
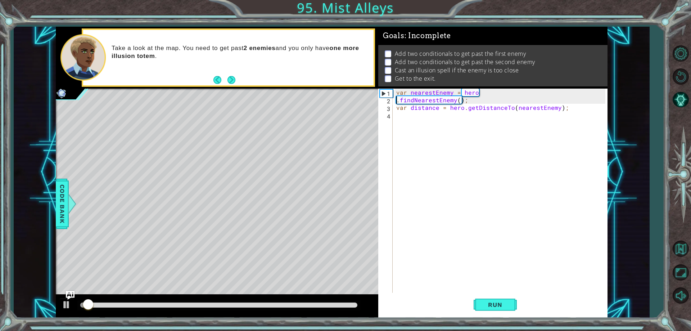
click at [409, 117] on div "var nearestEnemy = hero . findNearestEnemy ( ) ; var distance = hero . getDista…" at bounding box center [502, 198] width 214 height 219
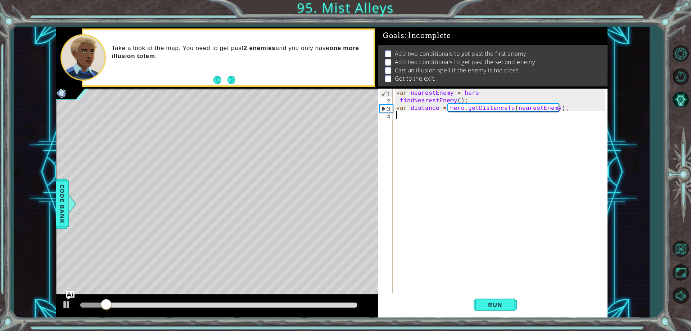
click at [570, 109] on div "var nearestEnemy = hero . findNearestEnemy ( ) ; var distance = hero . getDista…" at bounding box center [502, 198] width 214 height 219
type textarea "var distance = hero.getDistanceTo(nearestEnemy);"
click at [399, 125] on div "var nearestEnemy = hero . findNearestEnemy ( ) ; var distance = hero . getDista…" at bounding box center [502, 198] width 214 height 219
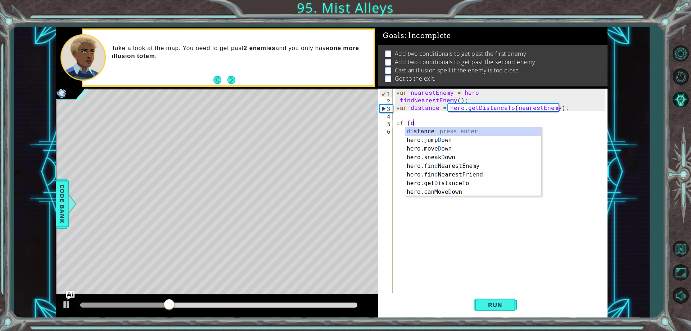
scroll to position [0, 1]
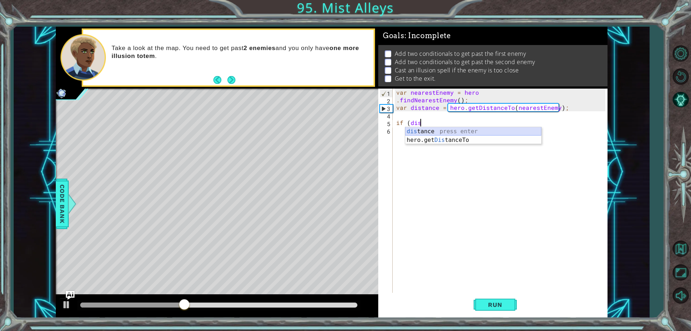
click at [439, 129] on div "dis tance press enter hero.get Dis tanceTo press enter" at bounding box center [473, 144] width 136 height 35
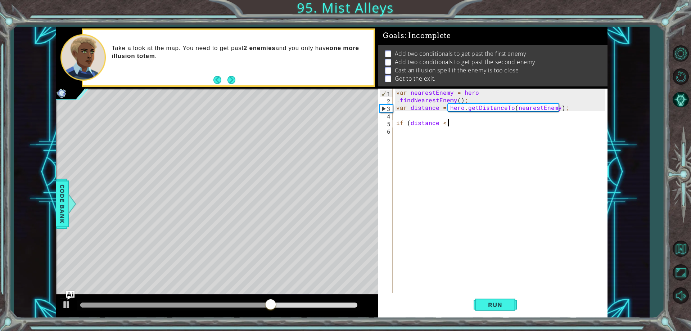
scroll to position [0, 3]
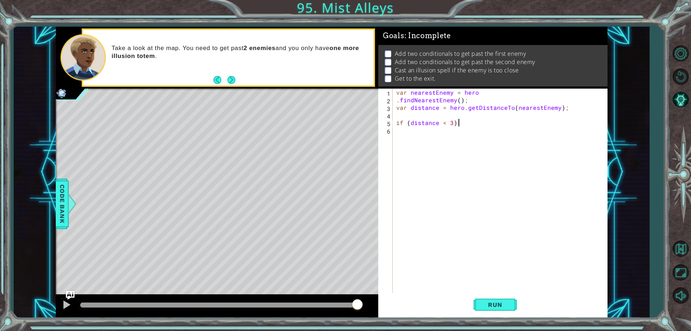
type textarea "if (distance < 3) {"
click at [397, 130] on div "var nearestEnemy = hero . findNearestEnemy ( ) ; var distance = hero . getDista…" at bounding box center [502, 198] width 214 height 219
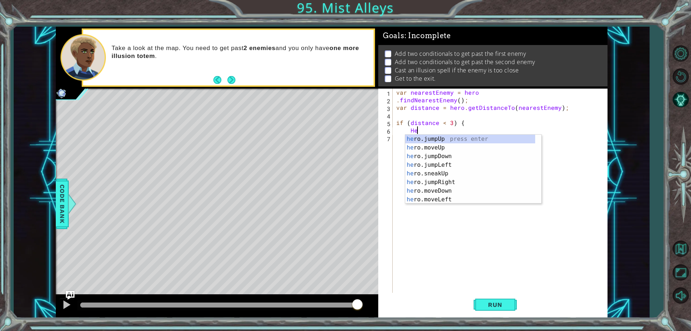
scroll to position [0, 1]
type textarea "H"
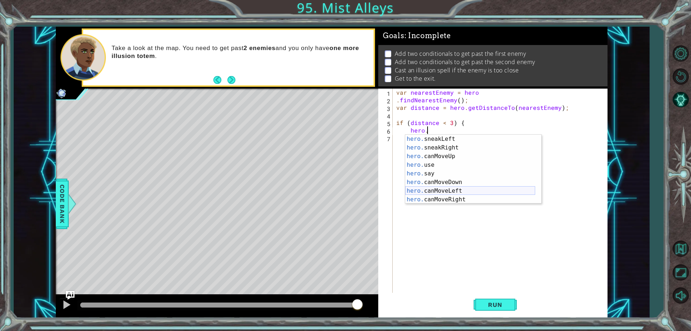
scroll to position [121, 0]
click at [453, 202] on div "hero. say press enter hero. canMoveDown press enter hero. canMoveLeft press ent…" at bounding box center [470, 178] width 130 height 86
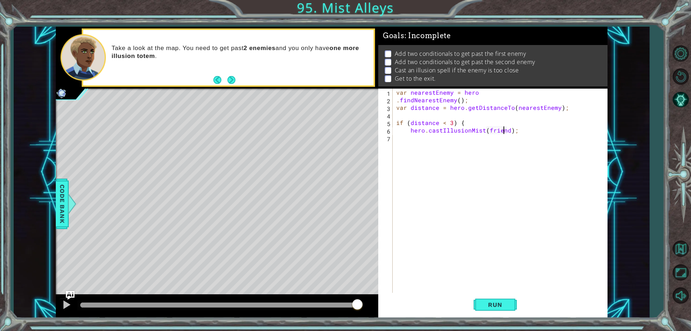
click at [505, 128] on div "var nearestEnemy = hero . findNearestEnemy ( ) ; var distance = hero . getDista…" at bounding box center [502, 198] width 214 height 219
click at [506, 128] on div "var nearestEnemy = hero . findNearestEnemy ( ) ; var distance = hero . getDista…" at bounding box center [502, 198] width 214 height 219
type textarea "hero.castIllusionMist(Growl);"
click at [431, 206] on div "var nearestEnemy = hero . findNearestEnemy ( ) ; var distance = hero . getDista…" at bounding box center [502, 198] width 214 height 219
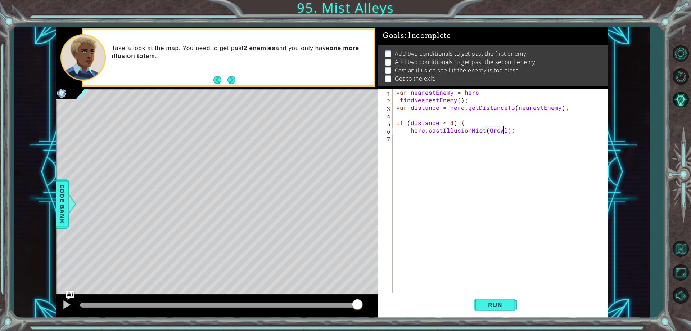
scroll to position [0, 0]
click at [496, 313] on button "Run" at bounding box center [495, 304] width 43 height 23
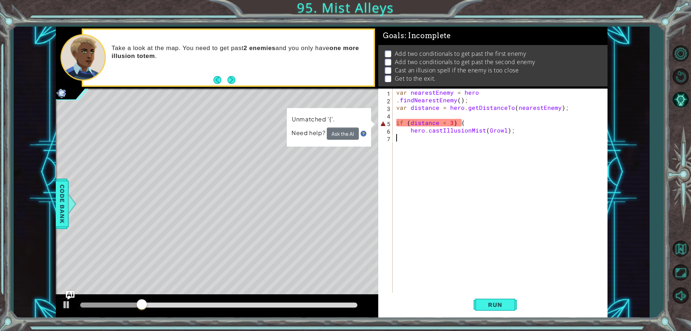
click at [522, 129] on div "var nearestEnemy = hero . findNearestEnemy ( ) ; var distance = hero . getDista…" at bounding box center [502, 198] width 214 height 219
drag, startPoint x: 515, startPoint y: 130, endPoint x: 481, endPoint y: 132, distance: 33.9
click at [482, 132] on div "var nearestEnemy = hero . findNearestEnemy ( ) ; var distance = hero . getDista…" at bounding box center [502, 198] width 214 height 219
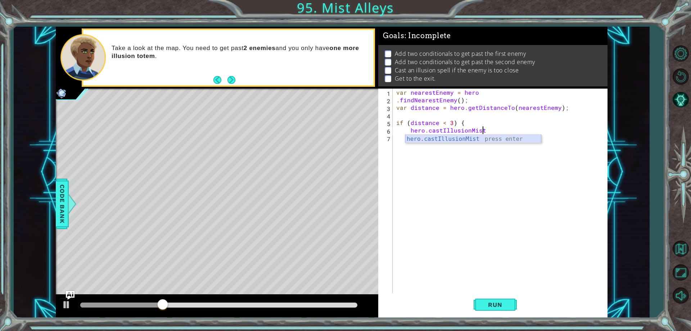
click at [479, 137] on div "hero.castIllusionMist press enter" at bounding box center [473, 148] width 136 height 26
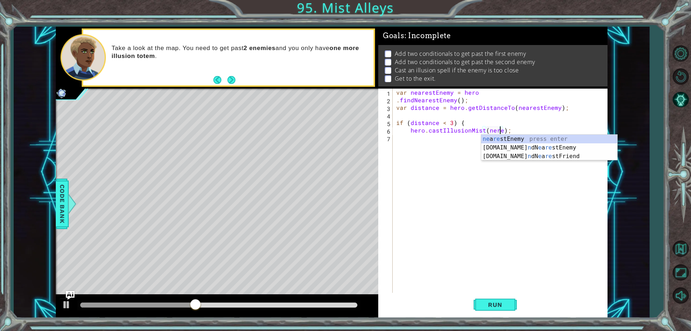
scroll to position [0, 7]
click at [504, 137] on div "ne a re s t Enemy press enter [DOMAIN_NAME] n dN e a re s t Enemy press enter […" at bounding box center [549, 156] width 136 height 43
type textarea "hero.castIllusionMist(nearestEnemy);"
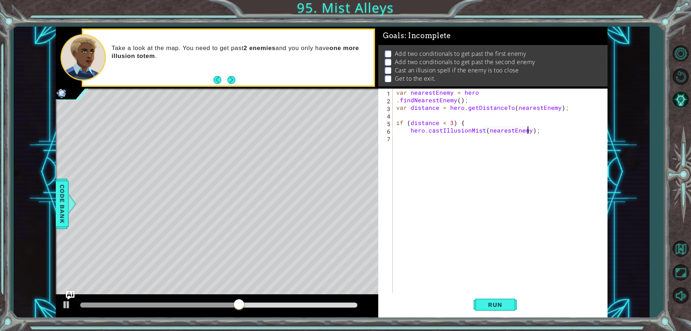
click at [421, 132] on div "var nearestEnemy = hero . findNearestEnemy ( ) ; var distance = hero . getDista…" at bounding box center [502, 198] width 214 height 219
click at [408, 137] on div "var nearestEnemy = hero . findNearestEnemy ( ) ; var distance = hero . getDista…" at bounding box center [502, 198] width 214 height 219
click at [544, 131] on div "var nearestEnemy = hero . findNearestEnemy ( ) ; var distance = hero . getDista…" at bounding box center [502, 198] width 214 height 219
type textarea "hero.castIllusionMist(nearestEnemy);"
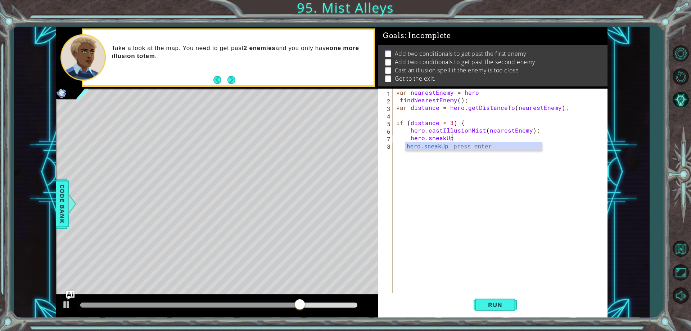
scroll to position [0, 3]
click at [487, 145] on div "hero.sneakUp press enter" at bounding box center [473, 155] width 136 height 26
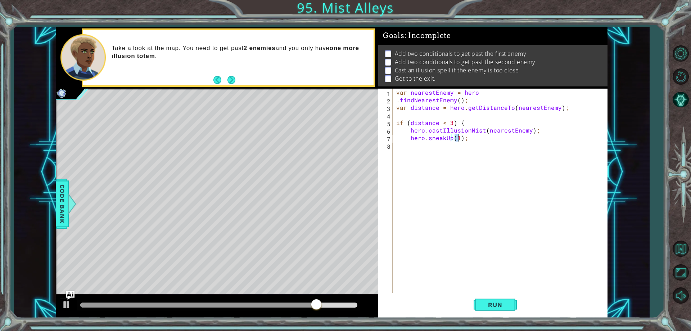
type textarea "hero.sneakUp(2);"
click at [396, 146] on div "var nearestEnemy = hero . findNearestEnemy ( ) ; var distance = hero . getDista…" at bounding box center [502, 198] width 214 height 219
type textarea "hero.sneakUp(2);"
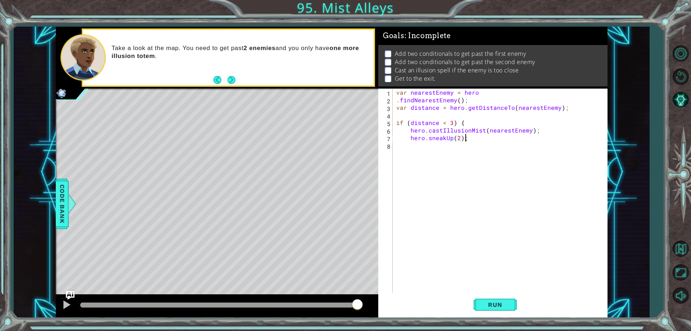
scroll to position [0, 4]
click at [405, 147] on div "var nearestEnemy = hero . findNearestEnemy ( ) ; var distance = hero . getDista…" at bounding box center [502, 198] width 214 height 219
type textarea "}"
click at [396, 153] on div "var nearestEnemy = hero . findNearestEnemy ( ) ; var distance = hero . getDista…" at bounding box center [502, 198] width 214 height 219
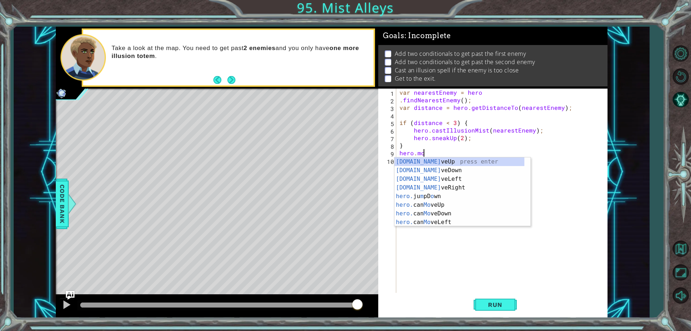
scroll to position [0, 1]
click at [432, 164] on div "hero.move Up press enter hero.move Down press enter hero.move Left press enter …" at bounding box center [462, 200] width 136 height 86
type textarea "hero.moveUp(1);"
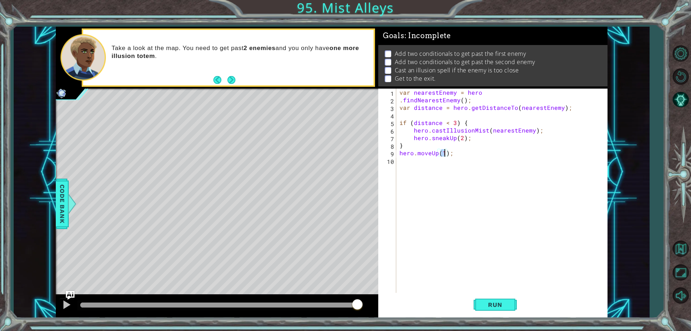
click at [400, 161] on div "var nearestEnemy = hero . findNearestEnemy ( ) ; var distance = hero . getDista…" at bounding box center [503, 198] width 211 height 219
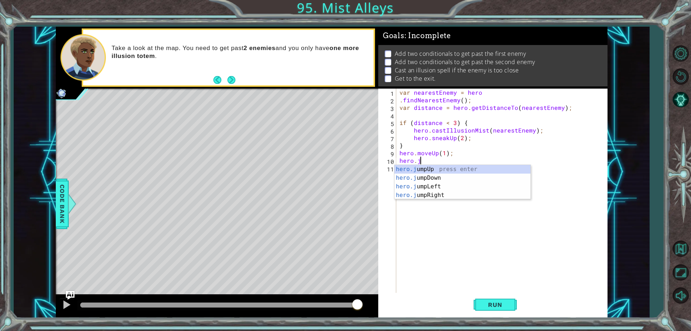
scroll to position [0, 1]
type textarea "hero.ju"
click at [426, 167] on div "hero.ju mpUp press enter hero.ju mpDown press enter hero.[PERSON_NAME] mpLeft p…" at bounding box center [462, 191] width 136 height 52
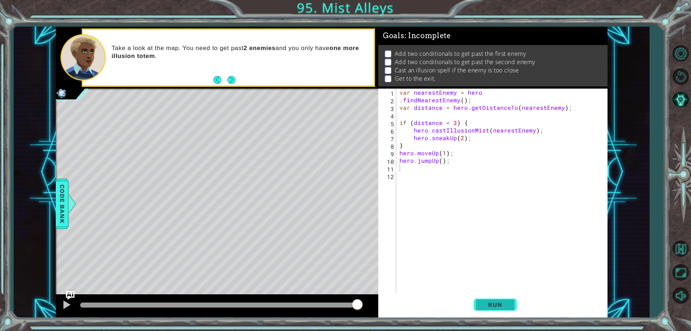
click at [484, 298] on button "Run" at bounding box center [495, 304] width 43 height 23
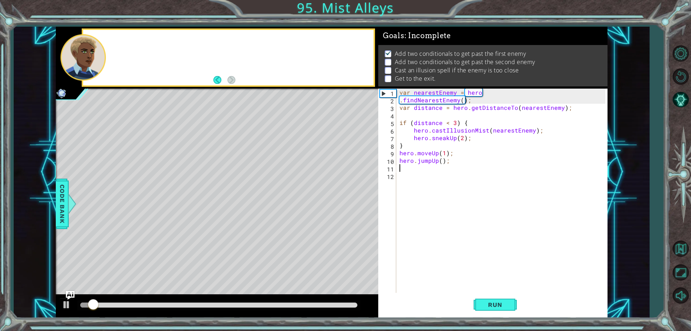
scroll to position [4, 0]
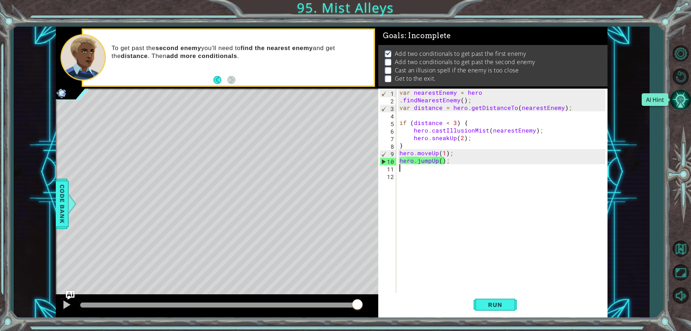
click at [684, 100] on button "AI Hint" at bounding box center [680, 99] width 21 height 21
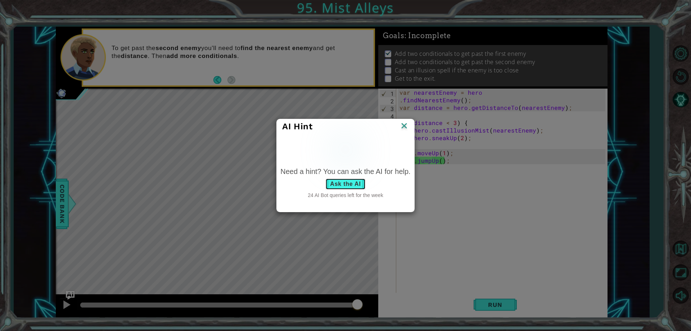
click at [332, 185] on button "Ask the AI" at bounding box center [345, 184] width 40 height 12
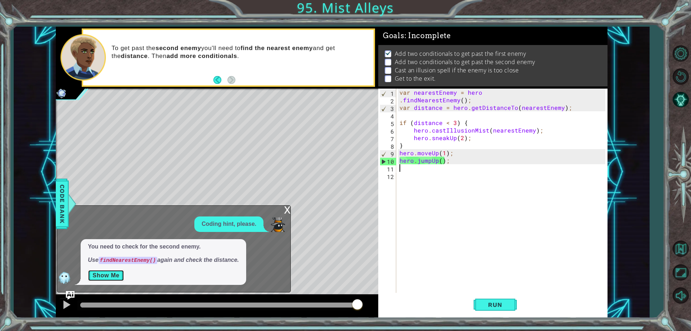
click at [110, 276] on button "Show Me" at bounding box center [106, 276] width 36 height 12
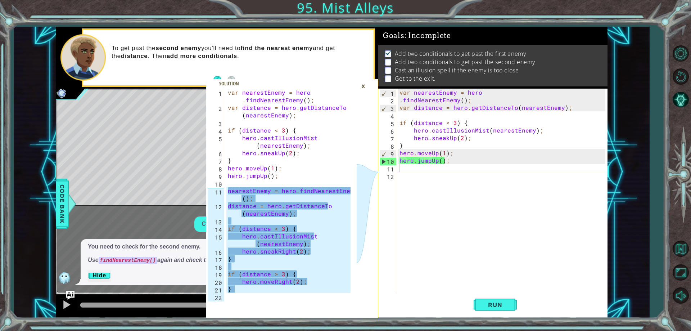
click at [399, 98] on div "var nearestEnemy = hero . findNearestEnemy ( ) ; var distance = hero . getDista…" at bounding box center [503, 198] width 211 height 219
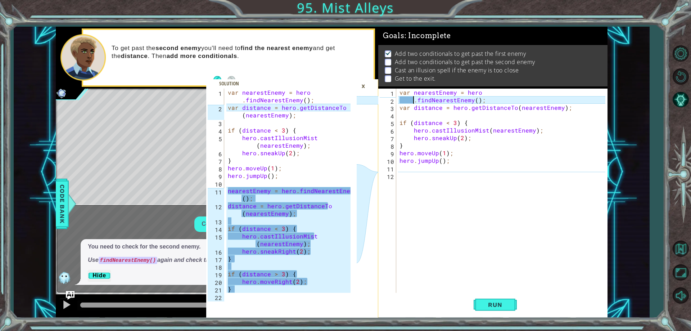
click at [512, 107] on div "var nearestEnemy = hero . findNearestEnemy ( ) ; var distance = hero . getDista…" at bounding box center [503, 198] width 211 height 219
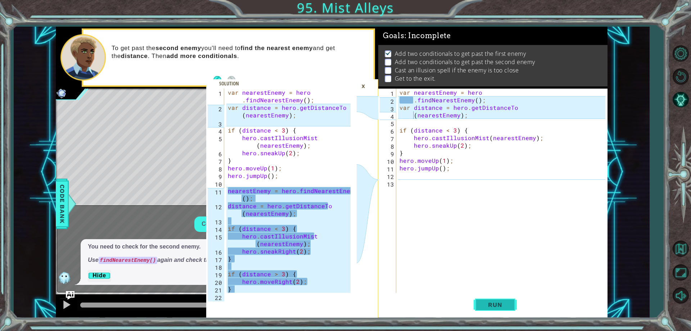
click at [496, 304] on span "Run" at bounding box center [495, 304] width 28 height 7
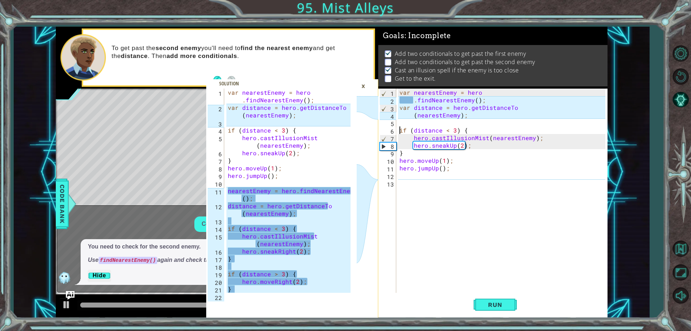
click at [399, 131] on div "var nearestEnemy = hero . findNearestEnemy ( ) ; var distance = hero . getDista…" at bounding box center [503, 198] width 211 height 219
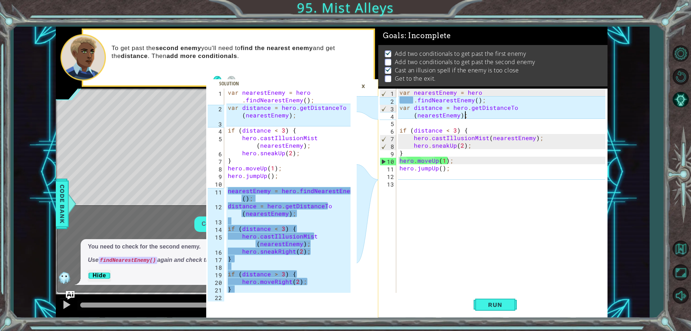
click at [467, 114] on div "var nearestEnemy = hero . findNearestEnemy ( ) ; var distance = hero . getDista…" at bounding box center [503, 198] width 211 height 219
type textarea "(nearestEnemy);"
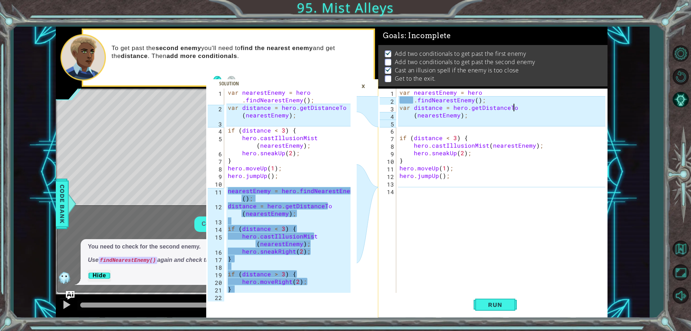
click at [519, 105] on div "var nearestEnemy = hero . findNearestEnemy ( ) ; var distance = hero . getDista…" at bounding box center [503, 198] width 211 height 219
type textarea "var distance = hero.getDistanceTo"
click at [393, 98] on div "2" at bounding box center [388, 101] width 17 height 8
click at [394, 103] on div "2" at bounding box center [388, 101] width 17 height 8
click at [487, 90] on div "var nearestEnemy = hero . findNearestEnemy ( ) ; var distance = hero . getDista…" at bounding box center [503, 198] width 211 height 219
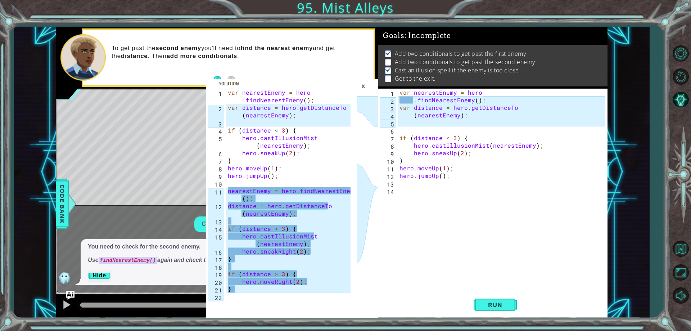
click at [480, 91] on div "var nearestEnemy = hero . findNearestEnemy ( ) ; var distance = hero . getDista…" at bounding box center [503, 198] width 211 height 219
click at [478, 92] on div "var nearestEnemy = hero . findNearestEnemy ( ) ; var distance = hero . getDista…" at bounding box center [503, 198] width 211 height 219
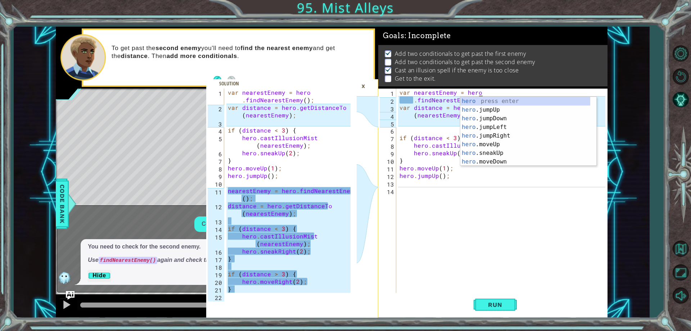
click at [401, 100] on div "var nearestEnemy = hero . findNearestEnemy ( ) ; var distance = hero . getDista…" at bounding box center [503, 198] width 211 height 219
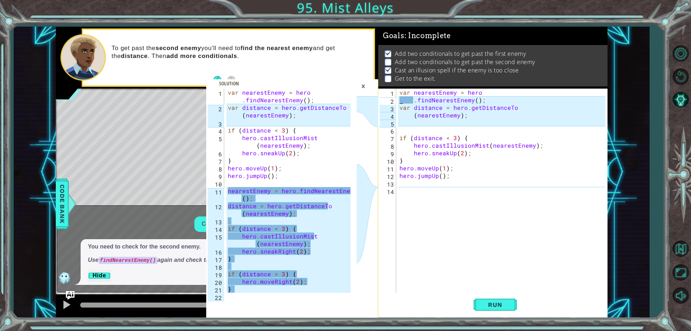
click at [412, 100] on div "var nearestEnemy = hero . findNearestEnemy ( ) ; var distance = hero . getDista…" at bounding box center [503, 198] width 211 height 219
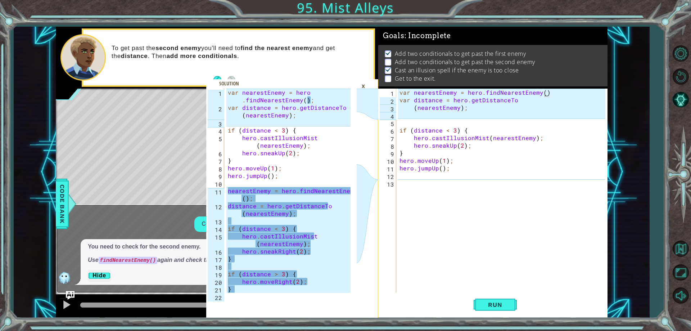
scroll to position [0, 9]
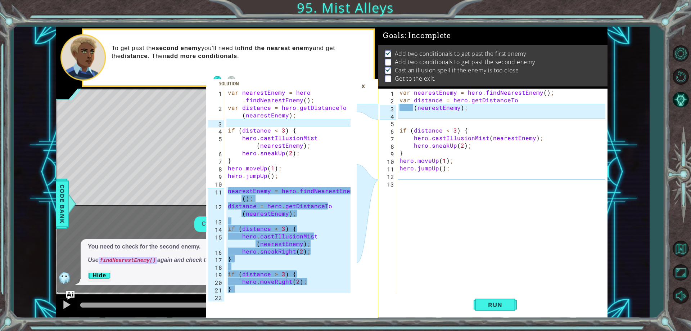
click at [399, 129] on div "var nearestEnemy = hero . findNearestEnemy ( ) ; var distance = hero . getDista…" at bounding box center [503, 198] width 211 height 219
type textarea "if (distance < 3) {"
click at [453, 246] on div "var nearestEnemy = hero . findNearestEnemy ( ) ; var distance = hero . getDista…" at bounding box center [503, 198] width 211 height 219
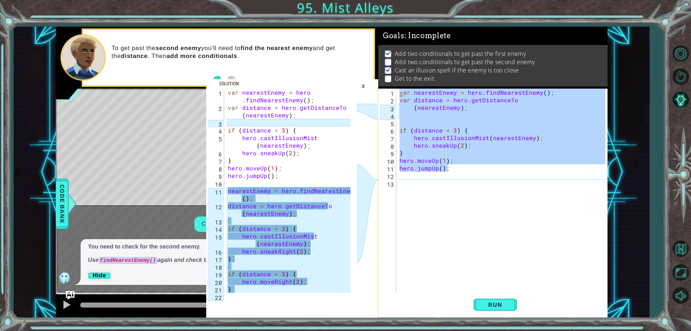
drag, startPoint x: 446, startPoint y: 169, endPoint x: 391, endPoint y: 94, distance: 93.1
click at [391, 94] on div "1 2 3 4 5 6 7 8 9 10 11 12 13 var nearestEnemy = hero . findNearestEnemy ( ) ; …" at bounding box center [491, 191] width 227 height 204
type textarea "var nearestEnemy = hero.findNearestEnemy(); var distance = hero.getDistanceTo"
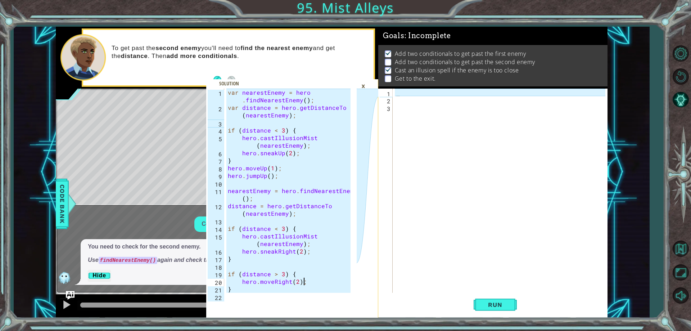
click at [315, 281] on div "var nearestEnemy = hero . findNearestEnemy ( ) ; var distance = hero . getDista…" at bounding box center [290, 202] width 128 height 227
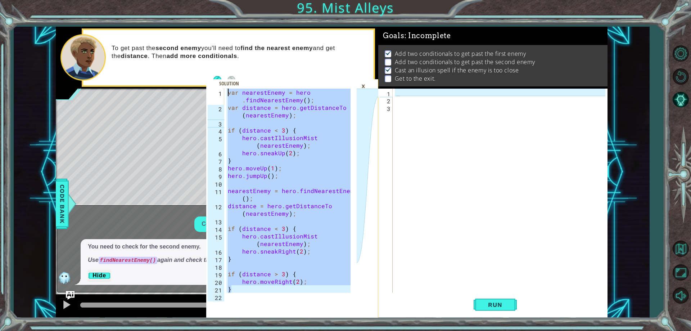
drag, startPoint x: 317, startPoint y: 290, endPoint x: 227, endPoint y: 89, distance: 219.7
click at [227, 89] on div "var nearestEnemy = hero . findNearestEnemy ( ) ; var distance = hero . getDista…" at bounding box center [290, 202] width 128 height 227
type textarea "var nearestEnemy = hero.findNearestEnemy(); var distance = hero.getDistanceTo(n…"
click at [399, 90] on div at bounding box center [502, 198] width 214 height 219
paste textarea "}"
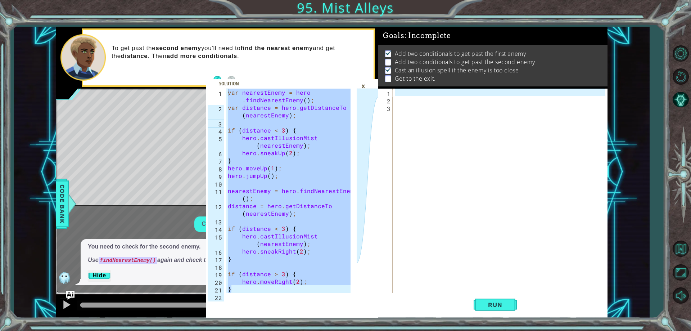
type textarea "}"
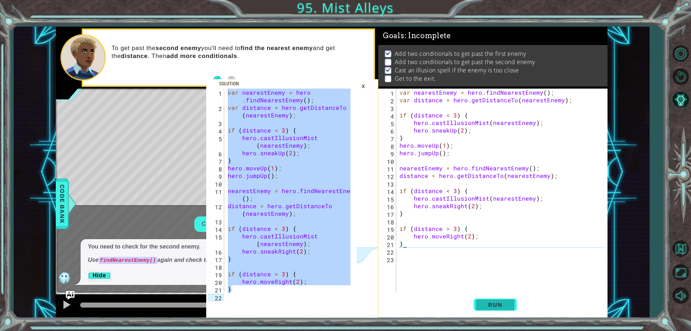
click at [486, 299] on button "Run" at bounding box center [495, 304] width 43 height 23
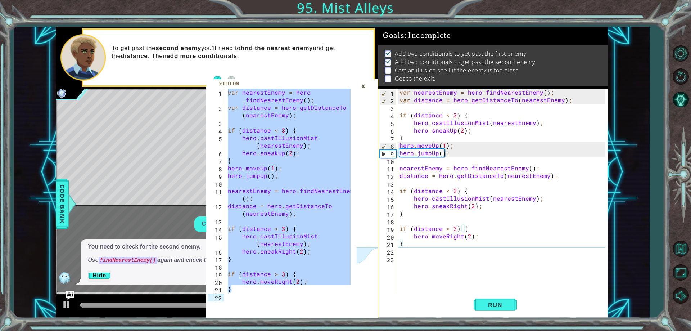
click at [326, 304] on span at bounding box center [292, 198] width 172 height 238
click at [297, 290] on div "var nearestEnemy = hero . findNearestEnemy ( ) ; var distance = hero . getDista…" at bounding box center [288, 191] width 124 height 204
type textarea "}"
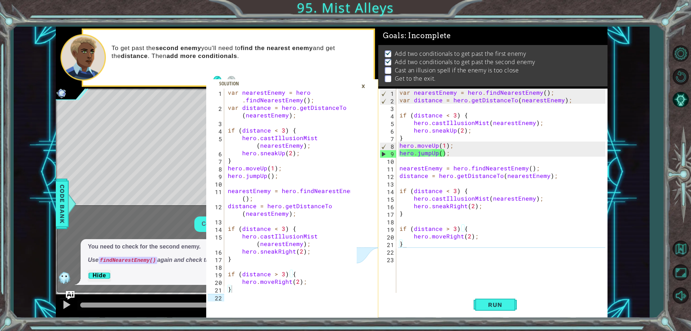
click at [358, 87] on div "×" at bounding box center [363, 86] width 11 height 12
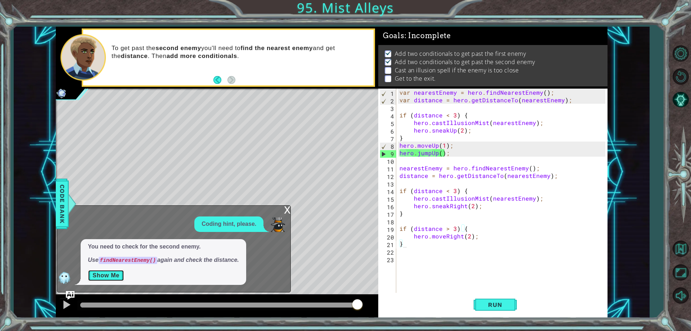
click at [109, 277] on button "Show Me" at bounding box center [106, 276] width 36 height 12
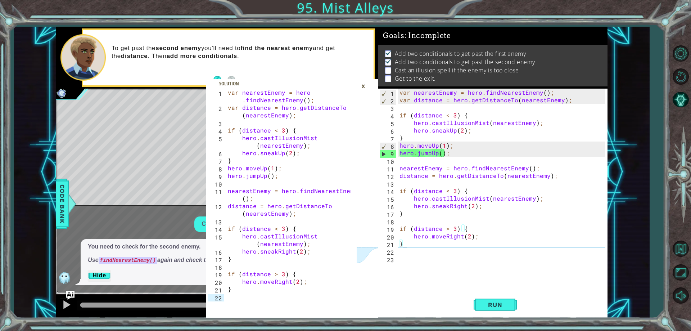
click at [402, 259] on div "var nearestEnemy = hero . findNearestEnemy ( ) ; var distance = hero . getDista…" at bounding box center [503, 198] width 211 height 219
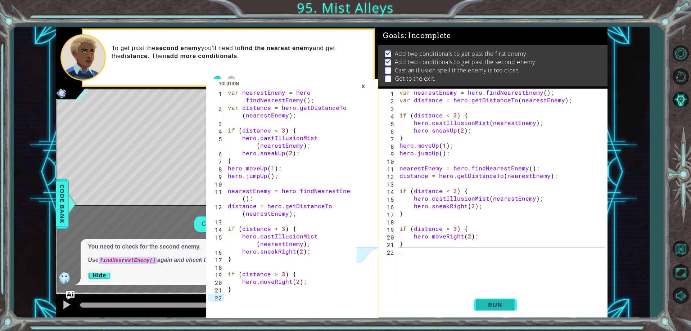
click at [498, 313] on button "Run" at bounding box center [495, 304] width 43 height 23
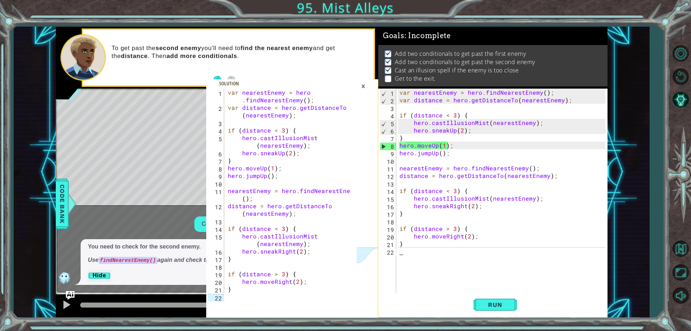
click at [367, 85] on div "×" at bounding box center [363, 86] width 11 height 12
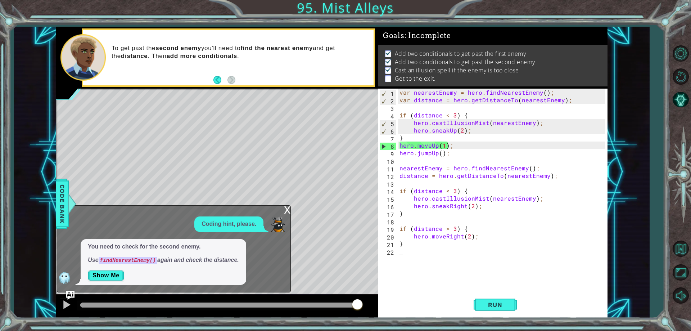
click at [281, 201] on div "Level Map" at bounding box center [222, 195] width 333 height 212
click at [118, 276] on button "Show Me" at bounding box center [106, 276] width 36 height 12
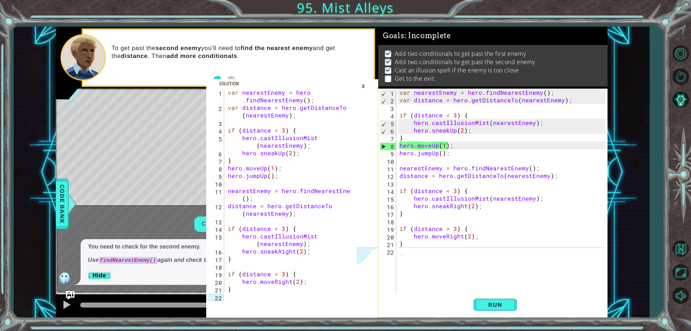
click at [364, 84] on div "×" at bounding box center [363, 86] width 11 height 12
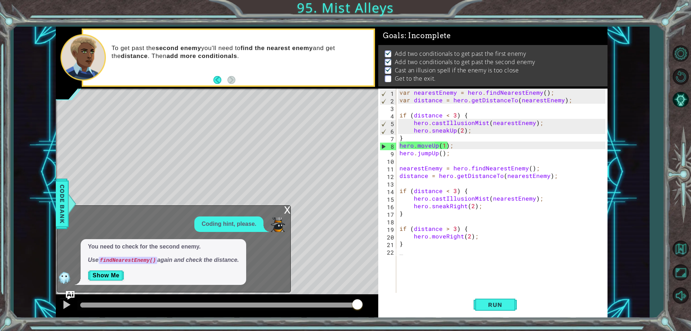
click at [284, 209] on div "x" at bounding box center [287, 208] width 6 height 7
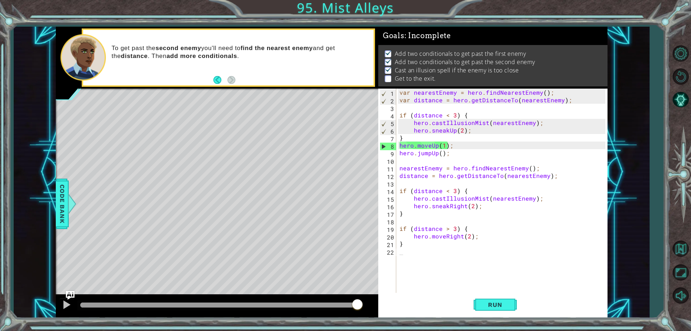
click at [404, 252] on div "var nearestEnemy = hero . findNearestEnemy ( ) ; var distance = hero . getDista…" at bounding box center [503, 198] width 211 height 219
click at [398, 250] on div "1 2 3 4 5 6 7 8 9 10 11 12 13 14 15 16 17 18 19 20 21 22 var nearestEnemy = her…" at bounding box center [491, 191] width 227 height 204
click at [408, 252] on div "var nearestEnemy = hero . findNearestEnemy ( ) ; var distance = hero . getDista…" at bounding box center [503, 198] width 211 height 219
click at [411, 240] on div "var nearestEnemy = hero . findNearestEnemy ( ) ; var distance = hero . getDista…" at bounding box center [503, 198] width 211 height 219
type textarea "}"
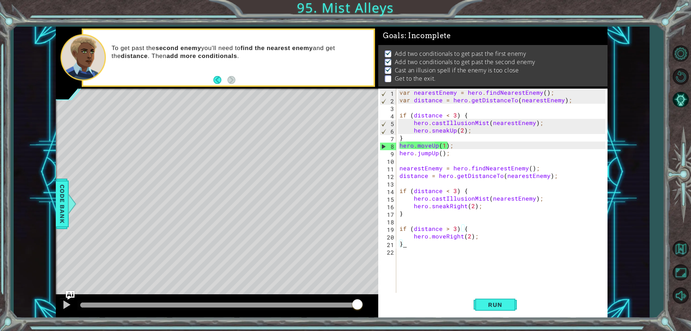
click at [406, 254] on div "var nearestEnemy = hero . findNearestEnemy ( ) ; var distance = hero . getDista…" at bounding box center [503, 198] width 211 height 219
click at [684, 101] on button "AI Hint" at bounding box center [680, 99] width 21 height 21
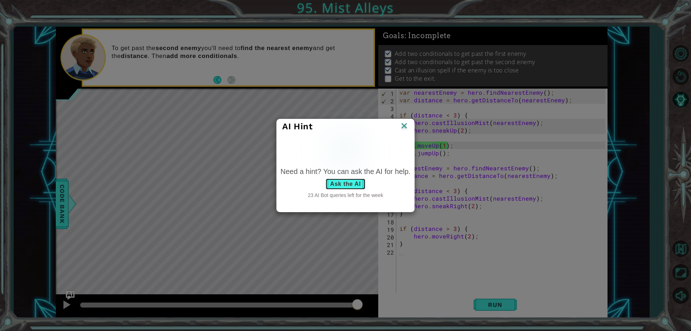
click at [340, 182] on button "Ask the AI" at bounding box center [345, 184] width 40 height 12
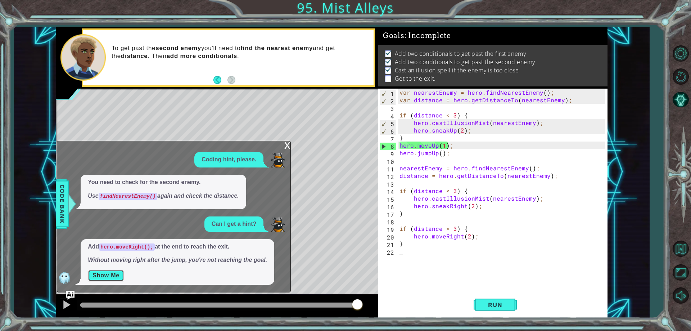
click at [113, 276] on button "Show Me" at bounding box center [106, 276] width 36 height 12
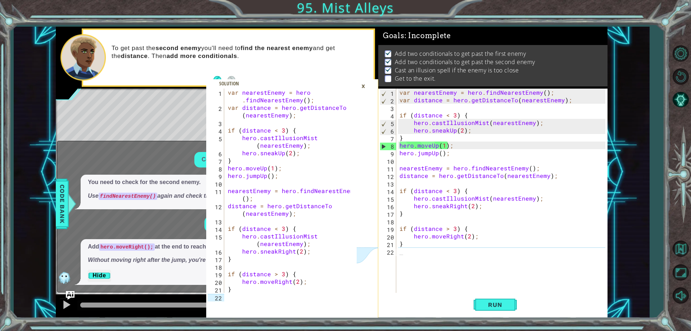
click at [366, 86] on div "×" at bounding box center [363, 86] width 11 height 12
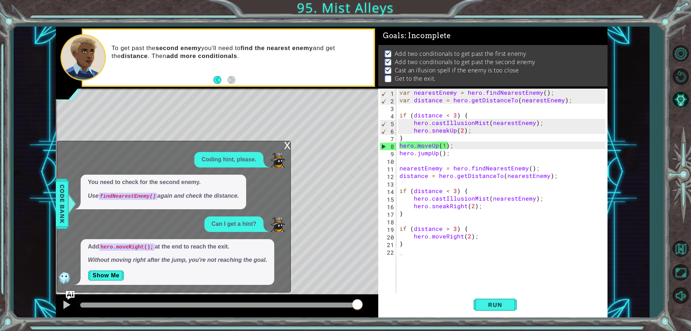
click at [286, 144] on div "x" at bounding box center [287, 144] width 6 height 7
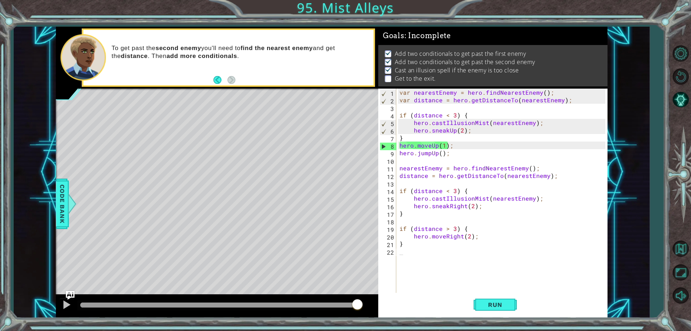
click at [407, 260] on div "var nearestEnemy = hero . findNearestEnemy ( ) ; var distance = hero . getDista…" at bounding box center [503, 198] width 211 height 219
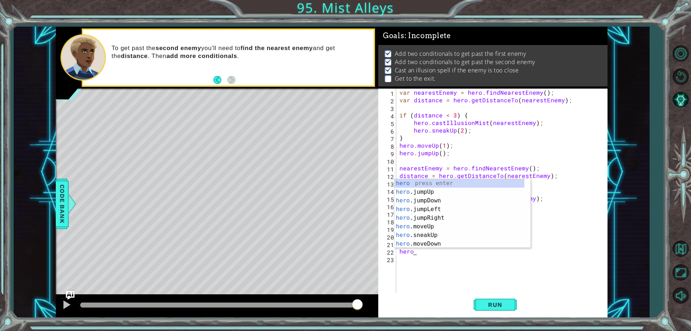
scroll to position [0, 1]
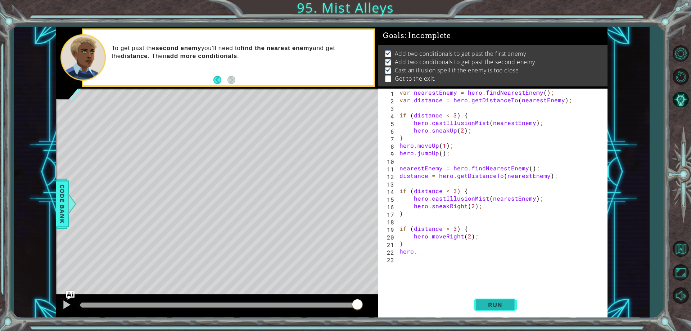
click at [505, 300] on button "Run" at bounding box center [495, 304] width 43 height 23
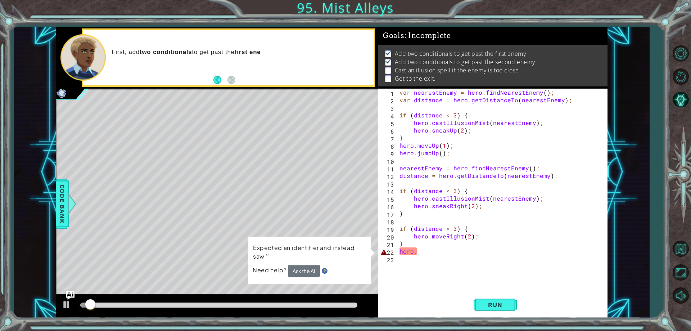
click at [419, 252] on div "var nearestEnemy = hero . findNearestEnemy ( ) ; var distance = hero . getDista…" at bounding box center [503, 198] width 211 height 219
click at [417, 251] on div "var nearestEnemy = hero . findNearestEnemy ( ) ; var distance = hero . getDista…" at bounding box center [503, 198] width 211 height 219
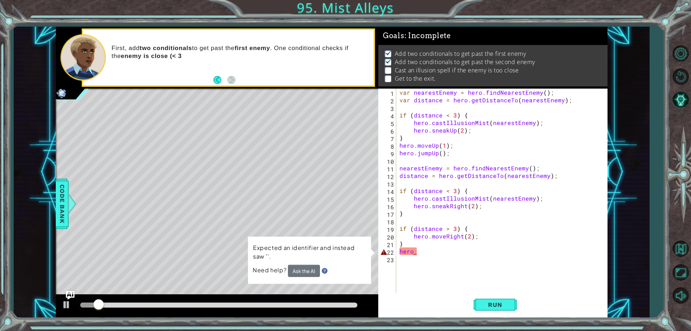
click at [415, 251] on div "var nearestEnemy = hero . findNearestEnemy ( ) ; var distance = hero . getDista…" at bounding box center [503, 198] width 211 height 219
drag, startPoint x: 415, startPoint y: 251, endPoint x: 403, endPoint y: 251, distance: 11.5
click at [405, 251] on div "var nearestEnemy = hero . findNearestEnemy ( ) ; var distance = hero . getDista…" at bounding box center [503, 198] width 211 height 219
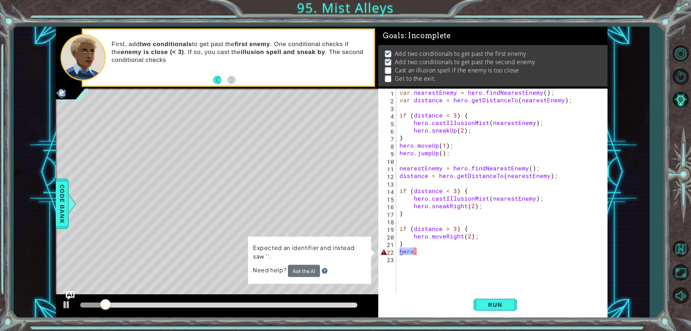
type textarea "."
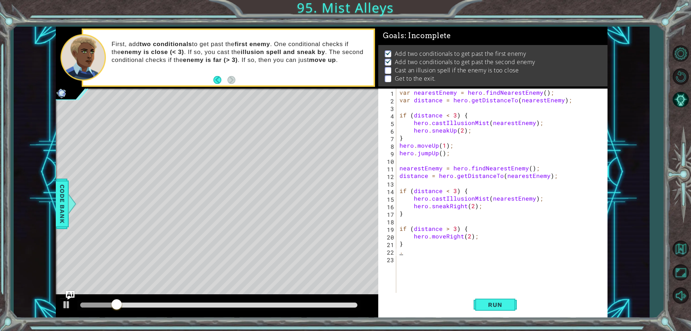
click at [407, 251] on div "var nearestEnemy = hero . findNearestEnemy ( ) ; var distance = hero . getDista…" at bounding box center [503, 198] width 211 height 219
click at [500, 308] on span "Run" at bounding box center [495, 304] width 28 height 7
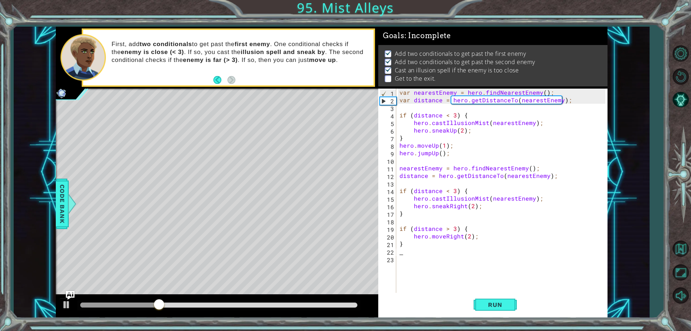
click at [406, 254] on div "var nearestEnemy = hero . findNearestEnemy ( ) ; var distance = hero . getDista…" at bounding box center [503, 198] width 211 height 219
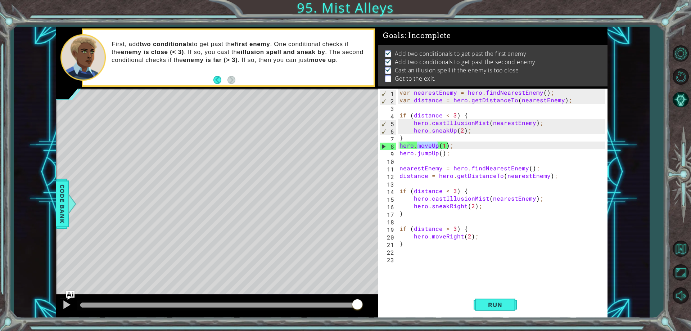
drag, startPoint x: 437, startPoint y: 144, endPoint x: 417, endPoint y: 144, distance: 20.2
click at [417, 144] on div "var nearestEnemy = hero . findNearestEnemy ( ) ; var distance = hero . getDista…" at bounding box center [503, 198] width 211 height 219
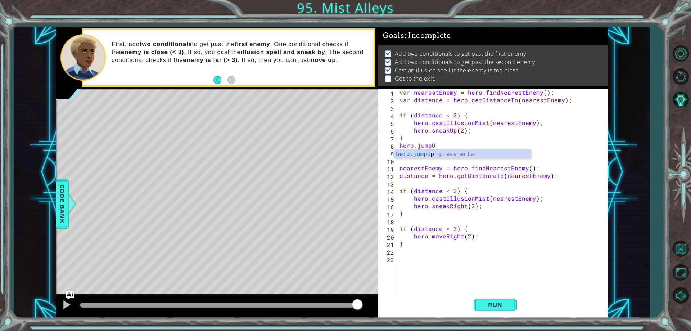
scroll to position [0, 3]
type textarea "hero.jumpUp(1);"
click at [435, 155] on div "hero.jumpUp press enter" at bounding box center [462, 163] width 136 height 26
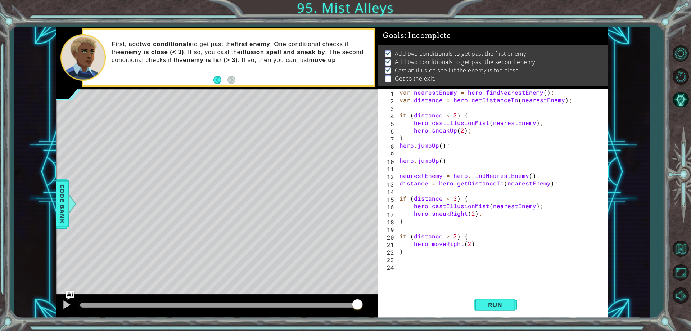
click at [442, 145] on div "var nearestEnemy = hero . findNearestEnemy ( ) ; var distance = hero . getDista…" at bounding box center [503, 198] width 211 height 219
click at [441, 145] on div "var nearestEnemy = hero . findNearestEnemy ( ) ; var distance = hero . getDista…" at bounding box center [503, 198] width 211 height 219
click at [443, 146] on div "var nearestEnemy = hero . findNearestEnemy ( ) ; var distance = hero . getDista…" at bounding box center [503, 198] width 211 height 219
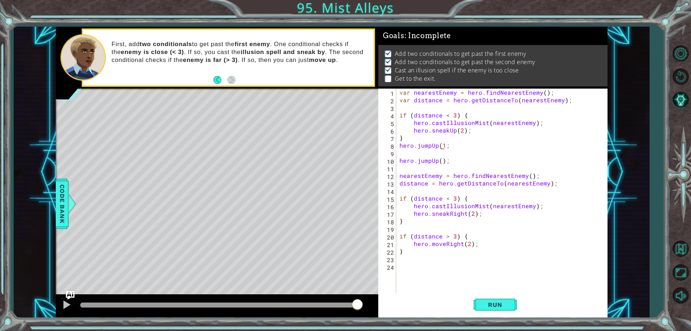
click at [442, 144] on div "var nearestEnemy = hero . findNearestEnemy ( ) ; var distance = hero . getDista…" at bounding box center [503, 198] width 211 height 219
click at [444, 144] on div "var nearestEnemy = hero . findNearestEnemy ( ) ; var distance = hero . getDista…" at bounding box center [503, 198] width 211 height 219
click at [448, 145] on div "var nearestEnemy = hero . findNearestEnemy ( ) ; var distance = hero . getDista…" at bounding box center [503, 198] width 211 height 219
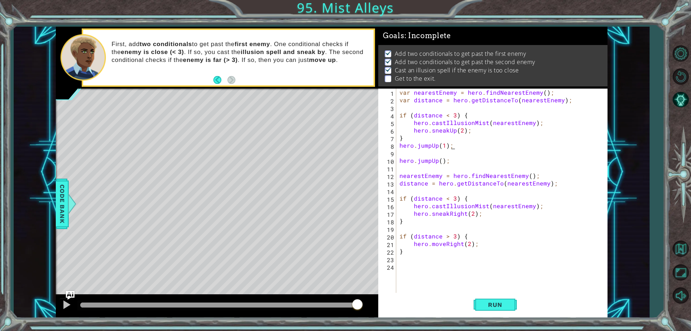
click at [398, 161] on div "var nearestEnemy = hero . findNearestEnemy ( ) ; var distance = hero . getDista…" at bounding box center [503, 198] width 211 height 219
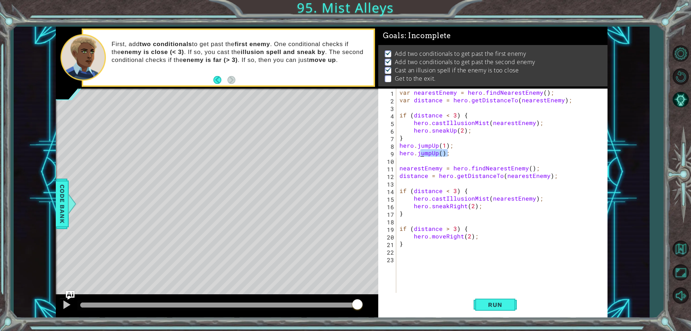
drag, startPoint x: 448, startPoint y: 153, endPoint x: 416, endPoint y: 154, distance: 32.0
click at [416, 154] on div "var nearestEnemy = hero . findNearestEnemy ( ) ; var distance = hero . getDista…" at bounding box center [503, 198] width 211 height 219
click at [478, 308] on button "Run" at bounding box center [495, 304] width 43 height 23
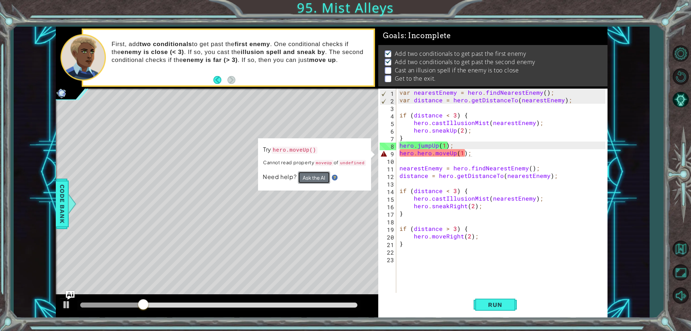
drag, startPoint x: 322, startPoint y: 174, endPoint x: 303, endPoint y: 183, distance: 20.8
click at [322, 175] on button "Ask the AI" at bounding box center [314, 177] width 32 height 12
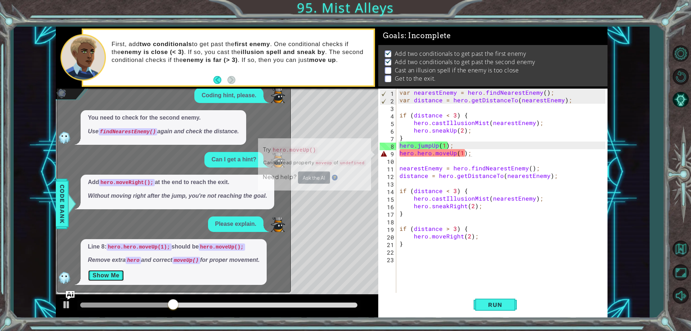
click at [106, 271] on button "Show Me" at bounding box center [106, 276] width 36 height 12
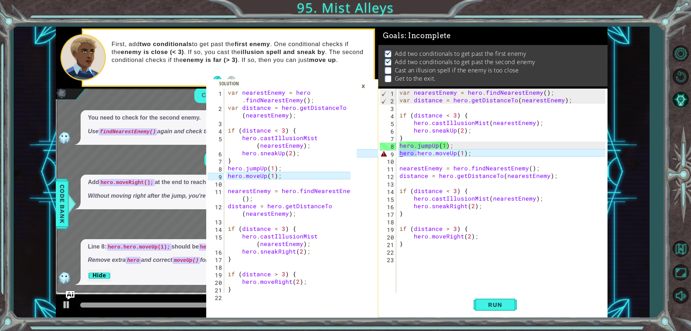
drag, startPoint x: 416, startPoint y: 154, endPoint x: 398, endPoint y: 152, distance: 18.5
click at [398, 152] on div "hero.hero.moveUp(1); 1 2 3 4 5 6 7 8 9 10 11 12 13 14 15 16 17 18 19 20 21 22 2…" at bounding box center [491, 191] width 227 height 204
type textarea "hero.moveUp(1);"
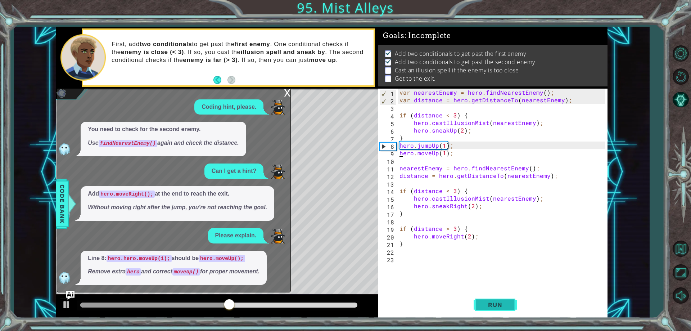
click at [488, 293] on div "hero.moveUp(1); 1 2 3 4 5 6 7 8 9 10 11 12 13 14 15 16 17 18 19 20 21 22 23 var…" at bounding box center [492, 203] width 229 height 229
click at [489, 295] on button "Run" at bounding box center [495, 304] width 43 height 23
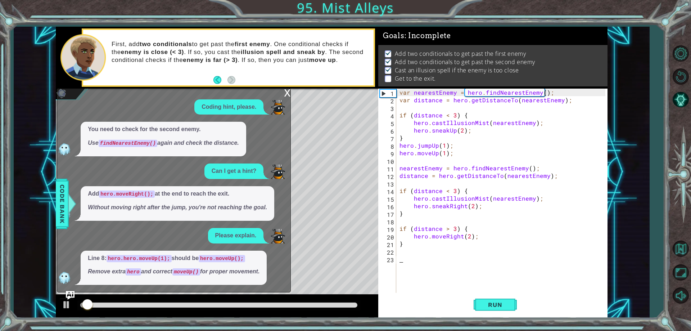
click at [287, 91] on div "x" at bounding box center [287, 92] width 6 height 7
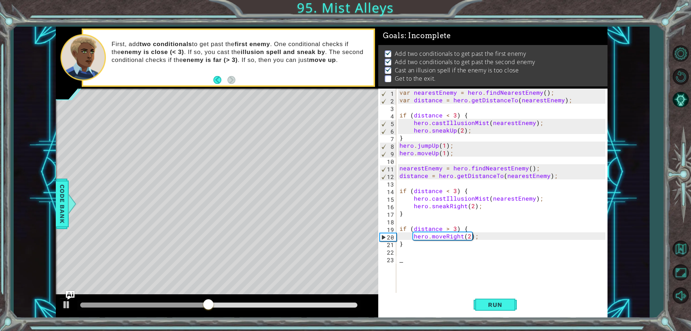
click at [403, 253] on div "var nearestEnemy = hero . findNearestEnemy ( ) ; var distance = hero . getDista…" at bounding box center [503, 198] width 211 height 219
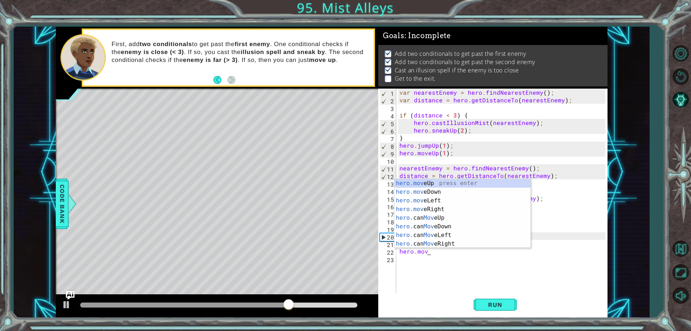
scroll to position [0, 1]
type textarea "hero.move"
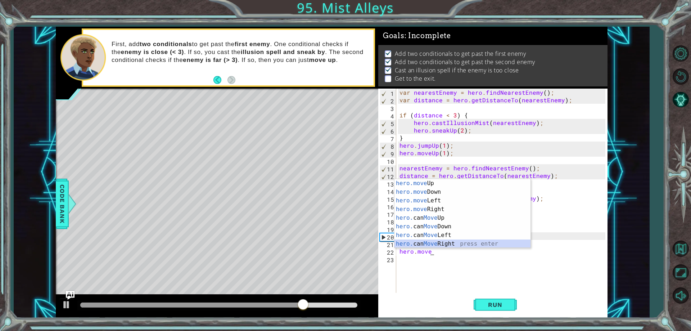
click at [442, 242] on div "hero.move Up press enter hero.move Down press enter hero.move Left press enter …" at bounding box center [462, 222] width 136 height 86
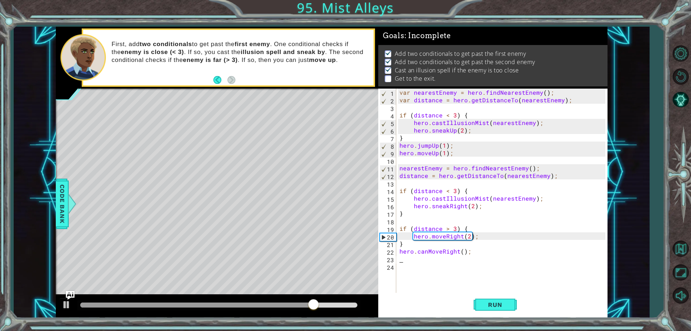
click at [426, 255] on div "var nearestEnemy = hero . findNearestEnemy ( ) ; var distance = hero . getDista…" at bounding box center [503, 198] width 211 height 219
click at [431, 251] on div "var nearestEnemy = hero . findNearestEnemy ( ) ; var distance = hero . getDista…" at bounding box center [503, 198] width 211 height 219
click at [426, 252] on div "var nearestEnemy = hero . findNearestEnemy ( ) ; var distance = hero . getDista…" at bounding box center [503, 198] width 211 height 219
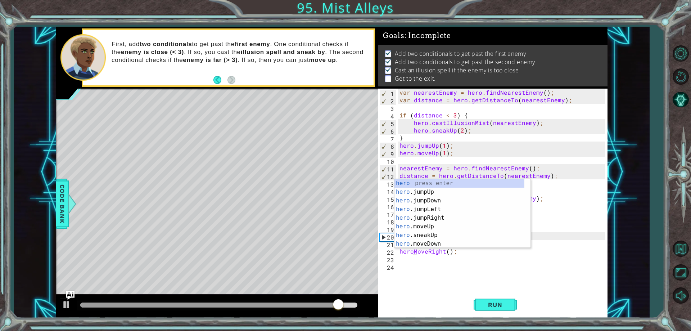
scroll to position [0, 1]
click at [447, 250] on div "var nearestEnemy = hero . findNearestEnemy ( ) ; var distance = hero . getDista…" at bounding box center [503, 198] width 211 height 219
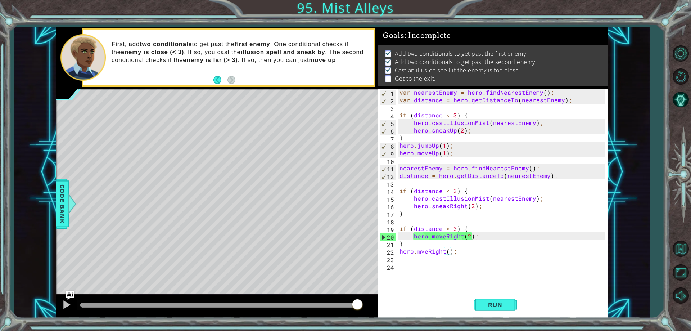
type textarea "hero.mveRight(1);"
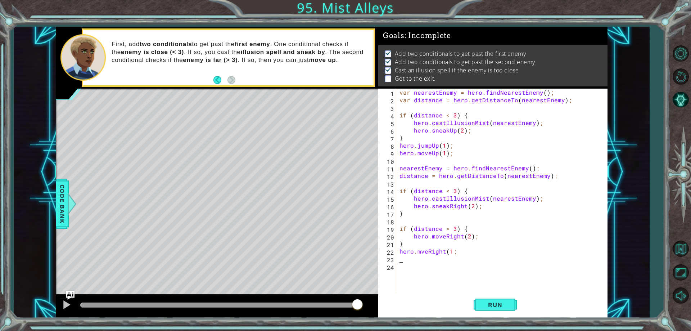
click at [398, 261] on div "var nearestEnemy = hero . findNearestEnemy ( ) ; var distance = hero . getDista…" at bounding box center [503, 198] width 211 height 219
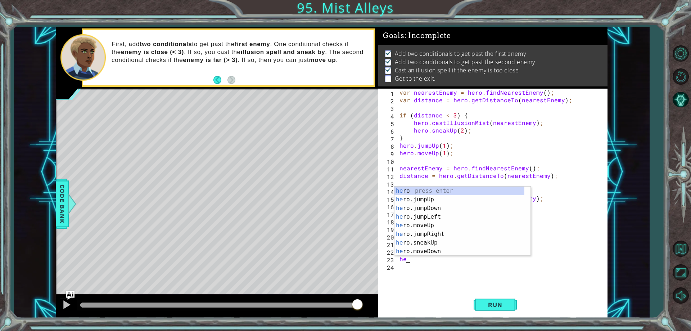
scroll to position [0, 0]
type textarea "hero.j"
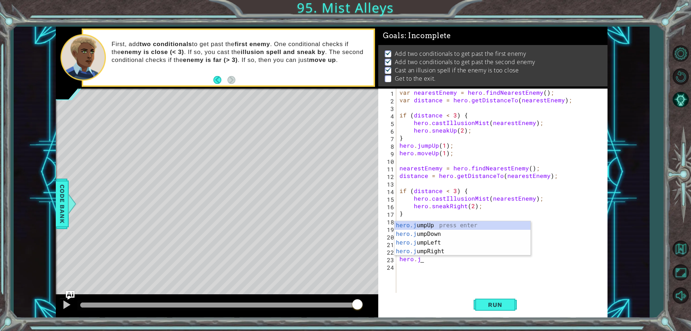
scroll to position [0, 1]
click at [432, 247] on div "hero.j umpUp press enter hero.j umpDown press enter hero.j umpLeft press enter …" at bounding box center [462, 247] width 136 height 52
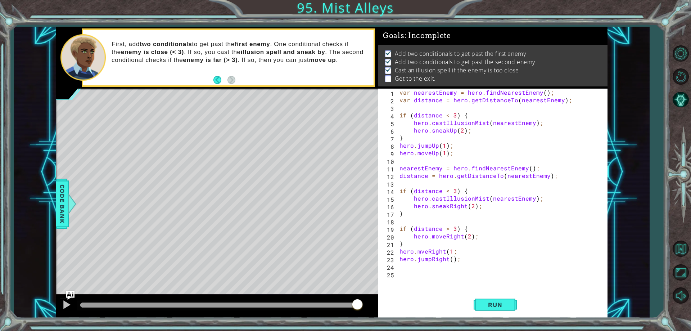
scroll to position [0, 0]
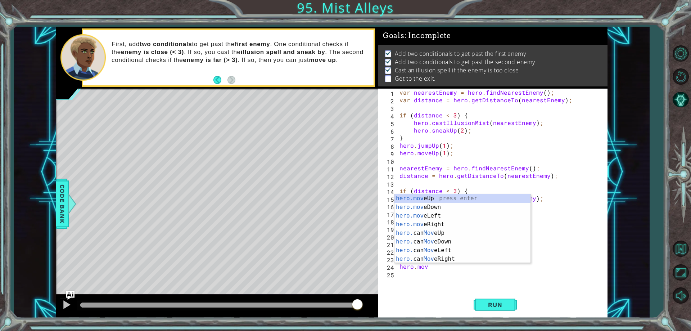
type textarea "hero.move"
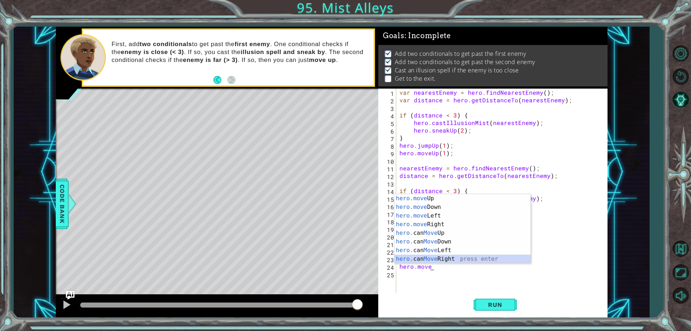
click at [419, 260] on div "hero.move Up press enter hero.move Down press enter hero.move Left press enter …" at bounding box center [462, 237] width 136 height 86
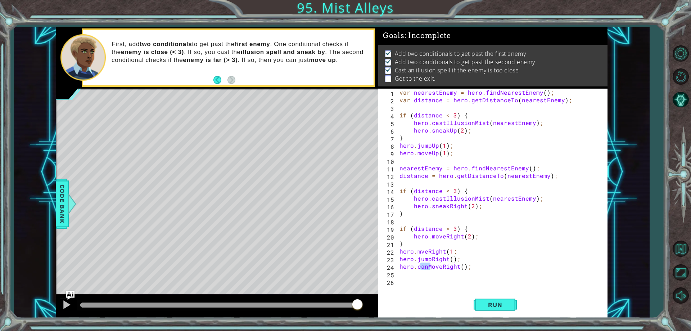
drag, startPoint x: 431, startPoint y: 268, endPoint x: 419, endPoint y: 266, distance: 11.7
click at [419, 266] on div "var nearestEnemy = hero . findNearestEnemy ( ) ; var distance = hero . getDista…" at bounding box center [503, 198] width 211 height 219
click at [428, 249] on div "hero . moveRight press enter hero .can MoveRight press enter" at bounding box center [462, 263] width 136 height 35
click at [483, 302] on span "Run" at bounding box center [495, 304] width 28 height 7
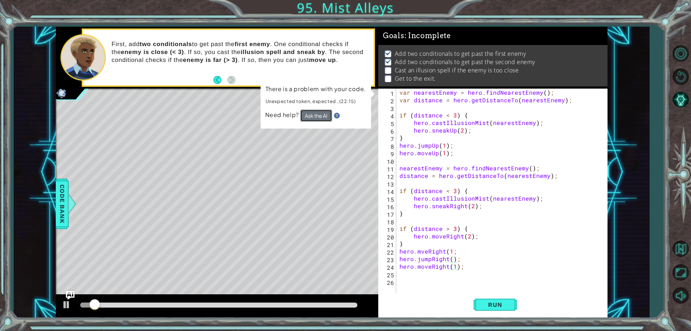
click at [327, 115] on button "Ask the AI" at bounding box center [316, 115] width 32 height 12
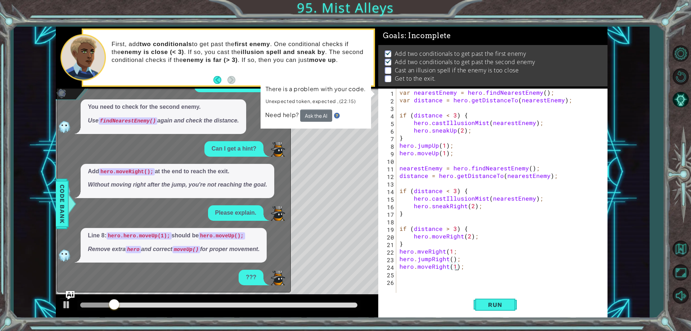
scroll to position [64, 0]
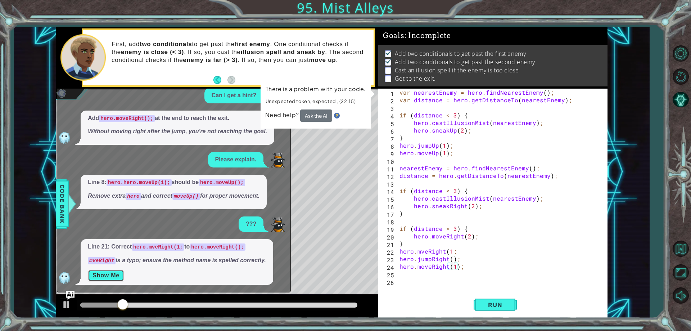
click at [109, 272] on button "Show Me" at bounding box center [106, 276] width 36 height 12
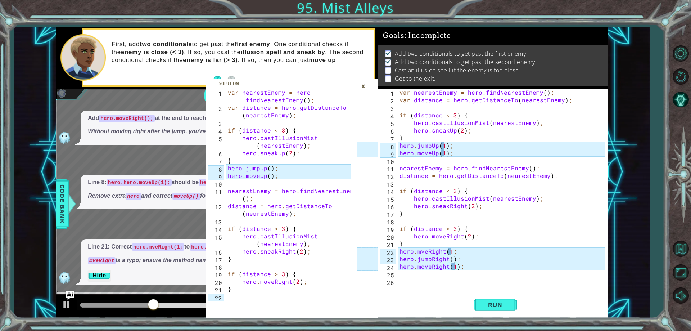
click at [443, 145] on div "var nearestEnemy = hero . findNearestEnemy ( ) ; var distance = hero . getDista…" at bounding box center [503, 198] width 211 height 219
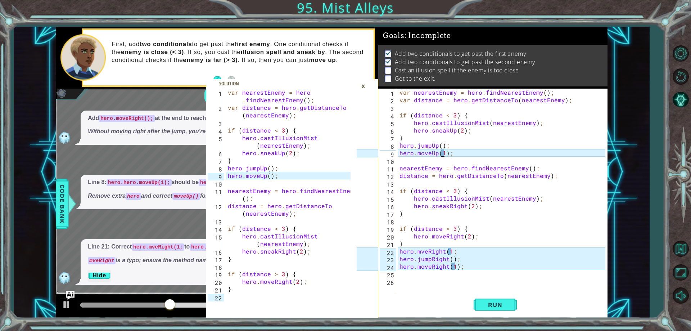
click at [442, 153] on div "var nearestEnemy = hero . findNearestEnemy ( ) ; var distance = hero . getDista…" at bounding box center [503, 198] width 211 height 219
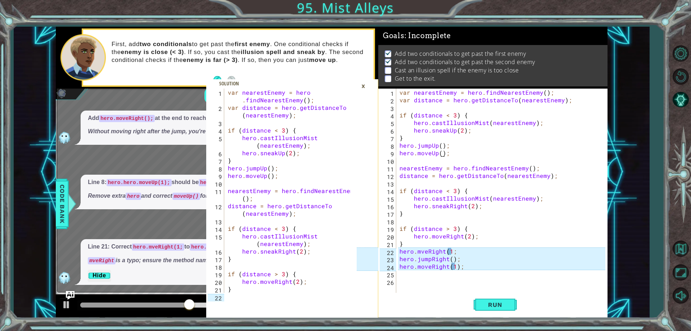
scroll to position [0, 3]
click at [491, 304] on span "Run" at bounding box center [495, 304] width 28 height 7
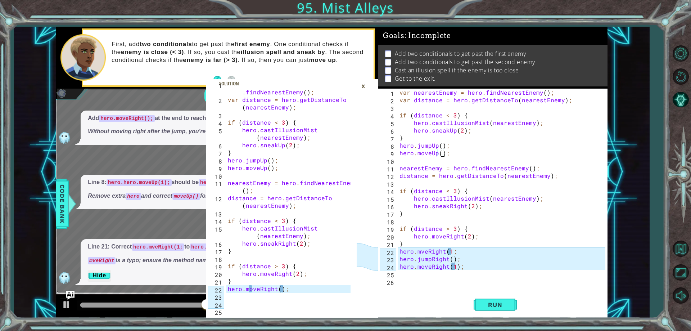
scroll to position [30, 0]
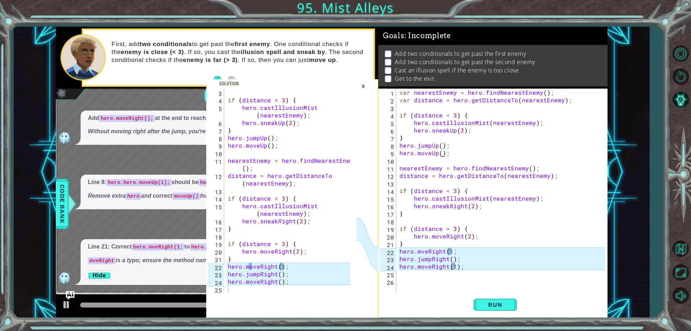
click at [427, 252] on div "var nearestEnemy = hero . findNearestEnemy ( ) ; var distance = hero . getDista…" at bounding box center [503, 198] width 211 height 219
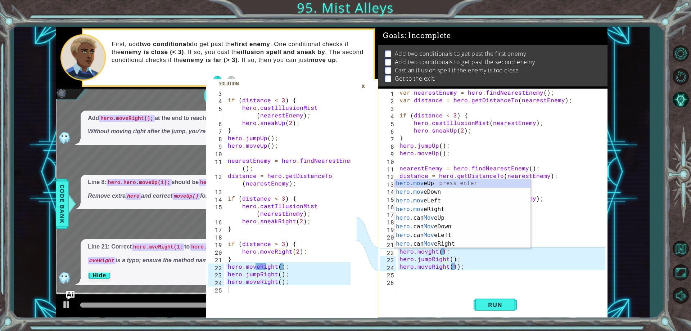
scroll to position [0, 2]
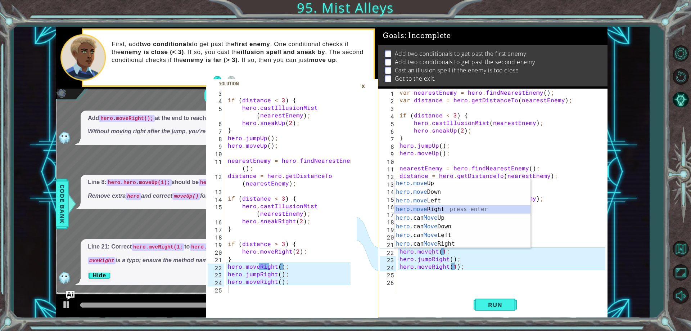
click at [431, 207] on div "hero.move Up press enter hero.move Down press enter hero.move Left press enter …" at bounding box center [462, 222] width 136 height 86
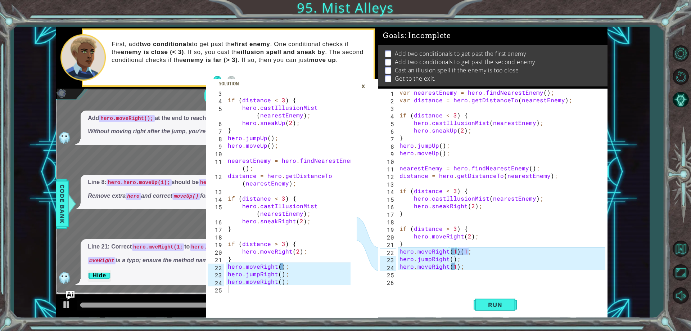
drag, startPoint x: 468, startPoint y: 250, endPoint x: 459, endPoint y: 249, distance: 9.4
click at [459, 249] on div "var nearestEnemy = hero . findNearestEnemy ( ) ; var distance = hero . getDista…" at bounding box center [503, 198] width 211 height 219
click at [453, 267] on div "var nearestEnemy = hero . findNearestEnemy ( ) ; var distance = hero . getDista…" at bounding box center [503, 198] width 211 height 219
click at [453, 265] on div "var nearestEnemy = hero . findNearestEnemy ( ) ; var distance = hero . getDista…" at bounding box center [503, 198] width 211 height 219
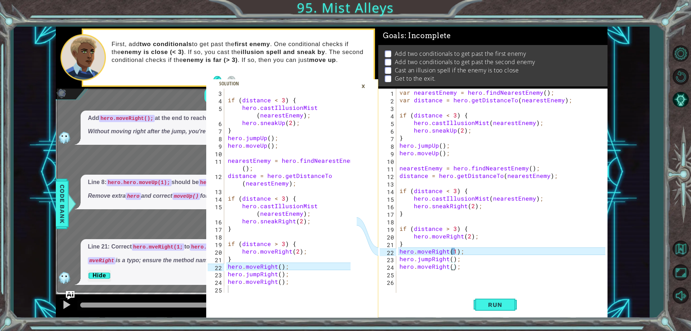
click at [452, 249] on div "var nearestEnemy = hero . findNearestEnemy ( ) ; var distance = hero . getDista…" at bounding box center [503, 198] width 211 height 219
click at [451, 249] on div "var nearestEnemy = hero . findNearestEnemy ( ) ; var distance = hero . getDista…" at bounding box center [503, 198] width 211 height 219
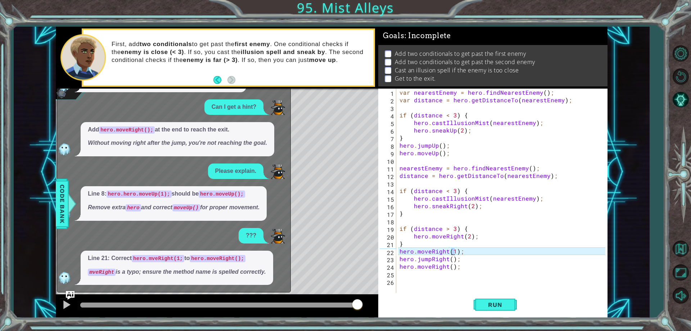
scroll to position [0, 3]
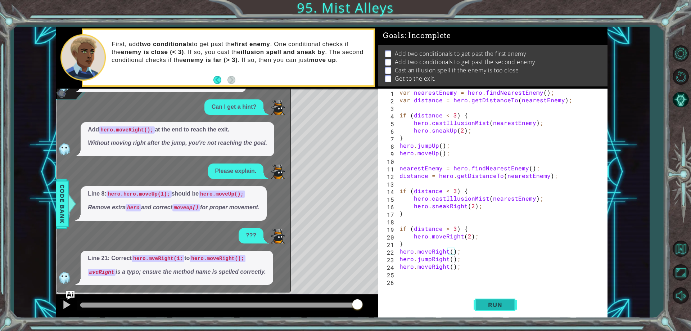
type textarea "hero.moveRight();"
click at [495, 305] on span "Run" at bounding box center [495, 304] width 28 height 7
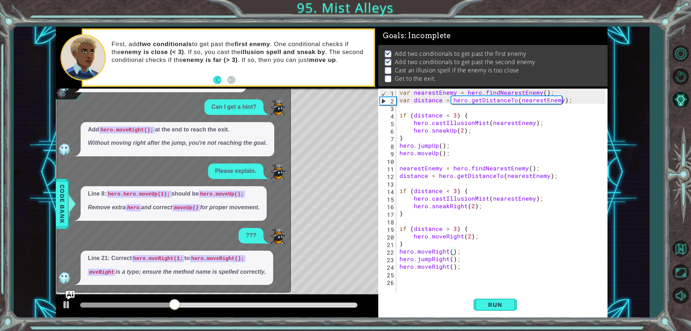
click at [281, 87] on div "First, add two conditionals to get past the first enemy . One conditional check…" at bounding box center [217, 58] width 322 height 62
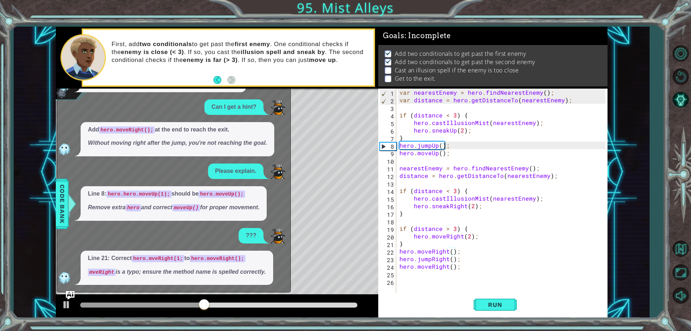
click at [284, 88] on div "First, add two conditionals to get past the first enemy . One conditional check…" at bounding box center [217, 58] width 322 height 62
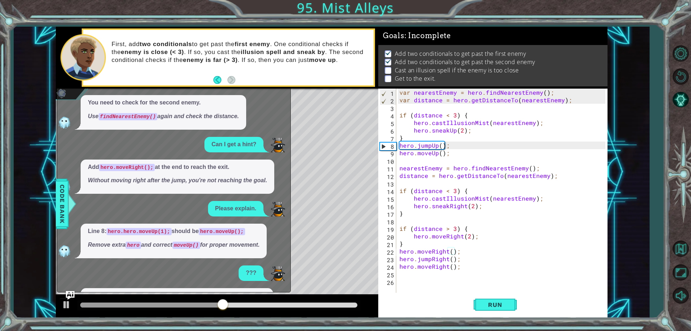
scroll to position [0, 0]
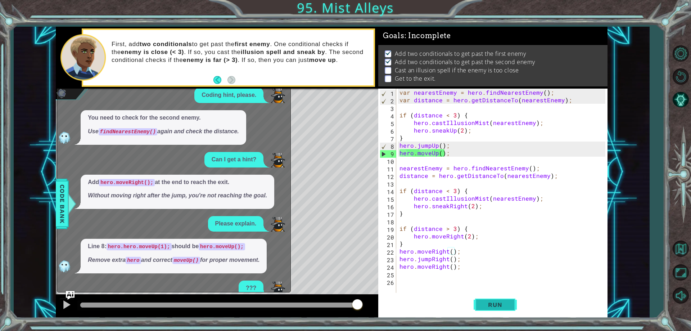
click at [480, 306] on button "Run" at bounding box center [495, 304] width 43 height 23
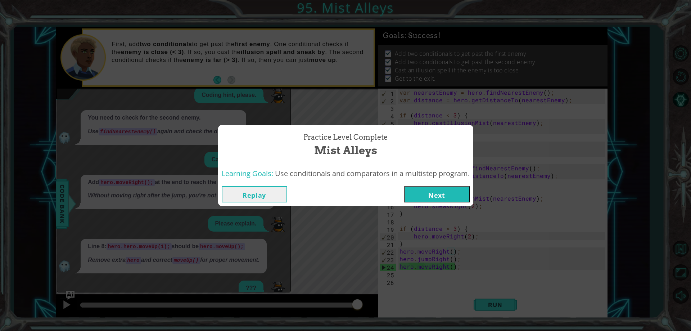
drag, startPoint x: 422, startPoint y: 200, endPoint x: 413, endPoint y: 188, distance: 15.7
click at [420, 199] on button "Next" at bounding box center [436, 194] width 65 height 16
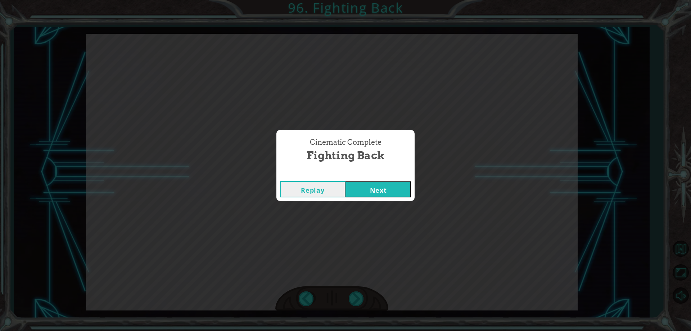
click at [371, 184] on button "Next" at bounding box center [377, 189] width 65 height 16
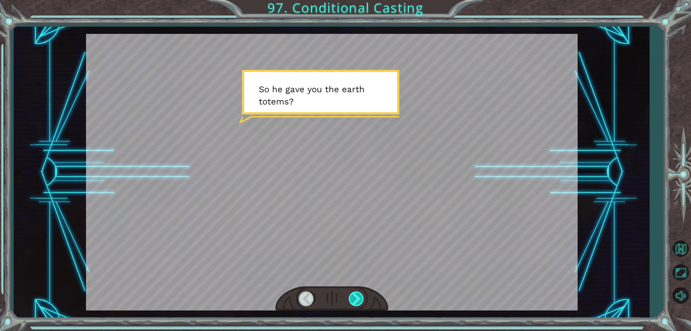
click at [358, 293] on div at bounding box center [357, 298] width 16 height 15
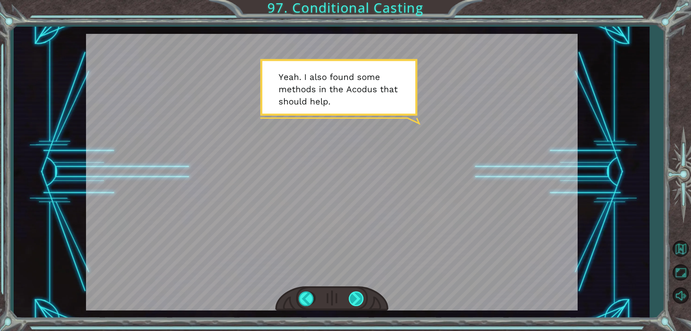
click at [355, 298] on div at bounding box center [357, 298] width 16 height 15
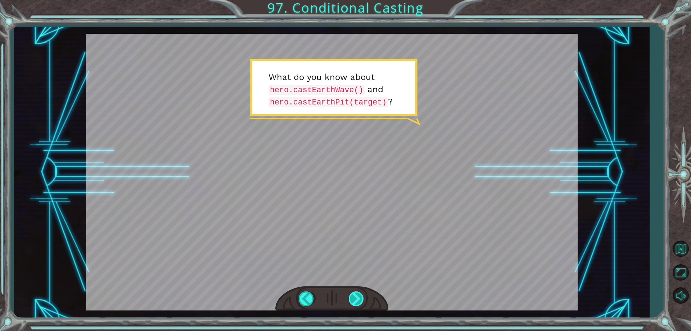
click at [351, 296] on div at bounding box center [357, 298] width 16 height 15
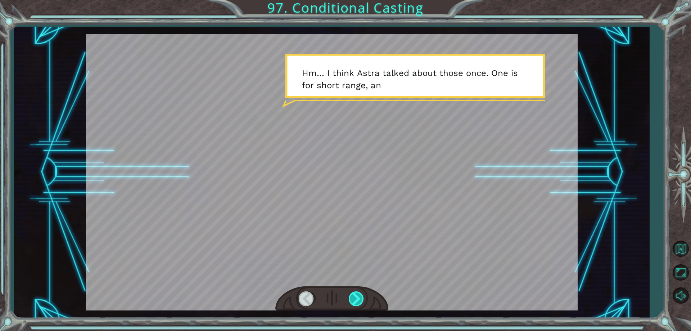
click at [356, 303] on div at bounding box center [357, 298] width 16 height 15
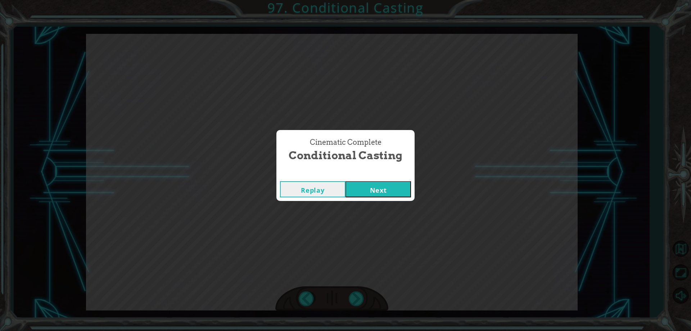
click at [367, 191] on button "Next" at bounding box center [377, 189] width 65 height 16
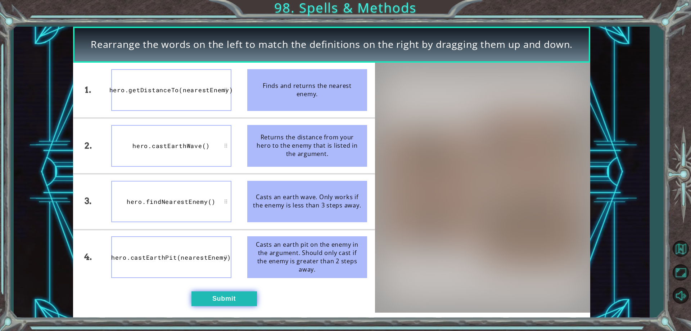
click at [210, 298] on button "Submit" at bounding box center [223, 298] width 65 height 14
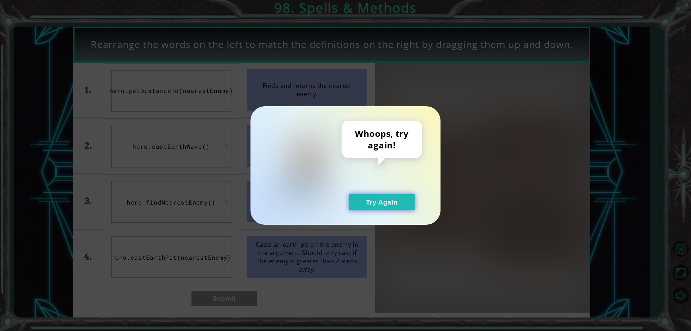
click at [399, 203] on button "Try Again" at bounding box center [381, 202] width 65 height 16
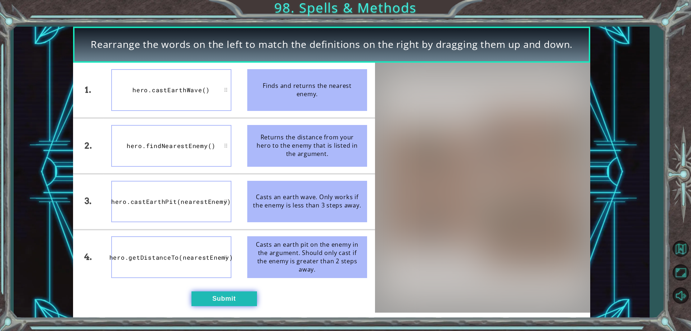
click at [220, 297] on button "Submit" at bounding box center [223, 298] width 65 height 14
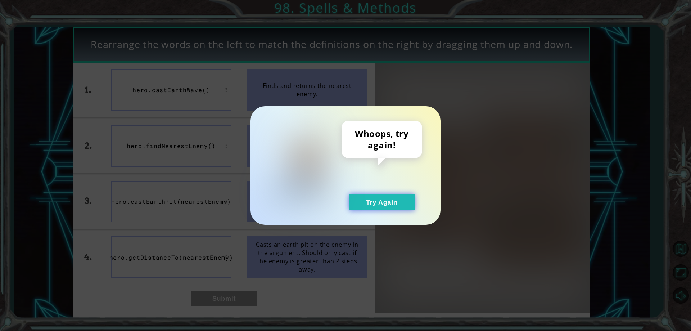
click at [403, 202] on button "Try Again" at bounding box center [381, 202] width 65 height 16
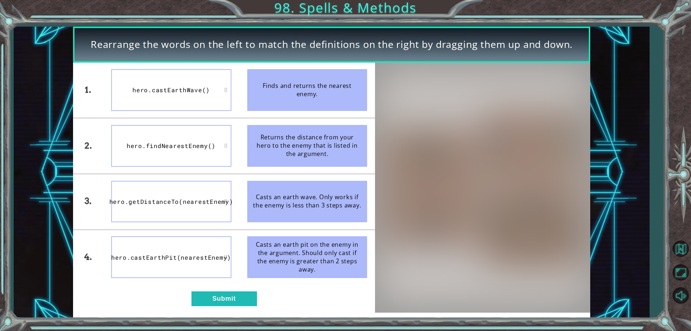
click at [156, 90] on div "hero.castEarthWave()" at bounding box center [171, 90] width 120 height 42
click at [189, 302] on div "1. 2. 3. 4. hero.getDistanceTo(nearestEnemy) hero.findNearestEnemy() hero.castE…" at bounding box center [224, 188] width 302 height 250
click at [203, 297] on button "Submit" at bounding box center [223, 298] width 65 height 14
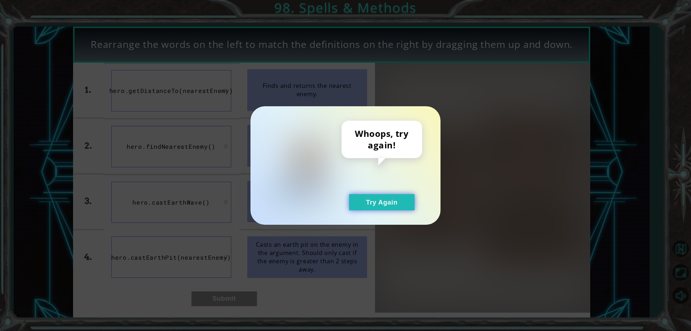
click at [363, 197] on button "Try Again" at bounding box center [381, 202] width 65 height 16
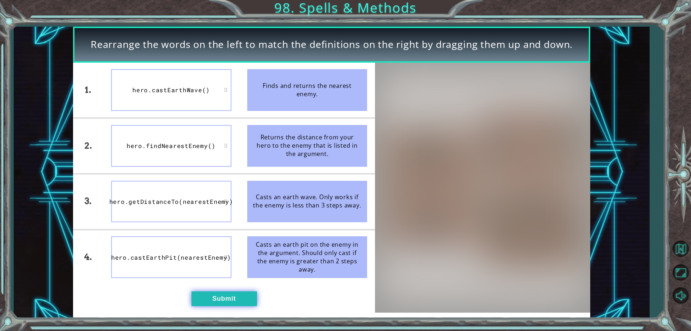
click at [214, 297] on button "Submit" at bounding box center [223, 298] width 65 height 14
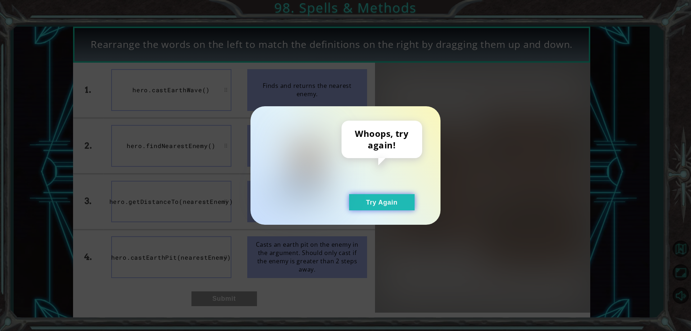
click at [379, 205] on button "Try Again" at bounding box center [381, 202] width 65 height 16
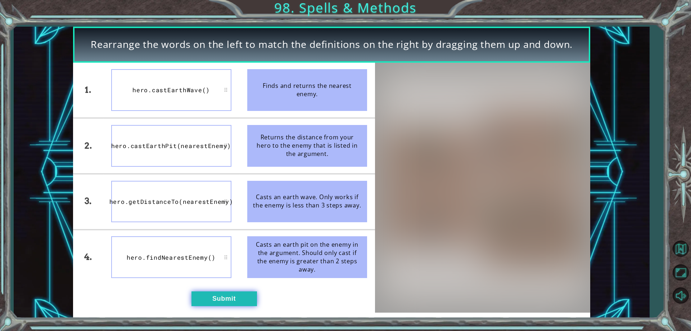
click at [227, 300] on button "Submit" at bounding box center [223, 298] width 65 height 14
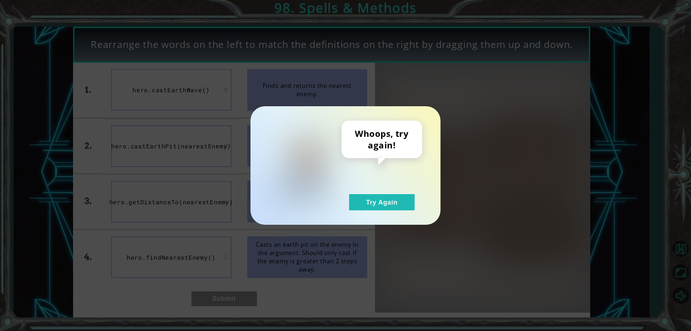
drag, startPoint x: 401, startPoint y: 191, endPoint x: 345, endPoint y: 216, distance: 60.6
click at [400, 191] on div "Whoops, try again! Try Again" at bounding box center [382, 166] width 81 height 90
click at [365, 205] on button "Try Again" at bounding box center [381, 202] width 65 height 16
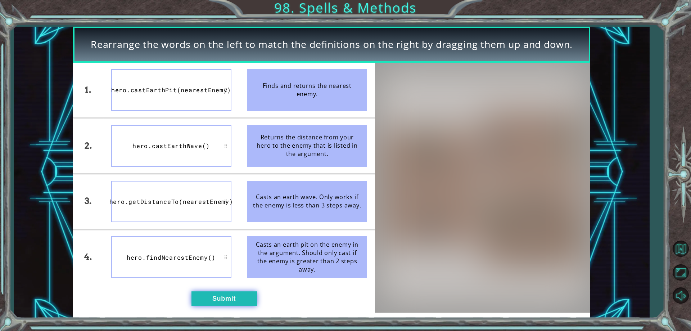
click at [212, 295] on button "Submit" at bounding box center [223, 298] width 65 height 14
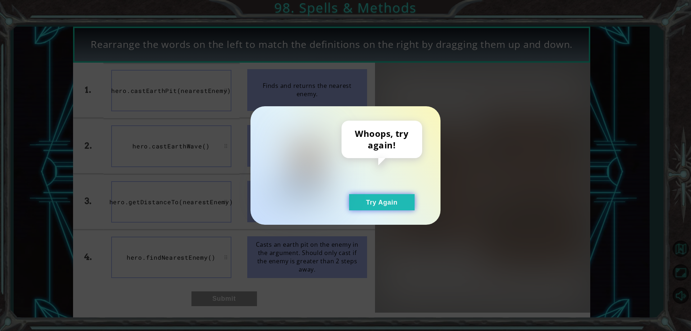
click at [365, 199] on button "Try Again" at bounding box center [381, 202] width 65 height 16
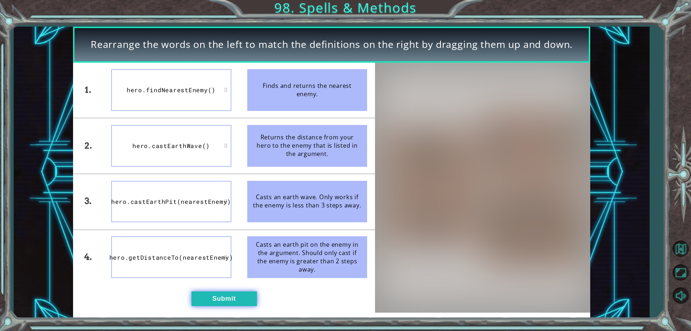
click at [234, 302] on button "Submit" at bounding box center [223, 298] width 65 height 14
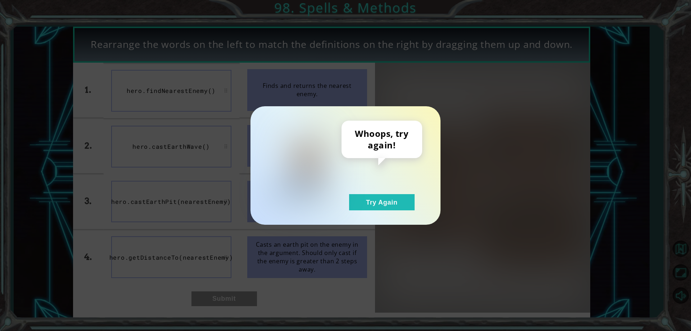
drag, startPoint x: 394, startPoint y: 206, endPoint x: 321, endPoint y: 187, distance: 75.1
click at [393, 206] on button "Try Again" at bounding box center [381, 202] width 65 height 16
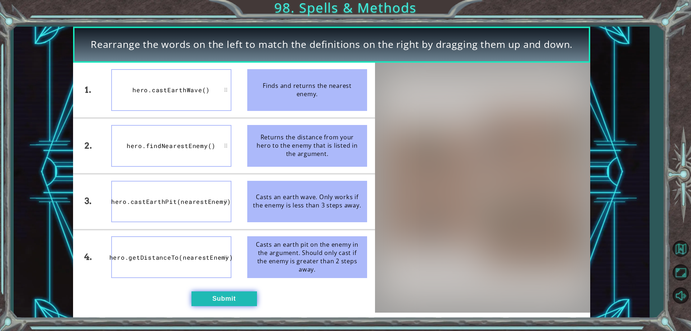
click at [231, 300] on button "Submit" at bounding box center [223, 298] width 65 height 14
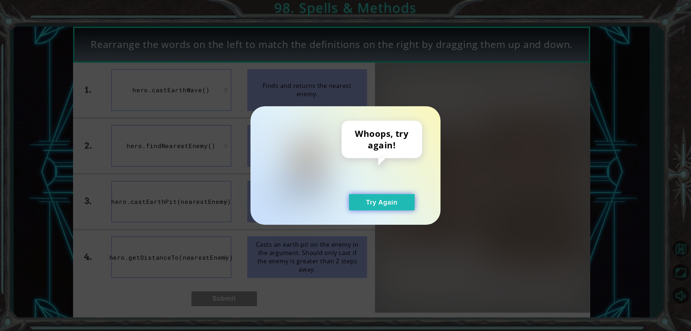
click at [367, 206] on button "Try Again" at bounding box center [381, 202] width 65 height 16
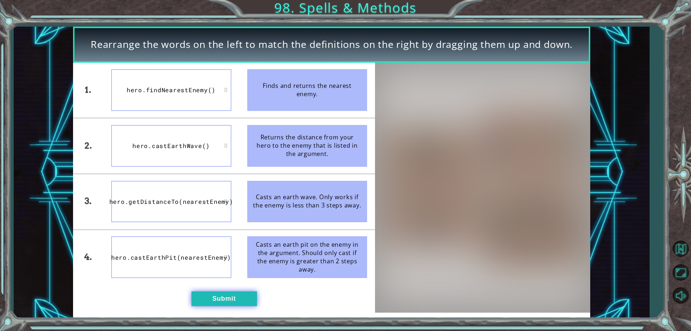
click at [221, 300] on button "Submit" at bounding box center [223, 298] width 65 height 14
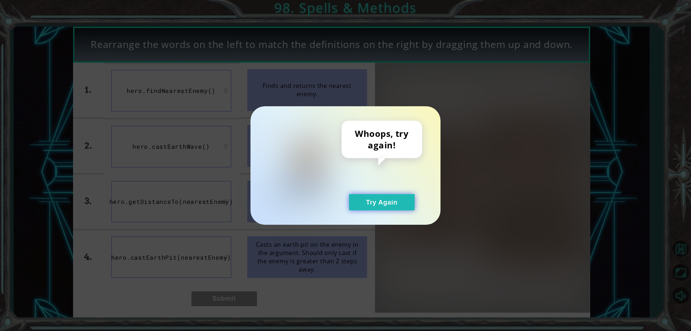
click at [365, 208] on button "Try Again" at bounding box center [381, 202] width 65 height 16
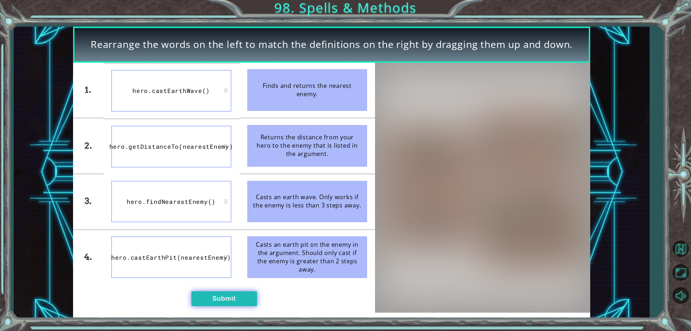
click at [229, 300] on button "Submit" at bounding box center [223, 298] width 65 height 14
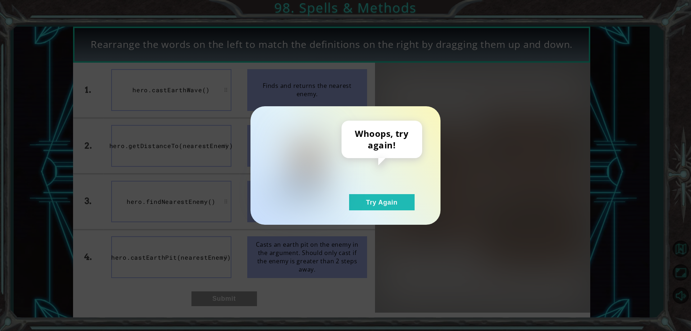
click at [378, 212] on div "Whoops, try again! Try Again" at bounding box center [345, 165] width 190 height 118
click at [377, 203] on button "Try Again" at bounding box center [381, 202] width 65 height 16
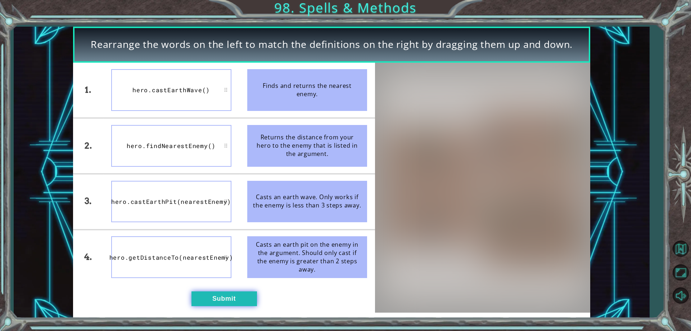
click at [226, 303] on button "Submit" at bounding box center [223, 298] width 65 height 14
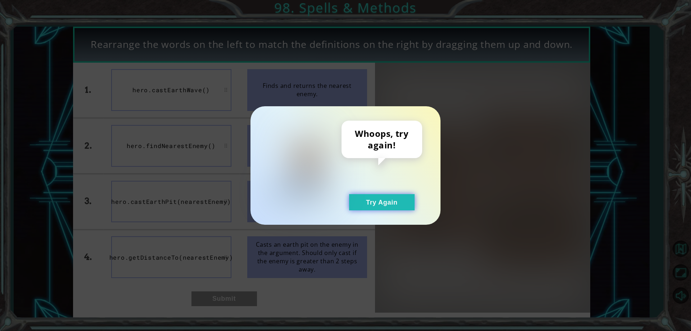
click at [409, 203] on button "Try Again" at bounding box center [381, 202] width 65 height 16
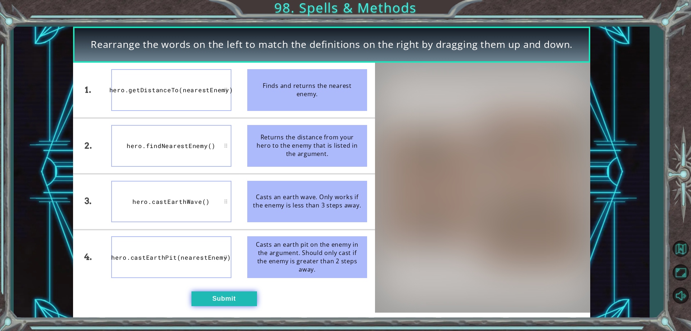
click at [236, 297] on button "Submit" at bounding box center [223, 298] width 65 height 14
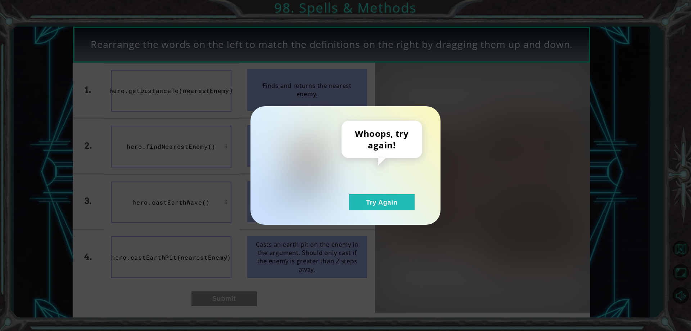
click at [359, 214] on div "Whoops, try again! Try Again" at bounding box center [345, 165] width 190 height 118
click at [359, 199] on button "Try Again" at bounding box center [381, 202] width 65 height 16
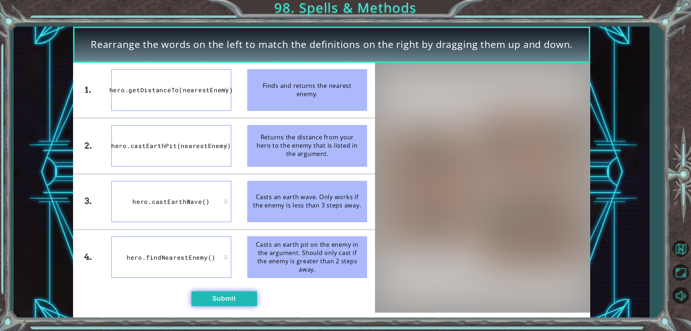
click at [227, 301] on button "Submit" at bounding box center [223, 298] width 65 height 14
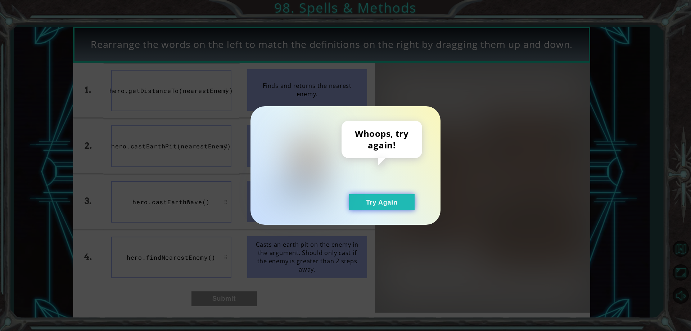
click at [414, 209] on button "Try Again" at bounding box center [381, 202] width 65 height 16
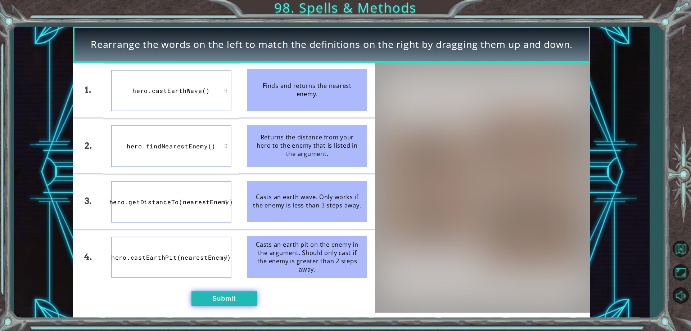
click at [215, 299] on button "Submit" at bounding box center [223, 298] width 65 height 14
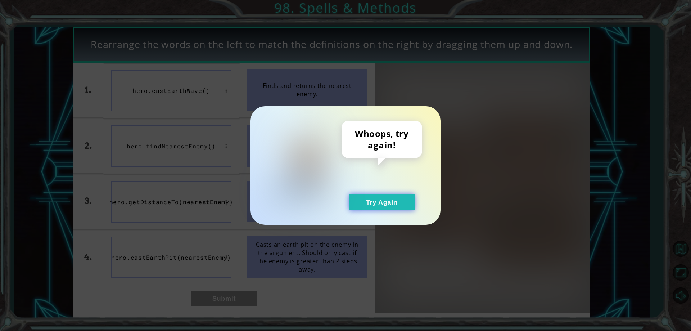
click at [403, 210] on button "Try Again" at bounding box center [381, 202] width 65 height 16
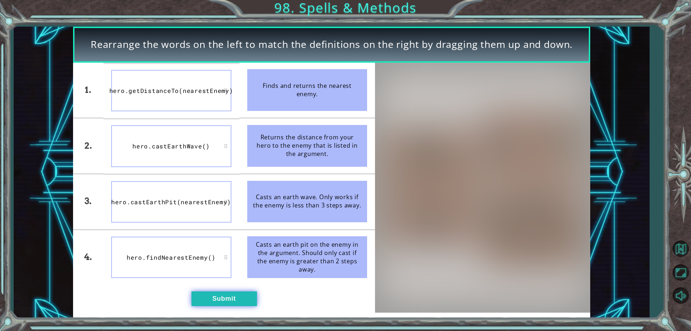
click at [222, 300] on button "Submit" at bounding box center [223, 298] width 65 height 14
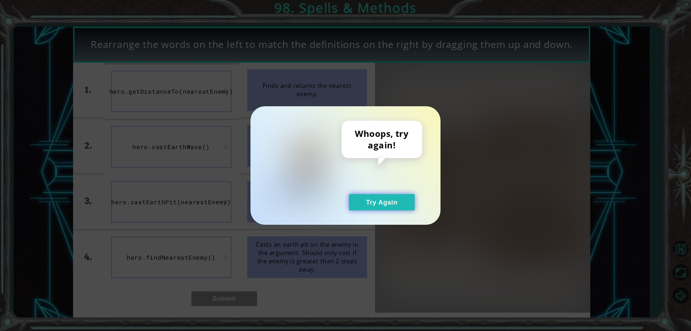
click at [402, 200] on button "Try Again" at bounding box center [381, 202] width 65 height 16
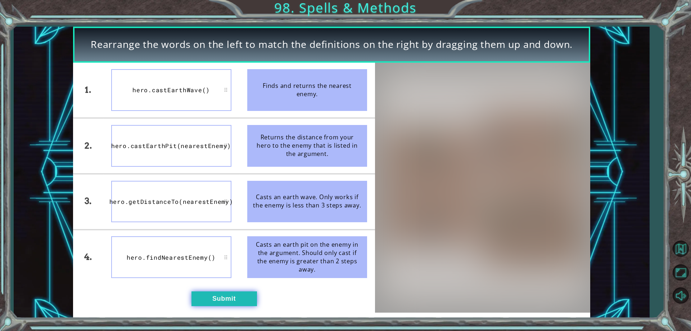
click at [213, 294] on button "Submit" at bounding box center [223, 298] width 65 height 14
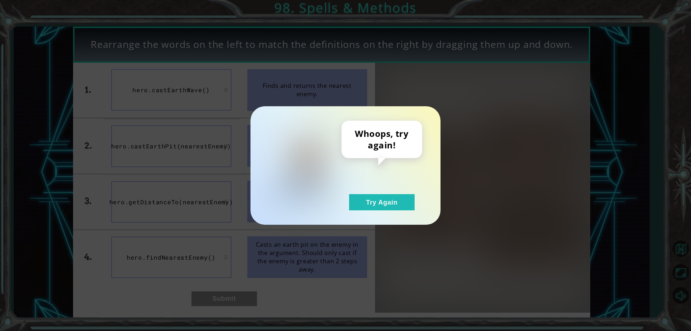
click at [361, 214] on div "Whoops, try again! Try Again" at bounding box center [345, 165] width 190 height 118
drag, startPoint x: 391, startPoint y: 209, endPoint x: 329, endPoint y: 210, distance: 62.6
click at [380, 210] on button "Try Again" at bounding box center [381, 202] width 65 height 16
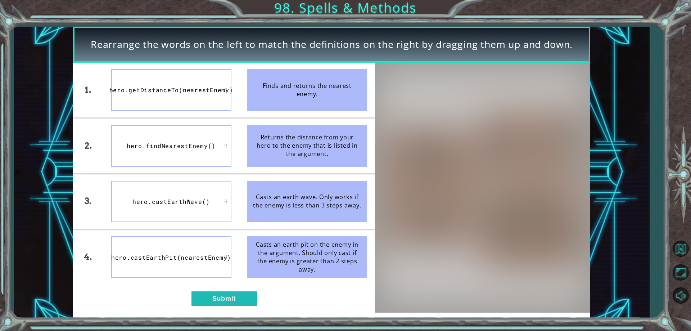
click at [217, 288] on div "1. 2. 3. 4. hero.getDistanceTo(nearestEnemy) hero.findNearestEnemy() hero.castE…" at bounding box center [224, 188] width 302 height 250
click at [224, 294] on button "Submit" at bounding box center [223, 298] width 65 height 14
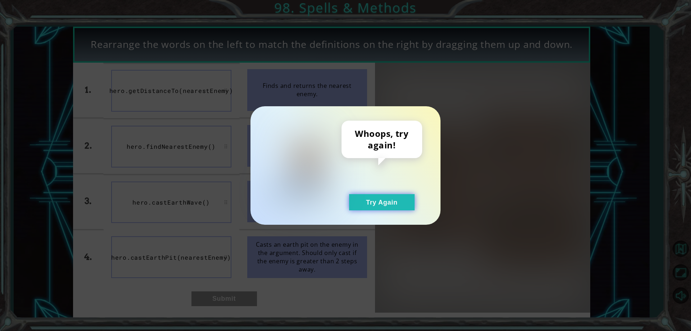
click at [363, 202] on button "Try Again" at bounding box center [381, 202] width 65 height 16
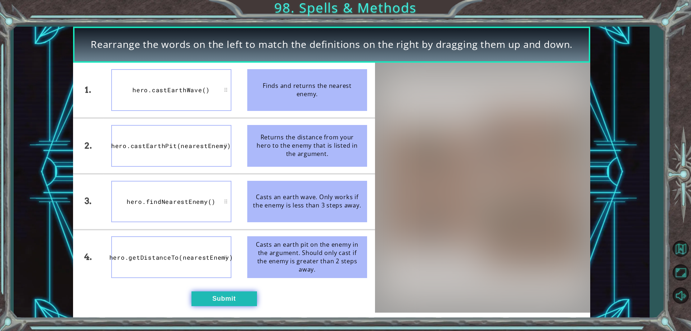
click at [218, 297] on button "Submit" at bounding box center [223, 298] width 65 height 14
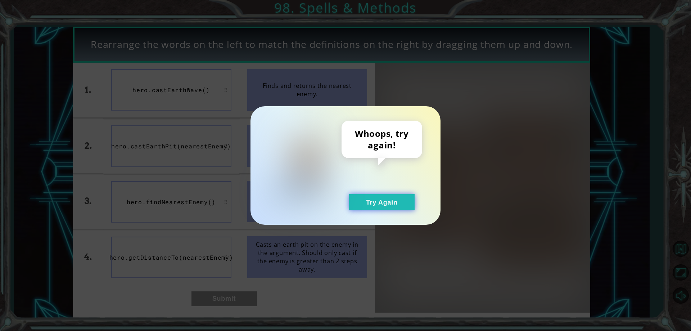
click at [405, 198] on button "Try Again" at bounding box center [381, 202] width 65 height 16
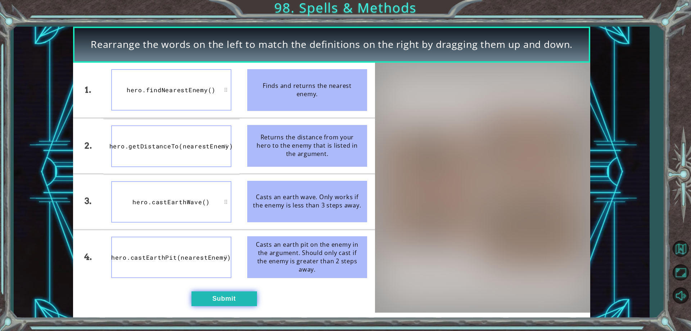
click at [218, 295] on button "Submit" at bounding box center [223, 298] width 65 height 14
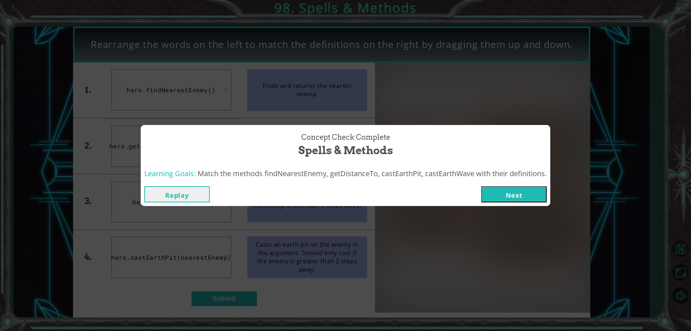
click at [493, 186] on button "Next" at bounding box center [513, 194] width 65 height 16
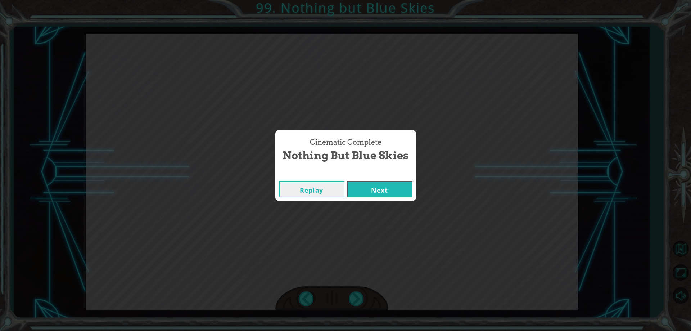
click at [356, 193] on button "Next" at bounding box center [379, 189] width 65 height 16
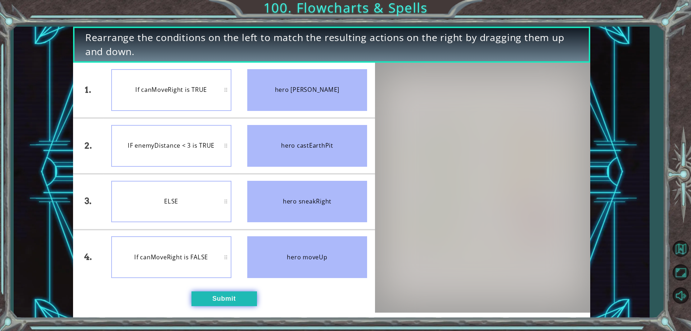
click at [210, 295] on button "Submit" at bounding box center [223, 298] width 65 height 14
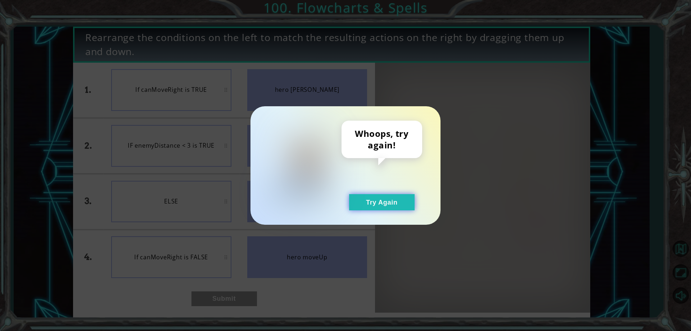
click at [410, 197] on button "Try Again" at bounding box center [381, 202] width 65 height 16
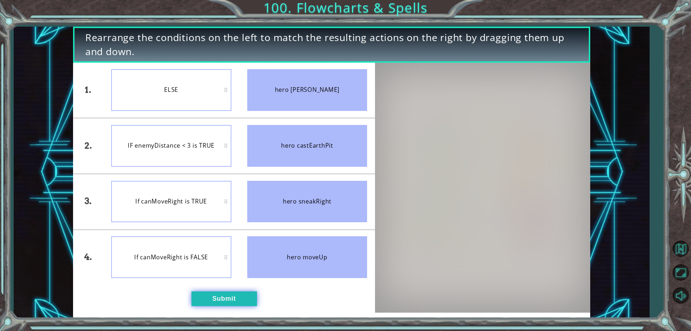
click at [223, 303] on button "Submit" at bounding box center [223, 298] width 65 height 14
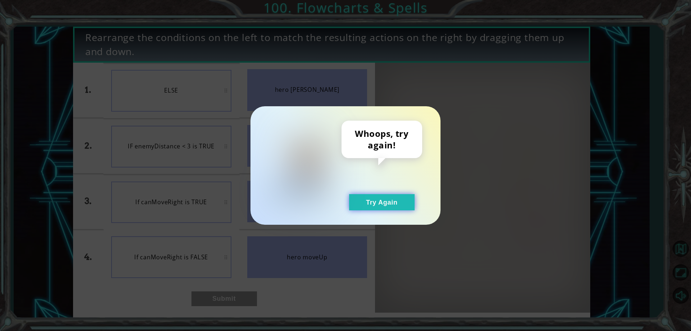
click at [383, 208] on button "Try Again" at bounding box center [381, 202] width 65 height 16
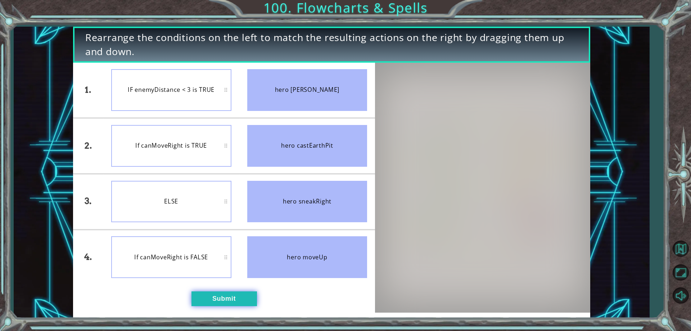
click at [221, 295] on button "Submit" at bounding box center [223, 298] width 65 height 14
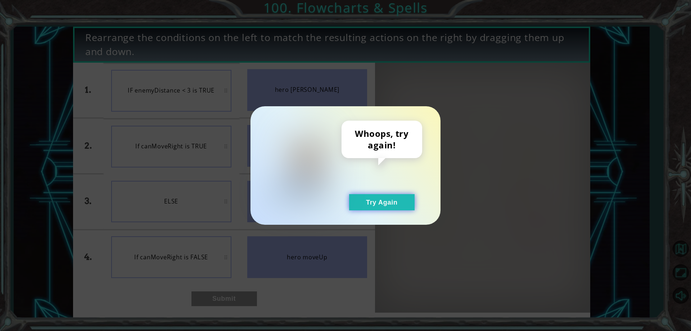
click at [369, 199] on button "Try Again" at bounding box center [381, 202] width 65 height 16
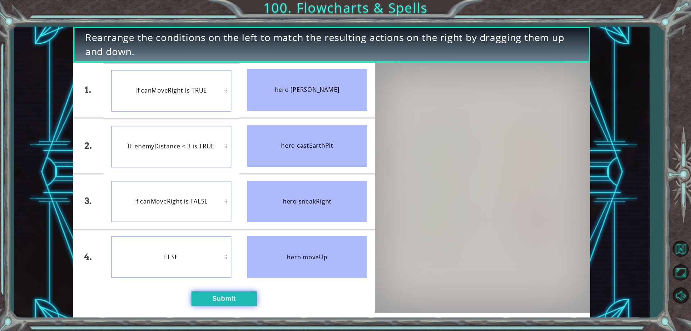
click at [200, 301] on button "Submit" at bounding box center [223, 298] width 65 height 14
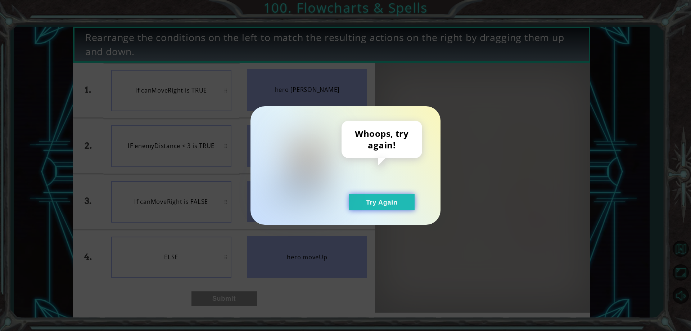
click at [398, 204] on button "Try Again" at bounding box center [381, 202] width 65 height 16
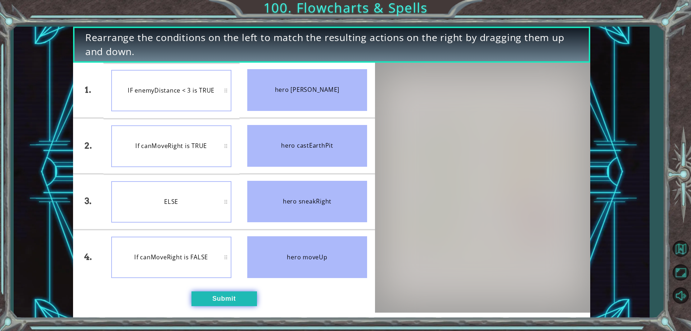
click at [221, 299] on button "Submit" at bounding box center [223, 298] width 65 height 14
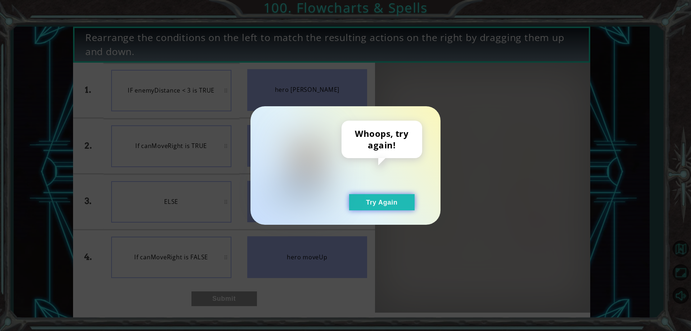
click at [404, 204] on button "Try Again" at bounding box center [381, 202] width 65 height 16
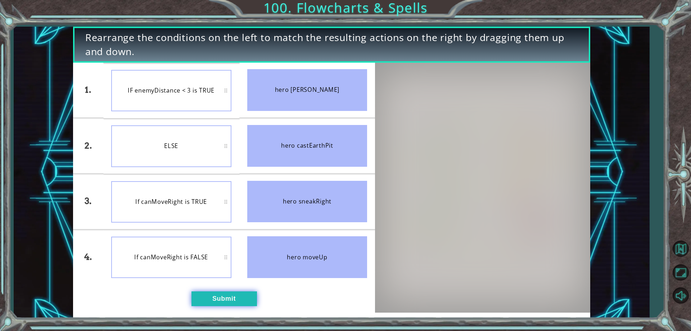
click at [206, 293] on button "Submit" at bounding box center [223, 298] width 65 height 14
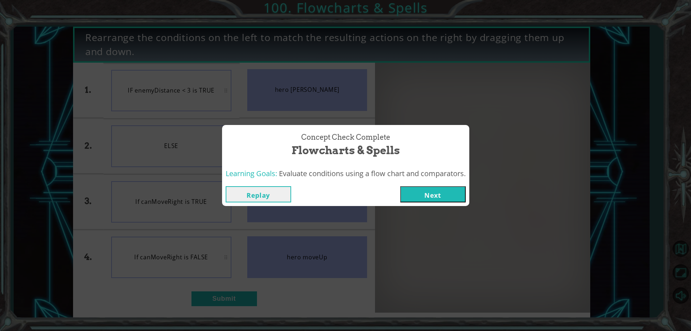
click at [442, 203] on div "Replay Next" at bounding box center [345, 193] width 247 height 23
click at [428, 193] on button "Next" at bounding box center [432, 194] width 65 height 16
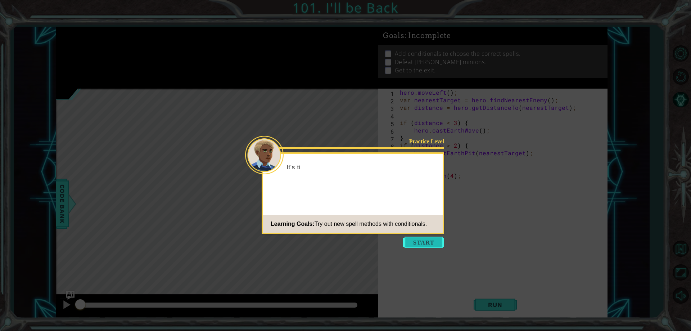
click at [430, 243] on button "Start" at bounding box center [423, 242] width 41 height 12
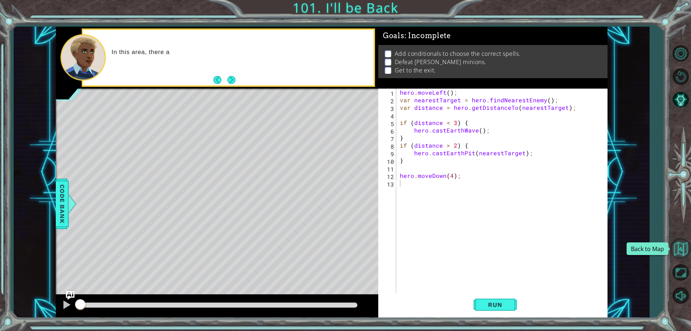
click at [680, 244] on button "Back to Map" at bounding box center [680, 248] width 21 height 21
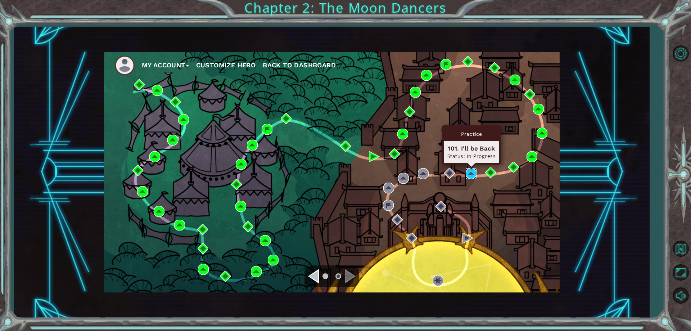
click at [470, 172] on img at bounding box center [471, 173] width 11 height 11
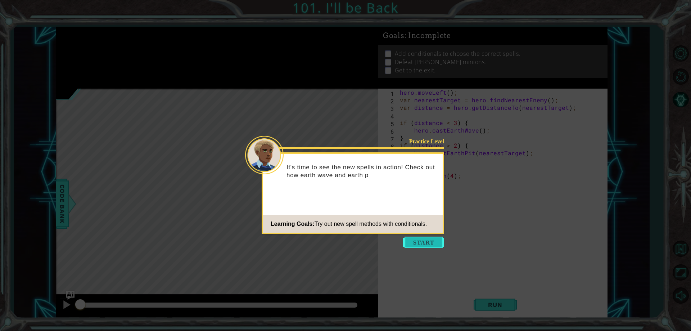
click at [416, 239] on button "Start" at bounding box center [423, 242] width 41 height 12
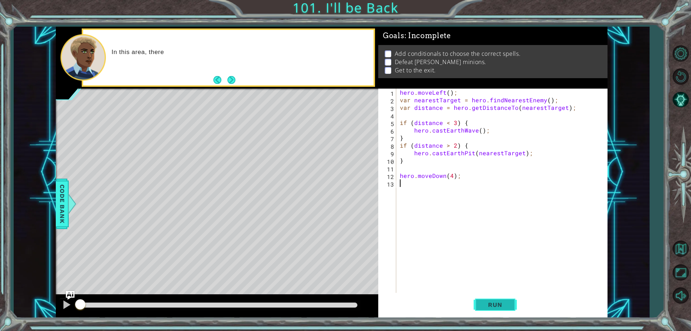
click at [506, 315] on button "Run" at bounding box center [495, 304] width 43 height 23
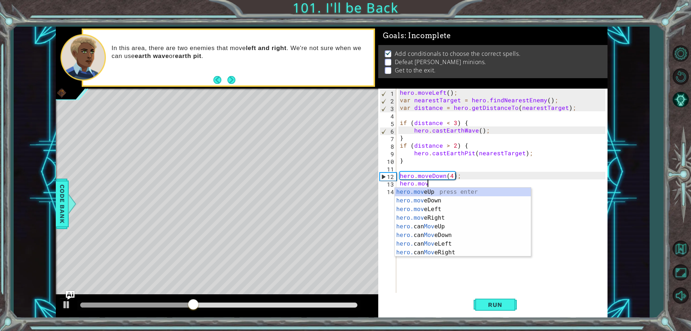
scroll to position [0, 1]
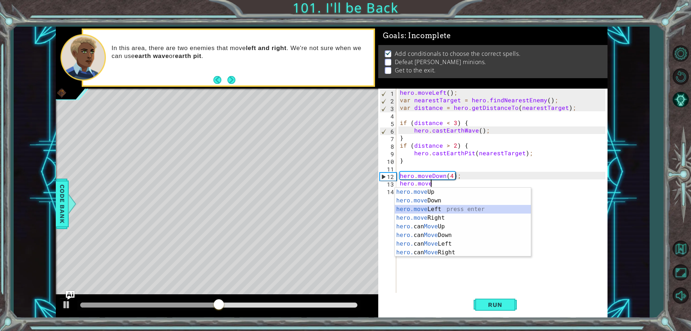
click at [417, 211] on div "hero.move Up press enter hero.move Down press enter hero.move Left press enter …" at bounding box center [463, 230] width 136 height 86
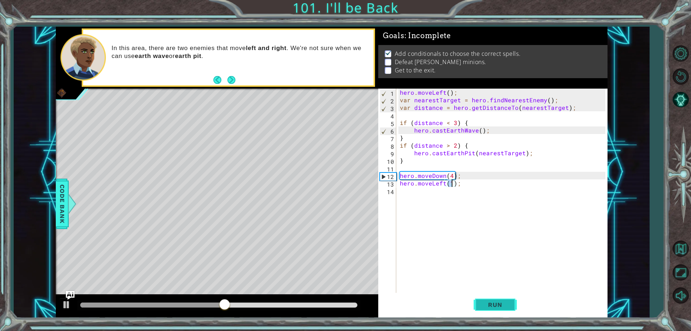
type textarea "hero.moveLeft(1);"
click at [497, 304] on span "Run" at bounding box center [495, 304] width 28 height 7
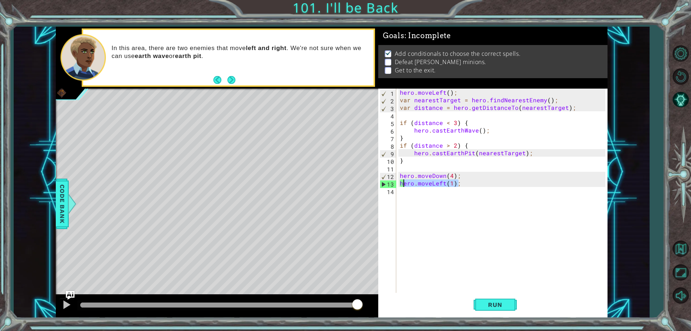
drag, startPoint x: 463, startPoint y: 184, endPoint x: 400, endPoint y: 183, distance: 62.6
click at [400, 183] on div "hero . moveLeft ( ) ; var nearestTarget = hero . findNearestEnemy ( ) ; var dis…" at bounding box center [503, 198] width 210 height 219
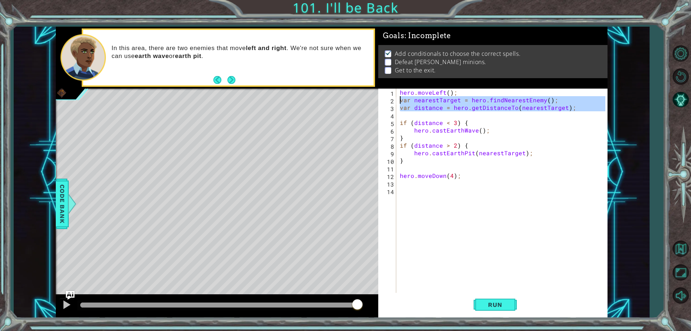
drag, startPoint x: 572, startPoint y: 113, endPoint x: 392, endPoint y: 103, distance: 181.0
click at [392, 103] on div "1 2 3 4 5 6 7 8 9 10 11 12 13 14 hero . moveLeft ( ) ; var nearestTarget = hero…" at bounding box center [491, 191] width 227 height 204
type textarea "var nearestTarget = hero.findNearestEnemy(); var distance = hero.getDistanceTo(…"
click at [405, 185] on div "hero . moveLeft ( ) ; var nearestTarget = hero . findNearestEnemy ( ) ; var dis…" at bounding box center [503, 198] width 210 height 219
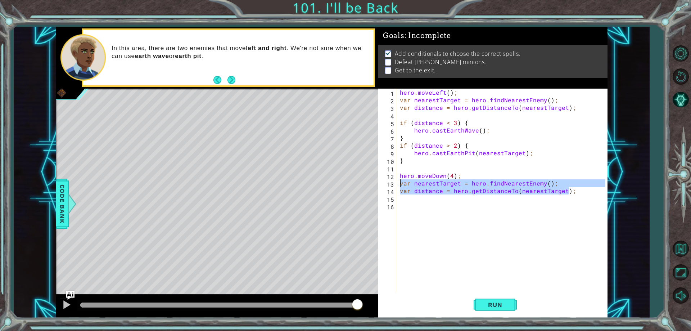
drag, startPoint x: 578, startPoint y: 187, endPoint x: 394, endPoint y: 184, distance: 183.6
click at [394, 184] on div "1 2 3 4 5 6 7 8 9 10 11 12 13 14 15 16 hero . moveLeft ( ) ; var nearestTarget …" at bounding box center [491, 191] width 227 height 204
type textarea "var nearestTarget = hero.findNearestEnemy(); var distance = hero.getDistanceTo(…"
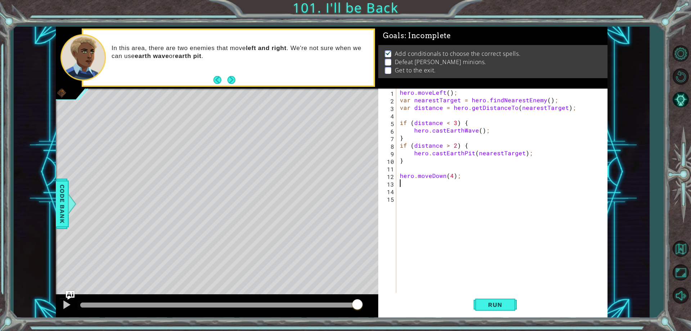
click at [451, 176] on div "hero . moveLeft ( ) ; var nearestTarget = hero . findNearestEnemy ( ) ; var dis…" at bounding box center [503, 198] width 210 height 219
type textarea "hero.moveDown(2);"
click at [501, 304] on span "Run" at bounding box center [495, 304] width 28 height 7
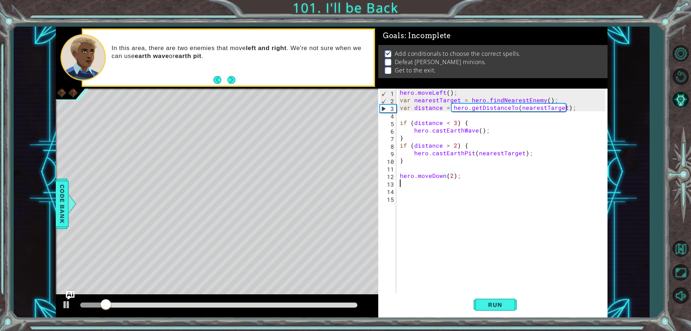
click at [409, 185] on div "hero . moveLeft ( ) ; var nearestTarget = hero . findNearestEnemy ( ) ; var dis…" at bounding box center [503, 198] width 210 height 219
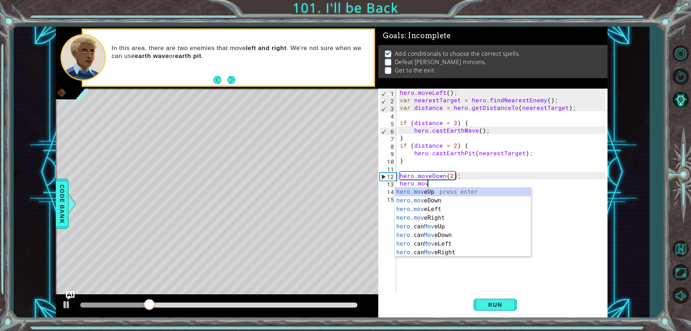
scroll to position [0, 1]
click at [441, 210] on div "hero.move Up press enter hero.move Down press enter hero.move Left press enter …" at bounding box center [463, 230] width 136 height 86
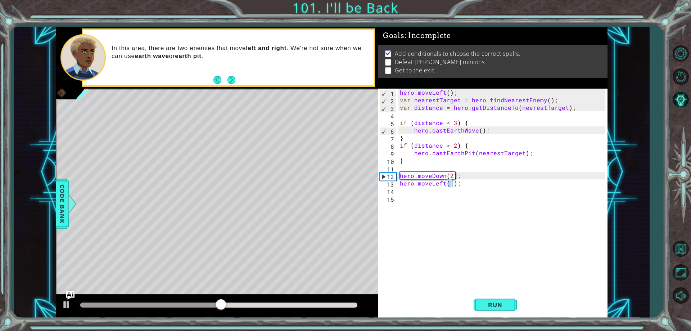
click at [452, 174] on div "hero . moveLeft ( ) ; var nearestTarget = hero . findNearestEnemy ( ) ; var dis…" at bounding box center [503, 198] width 210 height 219
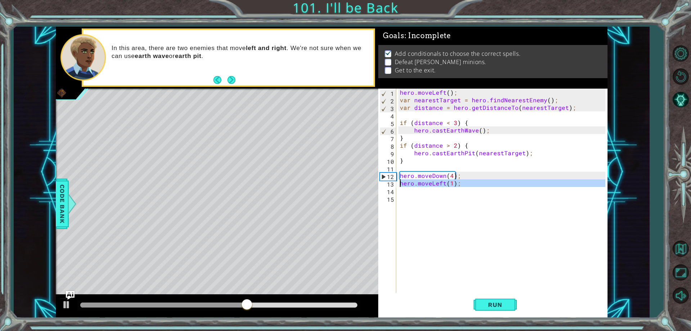
drag, startPoint x: 462, startPoint y: 187, endPoint x: 390, endPoint y: 179, distance: 72.4
click at [392, 182] on div "hero.moveDown(4); 1 2 3 4 5 6 7 8 9 10 11 12 13 14 15 hero . moveLeft ( ) ; var…" at bounding box center [491, 191] width 227 height 204
type textarea "hero.moveLeft(1);"
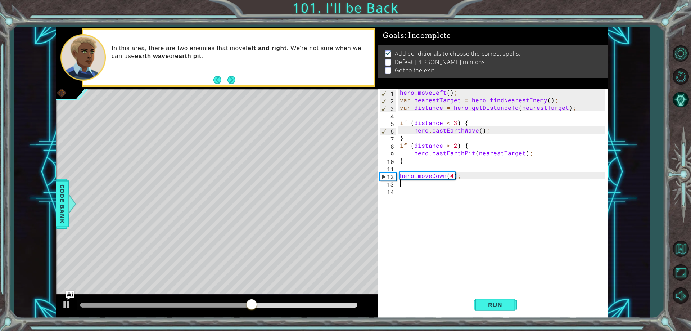
scroll to position [0, 0]
click at [493, 297] on button "Run" at bounding box center [495, 304] width 43 height 23
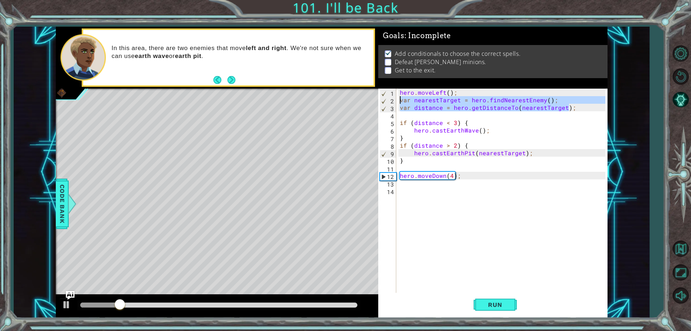
drag, startPoint x: 571, startPoint y: 109, endPoint x: 401, endPoint y: 101, distance: 170.1
click at [401, 101] on div "hero . moveLeft ( ) ; var nearestTarget = hero . findNearestEnemy ( ) ; var dis…" at bounding box center [503, 198] width 210 height 219
type textarea "var nearestTarget = hero.findNearestEnemy(); var distance = hero.getDistanceTo(…"
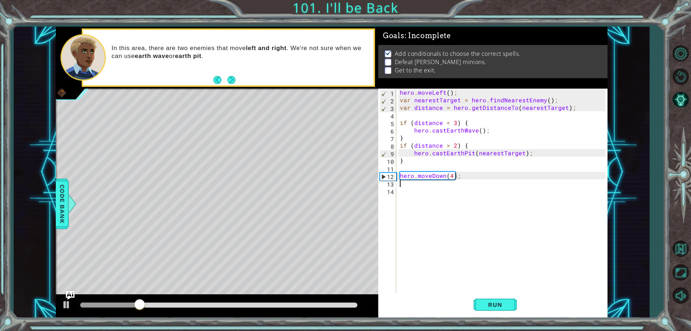
click at [408, 185] on div "hero . moveLeft ( ) ; var nearestTarget = hero . findNearestEnemy ( ) ; var dis…" at bounding box center [503, 198] width 210 height 219
paste textarea "var distance = hero.getDistanceTo(nearestTarget);"
type textarea "var distance = hero.getDistanceTo(nearestTarget);"
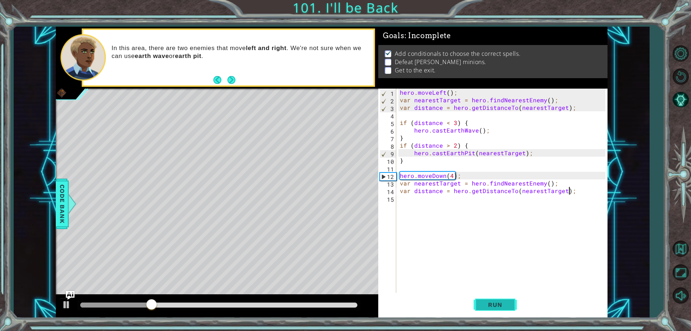
click at [497, 296] on button "Run" at bounding box center [495, 304] width 43 height 23
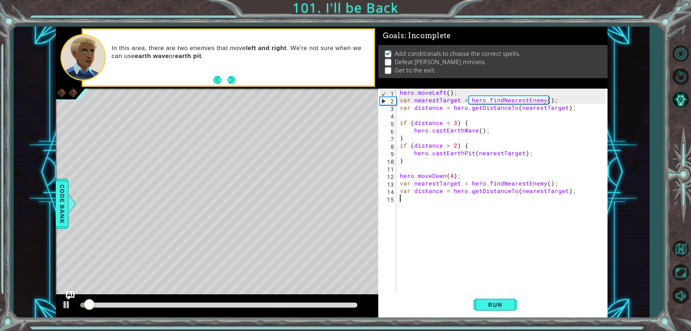
click at [406, 198] on div "hero . moveLeft ( ) ; var nearestTarget = hero . findNearestEnemy ( ) ; var dis…" at bounding box center [503, 198] width 210 height 219
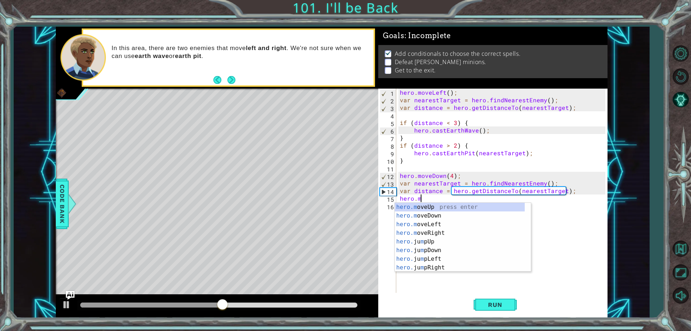
scroll to position [0, 1]
click at [424, 227] on div "hero.m oveUp press enter hero.m oveDown press enter hero.m oveLeft press enter …" at bounding box center [460, 246] width 130 height 86
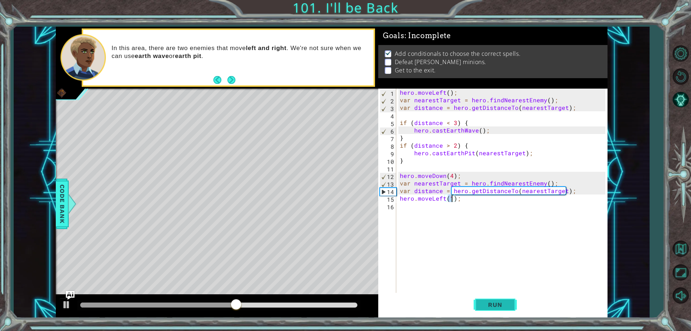
click at [482, 305] on span "Run" at bounding box center [495, 304] width 28 height 7
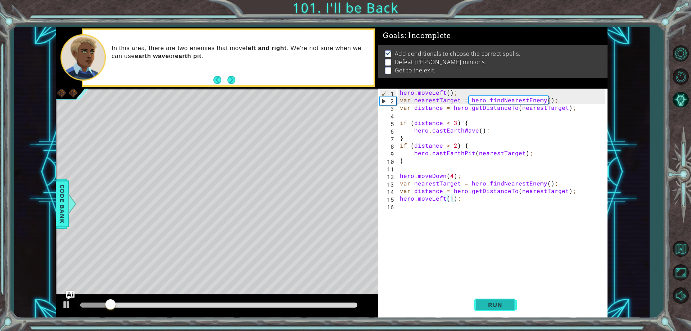
click at [482, 305] on span "Run" at bounding box center [495, 304] width 28 height 7
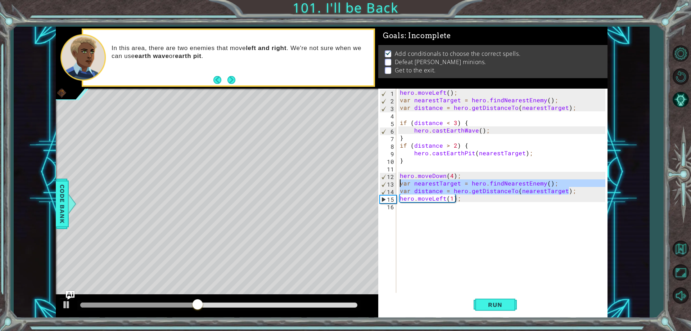
drag, startPoint x: 564, startPoint y: 190, endPoint x: 393, endPoint y: 184, distance: 171.1
click at [393, 184] on div "hero.moveLeft(1); 1 2 3 4 5 6 7 8 9 10 11 12 13 14 15 16 hero . moveLeft ( ) ; …" at bounding box center [491, 191] width 227 height 204
type textarea "var nearestTarget = hero.findNearestEnemy(); var distance = hero.getDistanceTo(…"
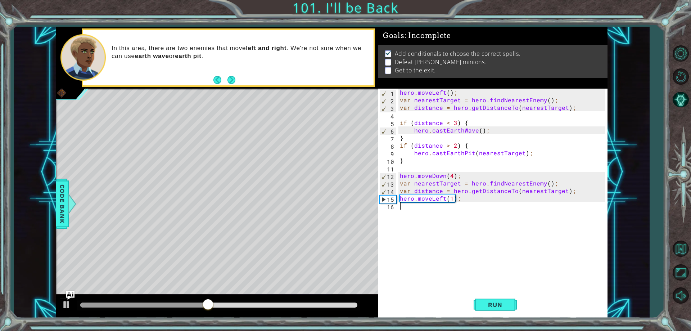
click at [439, 228] on div "hero . moveLeft ( ) ; var nearestTarget = hero . findNearestEnemy ( ) ; var dis…" at bounding box center [503, 198] width 210 height 219
click at [229, 77] on button "Next" at bounding box center [231, 80] width 8 height 8
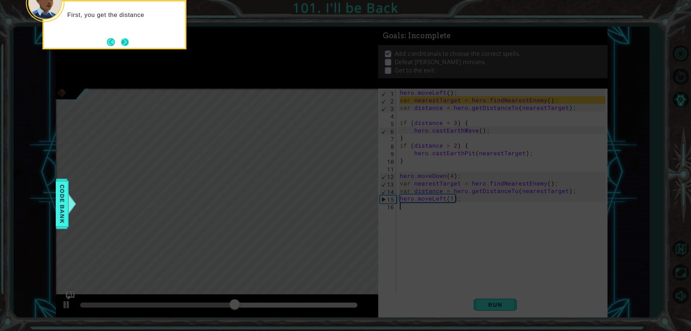
click at [127, 45] on button "Next" at bounding box center [125, 42] width 8 height 8
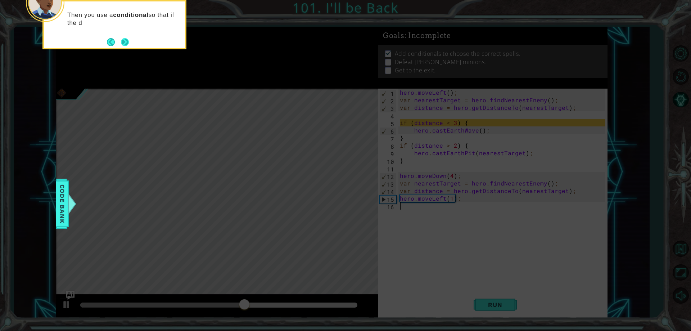
click at [128, 43] on button "Next" at bounding box center [125, 42] width 8 height 8
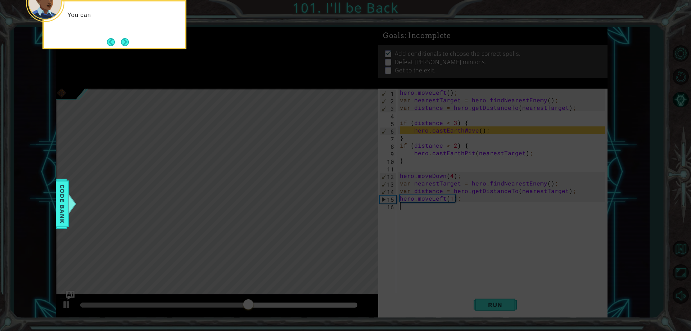
click at [128, 43] on button "Next" at bounding box center [125, 42] width 8 height 8
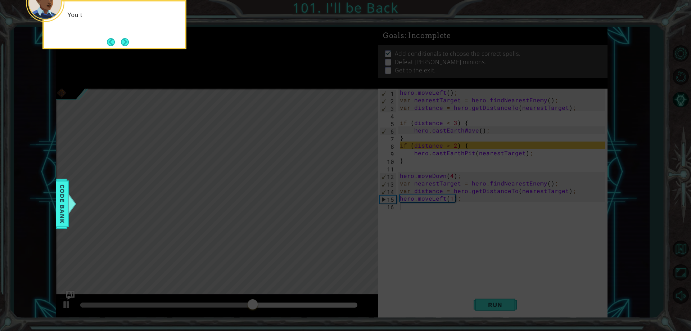
click at [128, 43] on button "Next" at bounding box center [125, 42] width 8 height 8
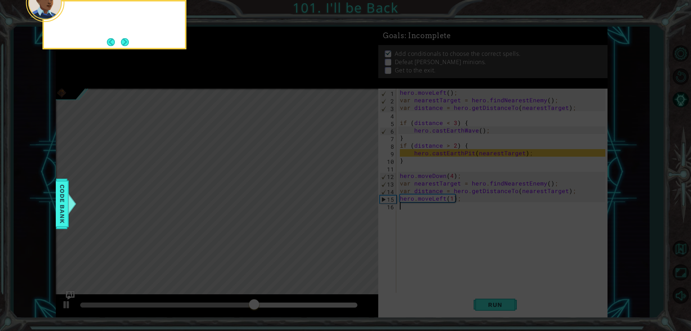
click at [128, 43] on button "Next" at bounding box center [125, 42] width 8 height 8
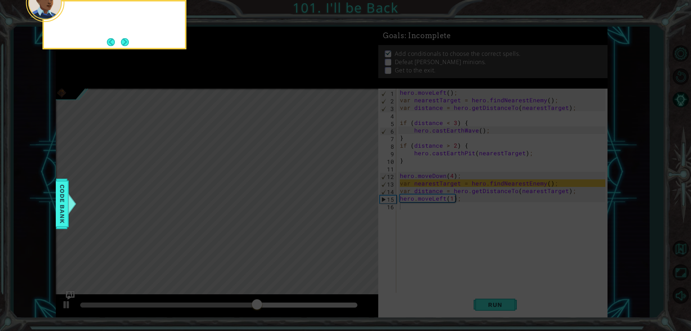
click at [128, 43] on button "Next" at bounding box center [125, 42] width 8 height 8
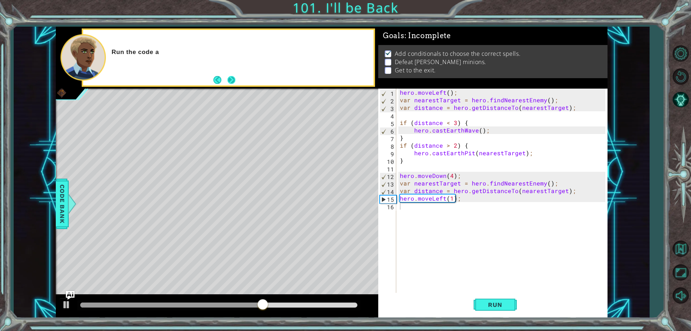
click at [236, 78] on button "Next" at bounding box center [231, 80] width 8 height 8
click at [237, 78] on div "I" at bounding box center [228, 57] width 290 height 55
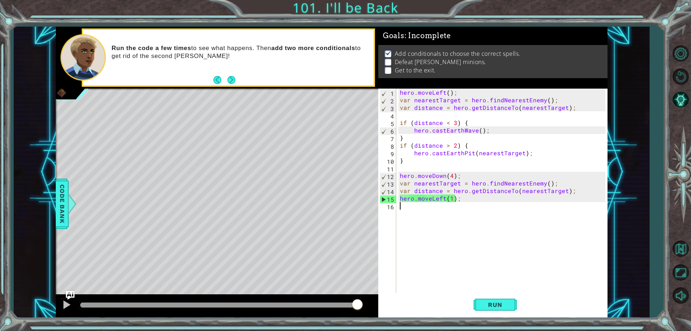
click at [232, 196] on div "Level Map" at bounding box center [222, 195] width 333 height 212
click at [274, 239] on div "Level Map" at bounding box center [222, 195] width 333 height 212
click at [450, 199] on div "hero . moveLeft ( ) ; var nearestTarget = hero . findNearestEnemy ( ) ; var dis…" at bounding box center [503, 198] width 210 height 219
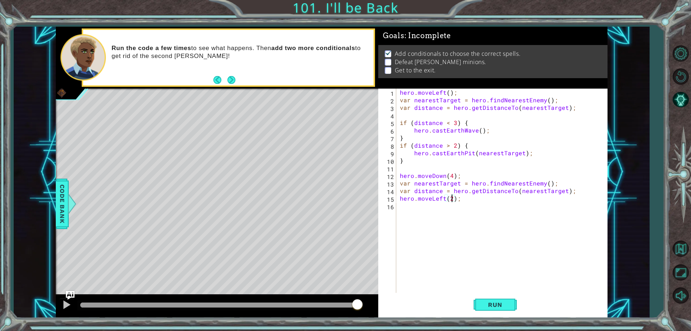
scroll to position [0, 3]
type textarea "hero.moveLeft(2);"
click at [484, 306] on span "Run" at bounding box center [495, 304] width 28 height 7
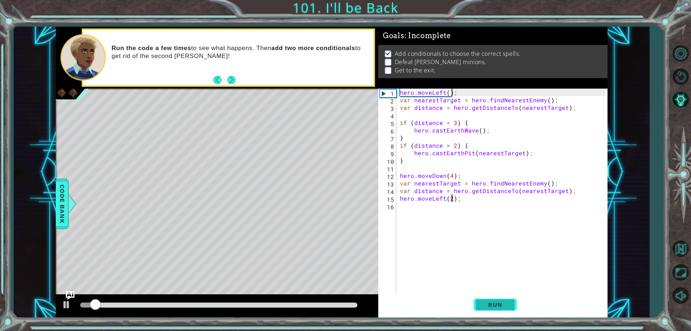
click at [490, 295] on button "Run" at bounding box center [495, 304] width 43 height 23
